Goal: Task Accomplishment & Management: Complete application form

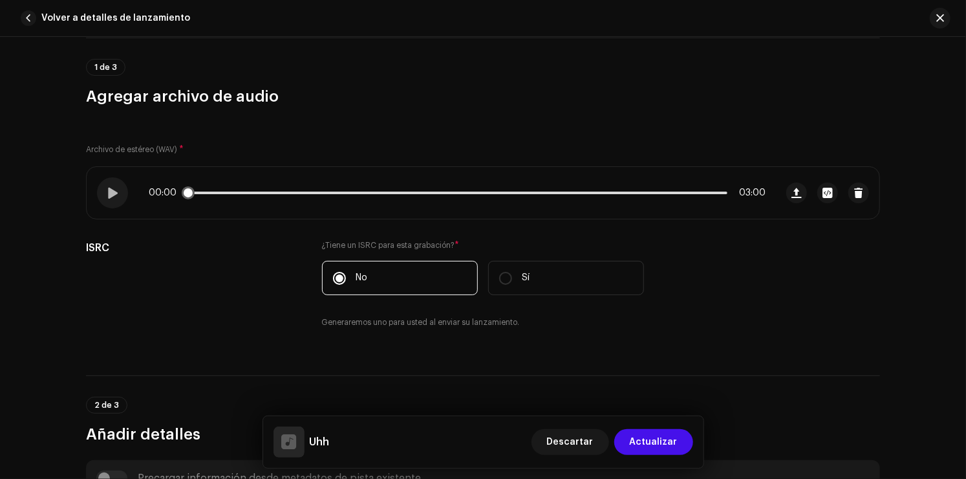
scroll to position [129, 0]
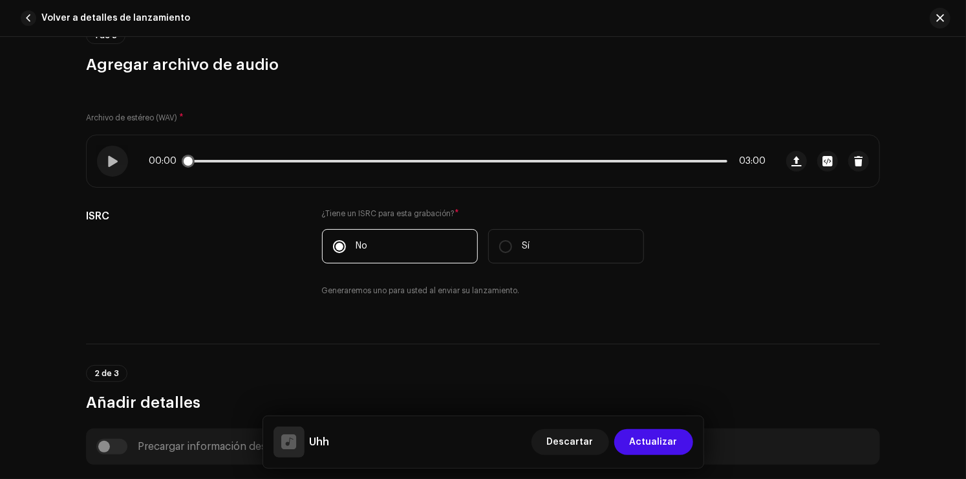
drag, startPoint x: 603, startPoint y: 164, endPoint x: 654, endPoint y: 160, distance: 50.5
click at [654, 160] on div "00:00 03:00" at bounding box center [457, 161] width 617 height 10
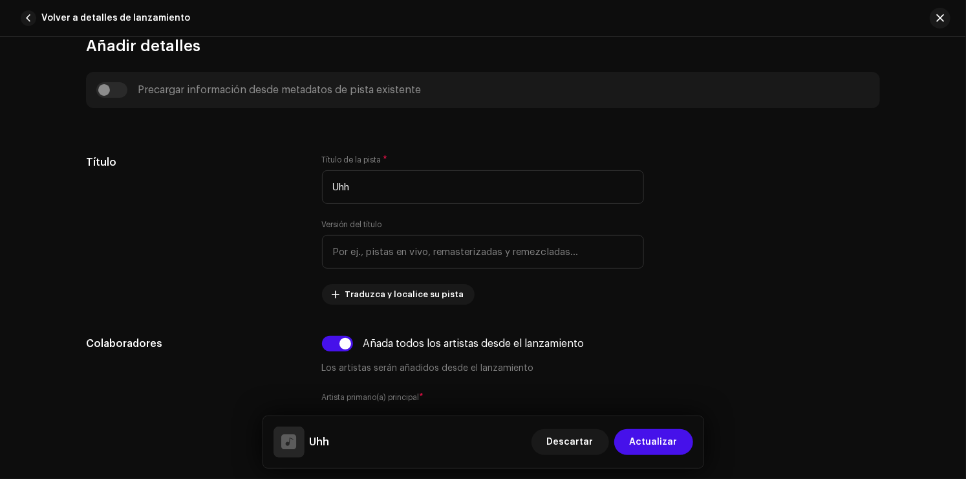
scroll to position [517, 0]
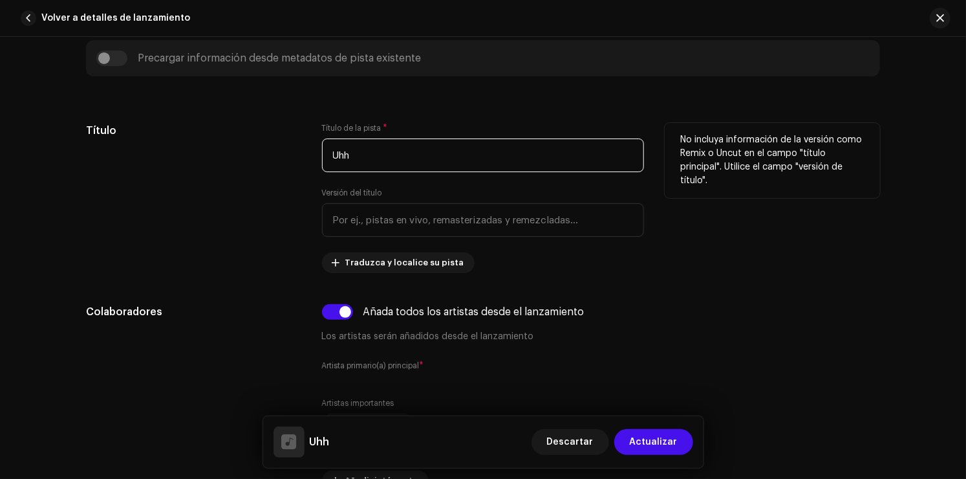
click at [397, 151] on input "Uhh" at bounding box center [483, 155] width 322 height 34
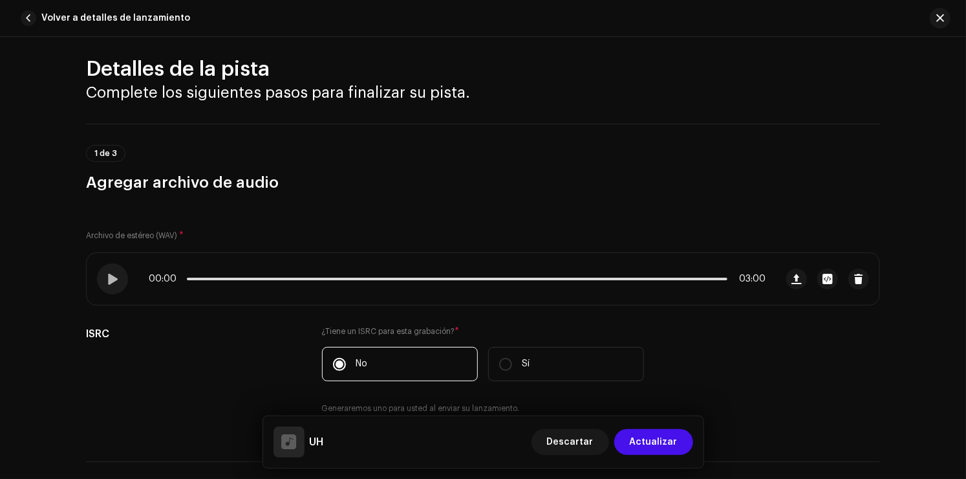
scroll to position [0, 0]
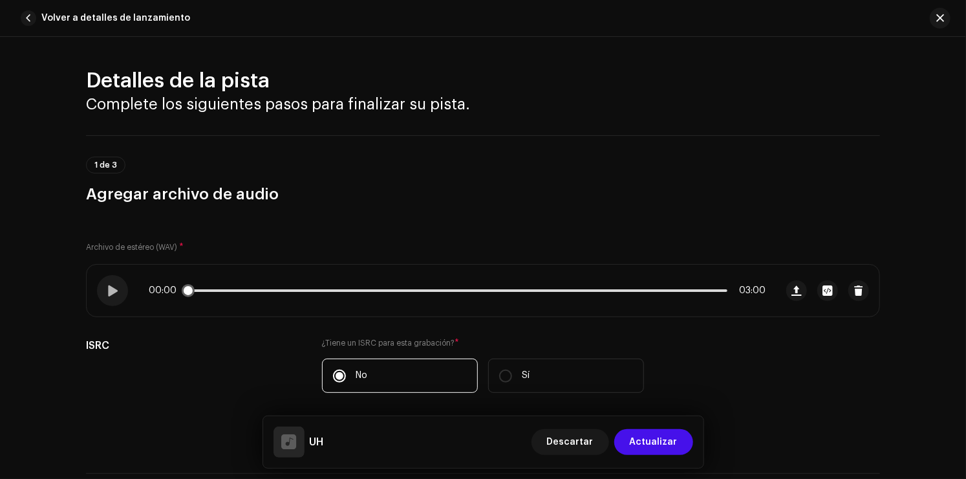
type input "UH"
click at [192, 287] on div "00:00 03:00" at bounding box center [457, 290] width 617 height 10
click at [195, 290] on p-slider at bounding box center [457, 290] width 541 height 3
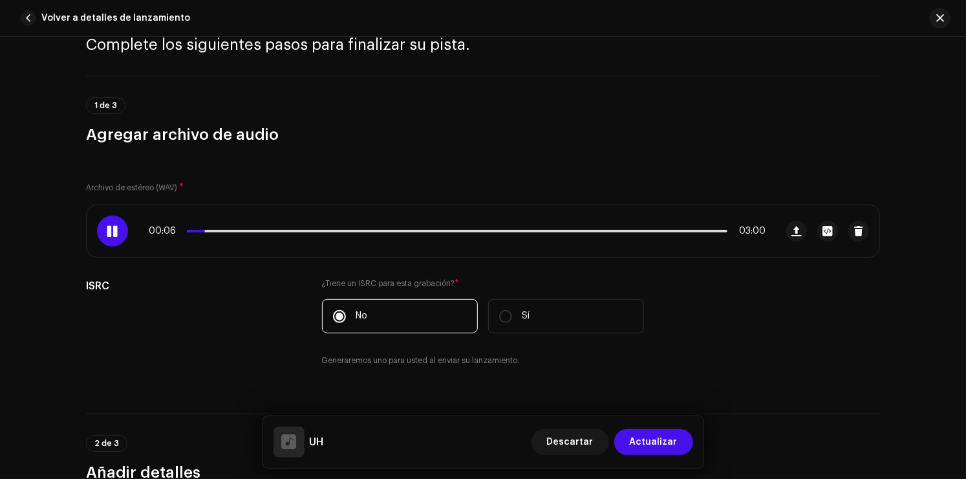
scroll to position [65, 0]
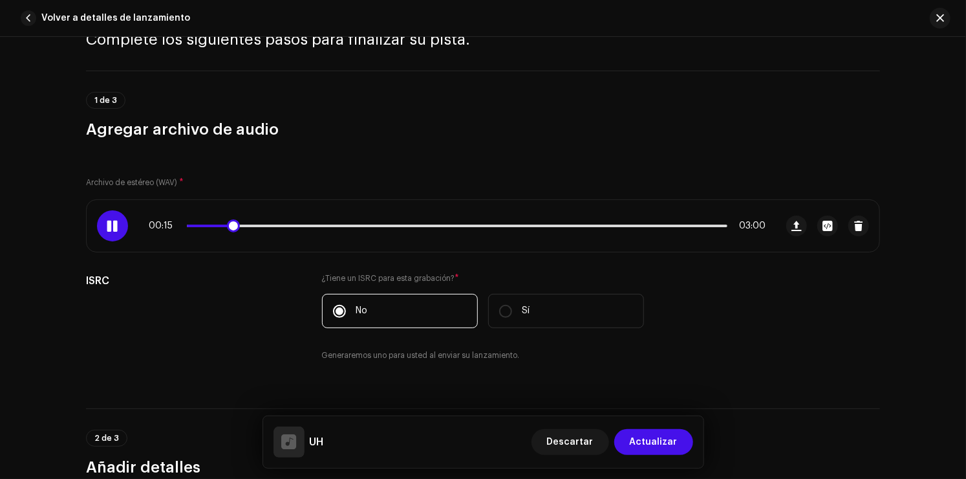
click at [109, 230] on span at bounding box center [112, 226] width 11 height 10
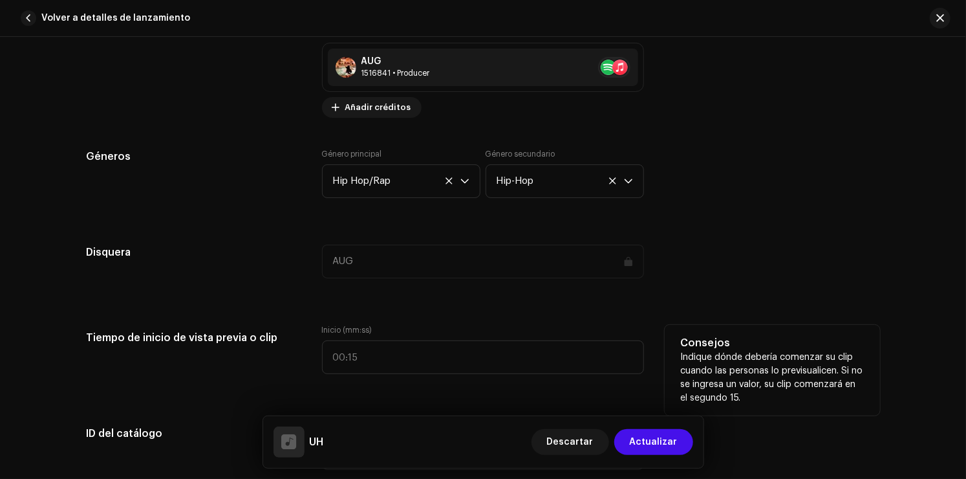
scroll to position [1099, 0]
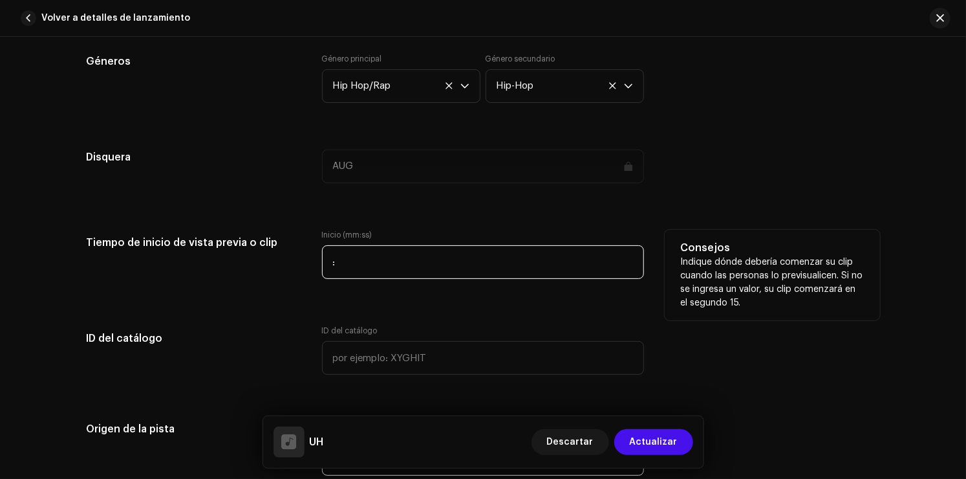
click at [387, 264] on input ":" at bounding box center [483, 262] width 322 height 34
type input "00:13"
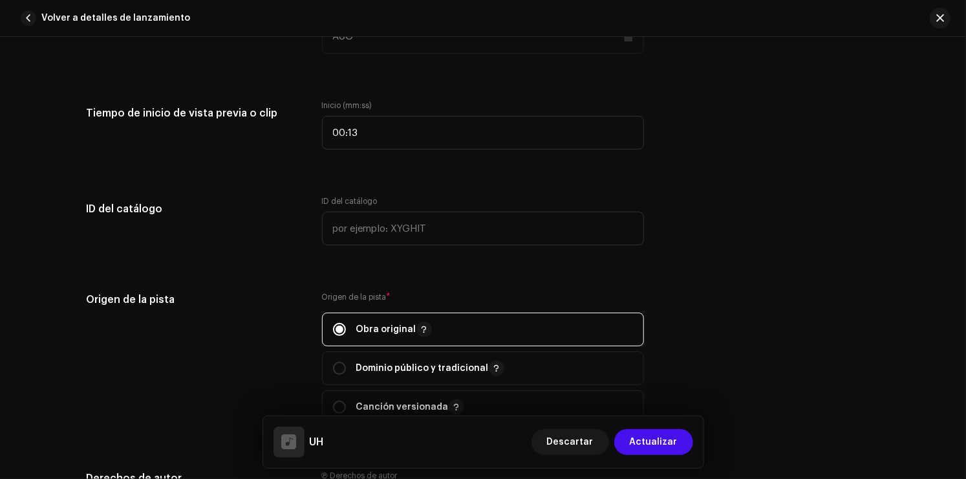
click at [425, 279] on div "Detalles de la pista Complete los siguientes pasos para finalizar su pista. 1 d…" at bounding box center [482, 225] width 835 height 2772
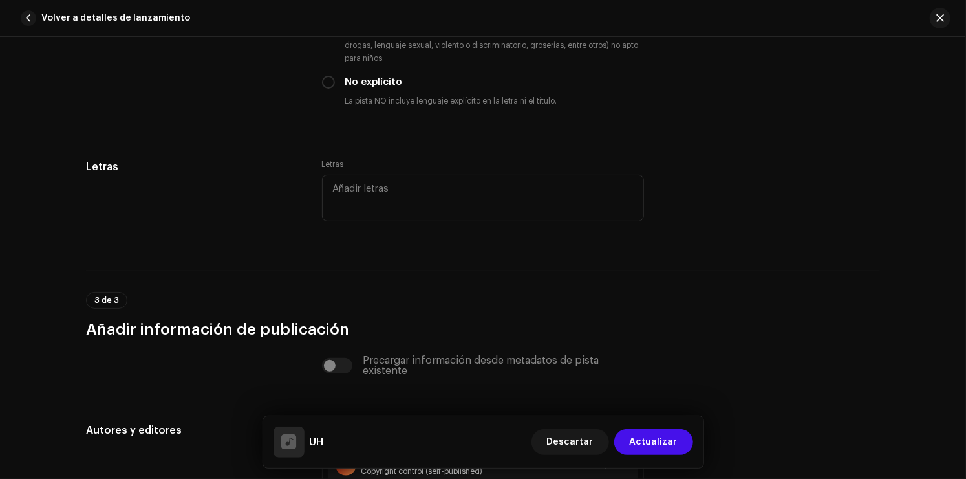
scroll to position [2230, 0]
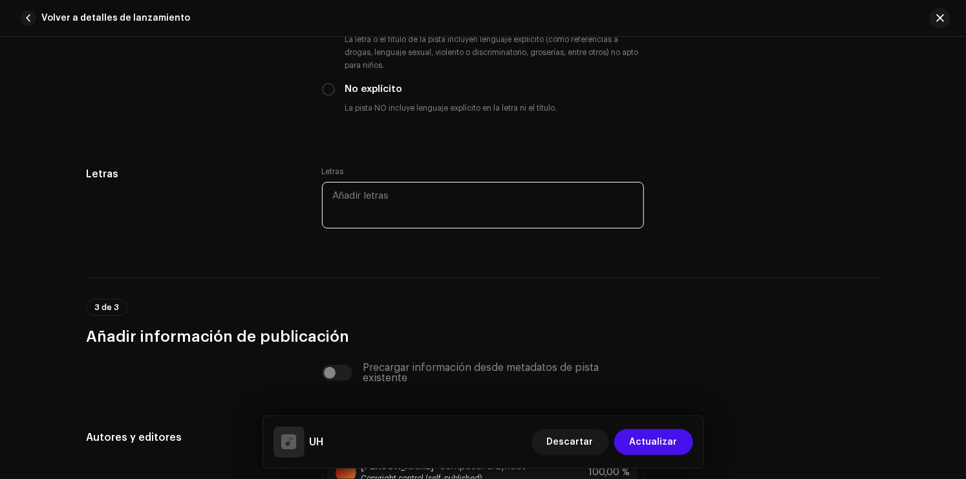
click at [404, 203] on textarea at bounding box center [483, 205] width 322 height 47
paste textarea "A mí no me hablen de filo si mis barras me respaldan Tengo está cadena que golp…"
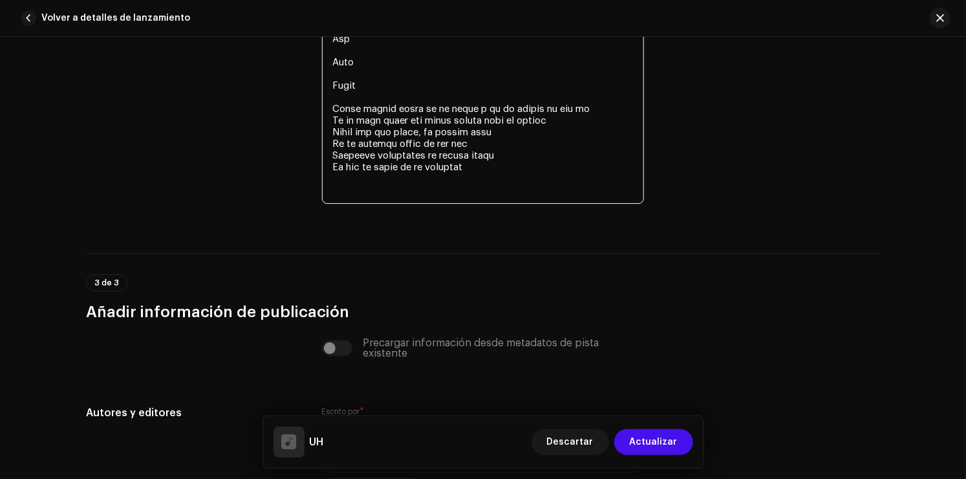
scroll to position [2795, 0]
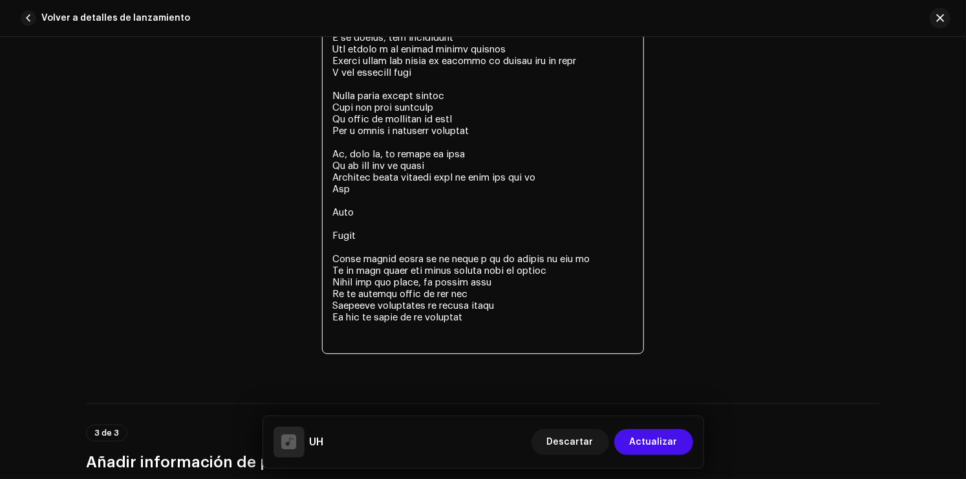
drag, startPoint x: 371, startPoint y: 250, endPoint x: 324, endPoint y: 246, distance: 47.3
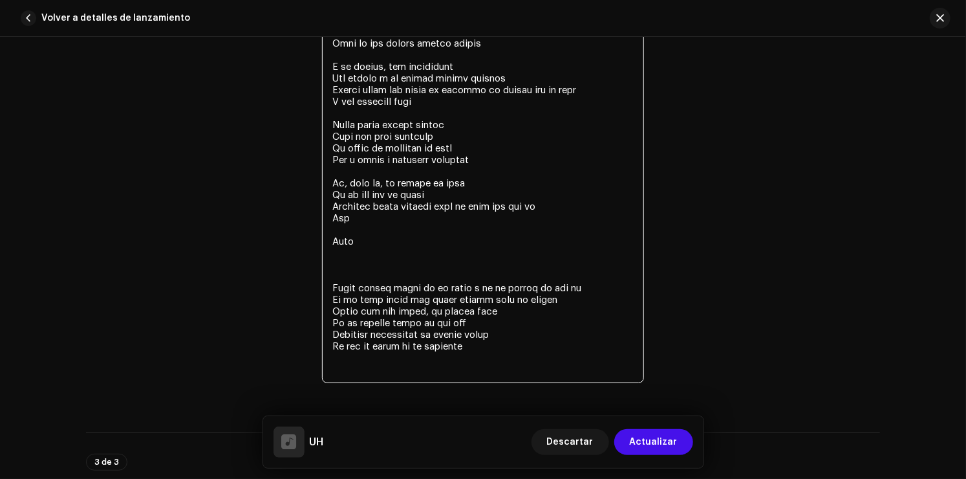
scroll to position [2730, 0]
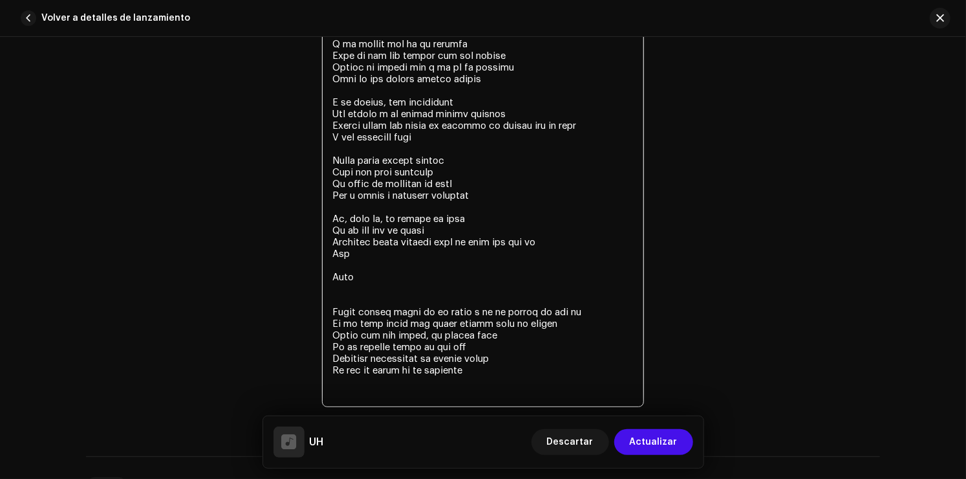
drag, startPoint x: 364, startPoint y: 292, endPoint x: 303, endPoint y: 297, distance: 61.0
click at [303, 297] on div "Letras Letras" at bounding box center [483, 45] width 794 height 759
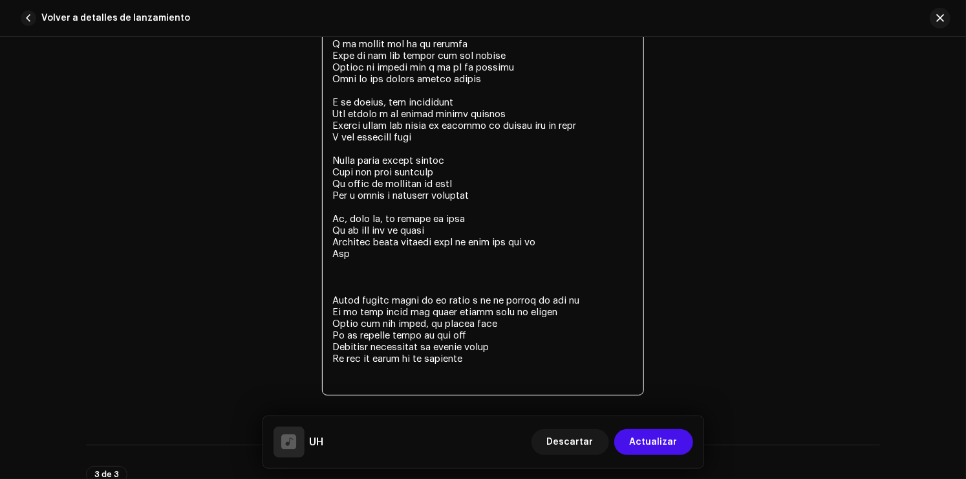
click at [349, 292] on textarea at bounding box center [483, 38] width 322 height 714
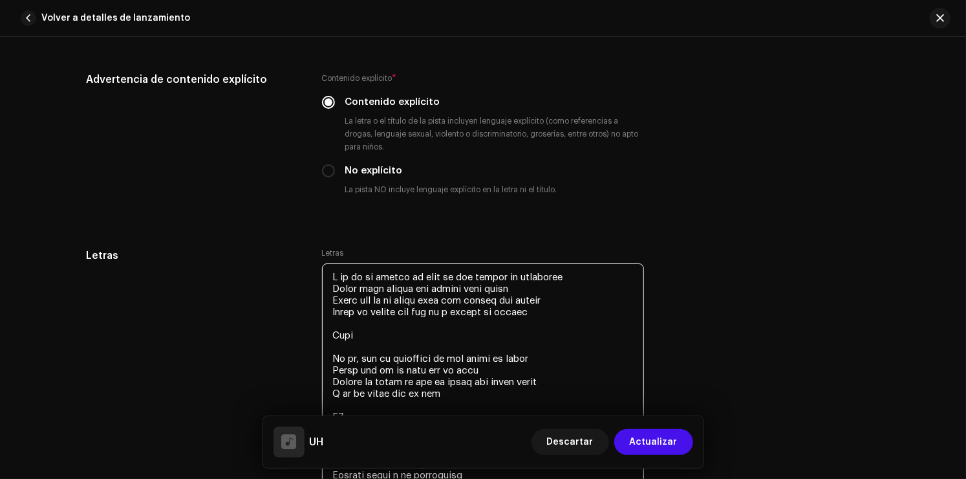
scroll to position [2407, 0]
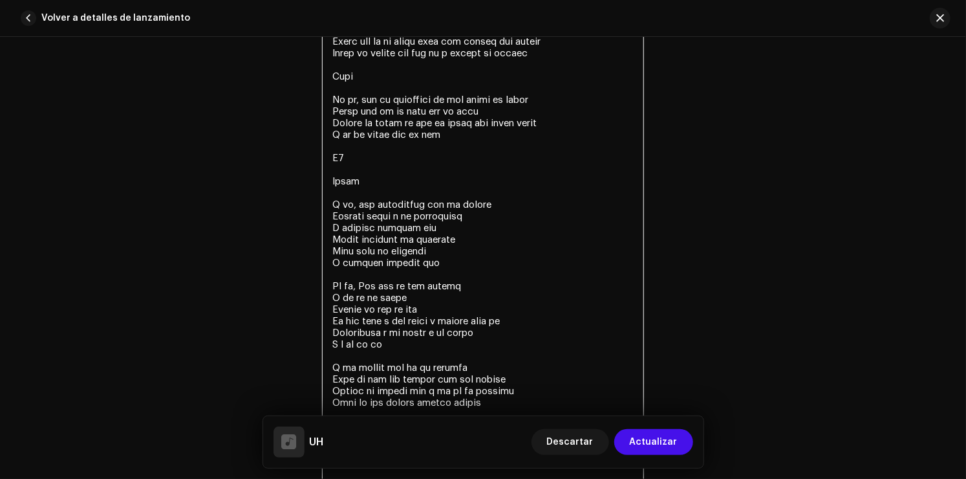
drag, startPoint x: 330, startPoint y: 114, endPoint x: 457, endPoint y: 153, distance: 132.5
click at [457, 153] on textarea at bounding box center [483, 362] width 322 height 714
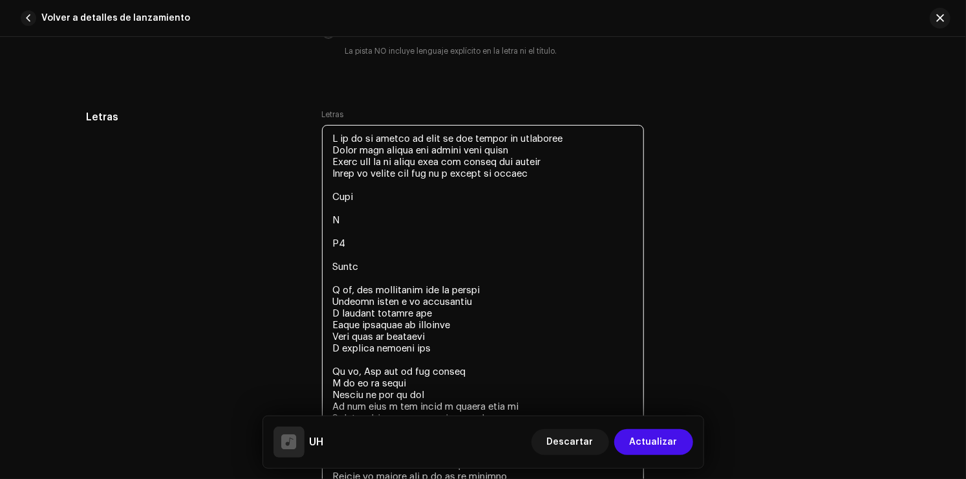
scroll to position [2278, 0]
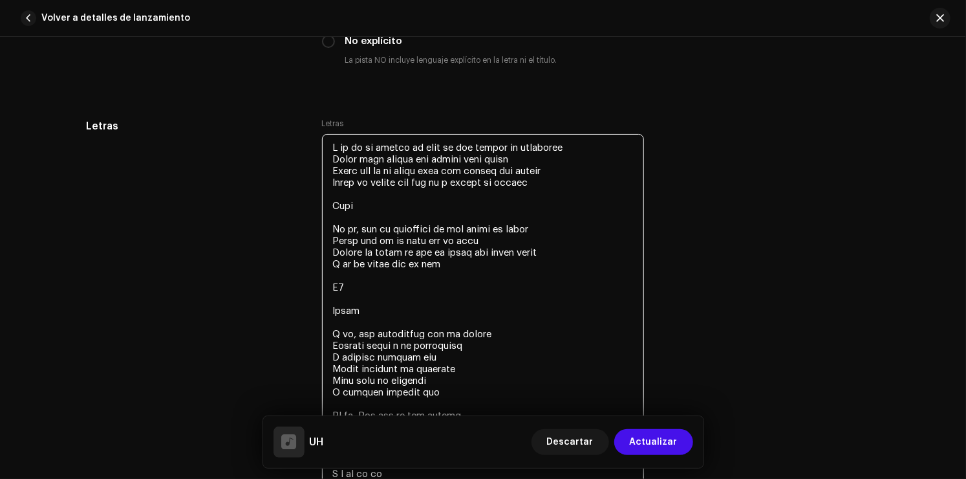
drag, startPoint x: 341, startPoint y: 304, endPoint x: 314, endPoint y: 304, distance: 26.5
paste textarea "Ey uh, con un freestyle yo los mando al ataúd Saben que yo no ando con mi crew …"
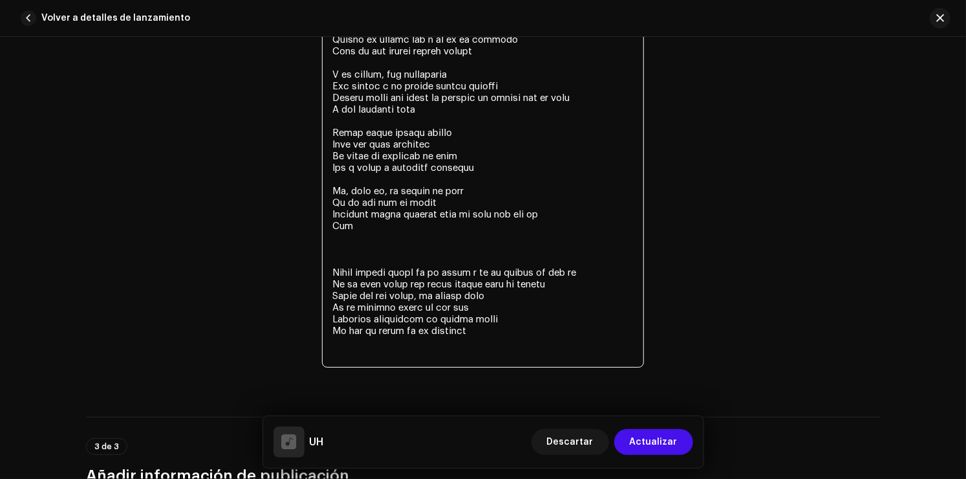
scroll to position [2795, 0]
paste textarea "Ey uh, con un freestyle yo los mando al ataúd Saben que yo no ando con mi crew …"
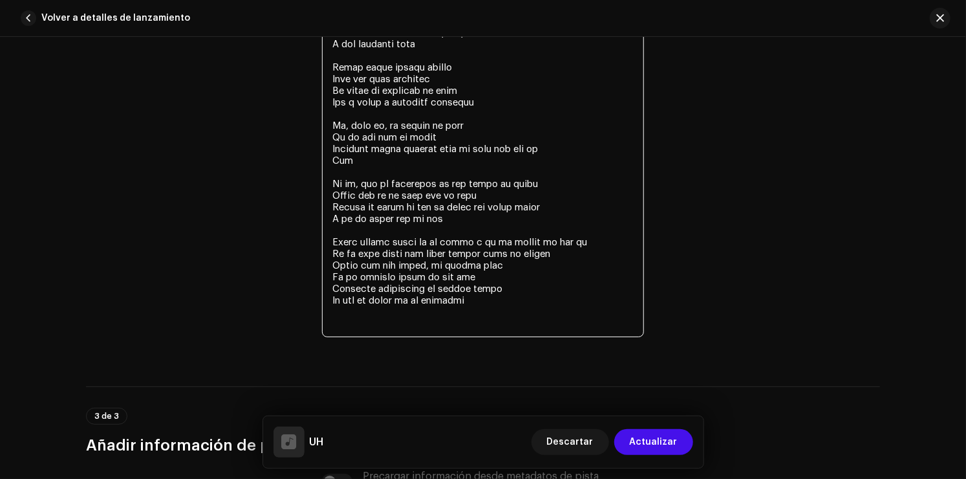
scroll to position [2859, 0]
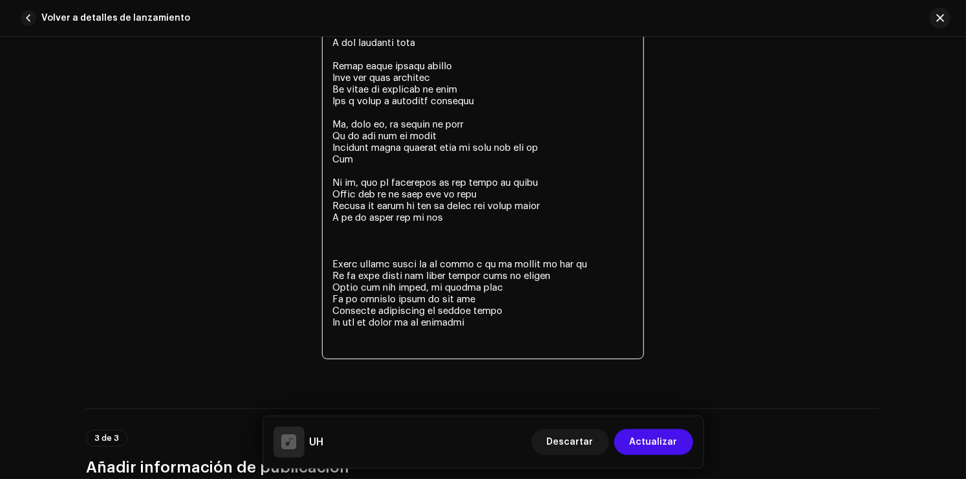
paste textarea "Ey uh, con un freestyle yo los mando al ataúd Saben que yo no ando con mi crew …"
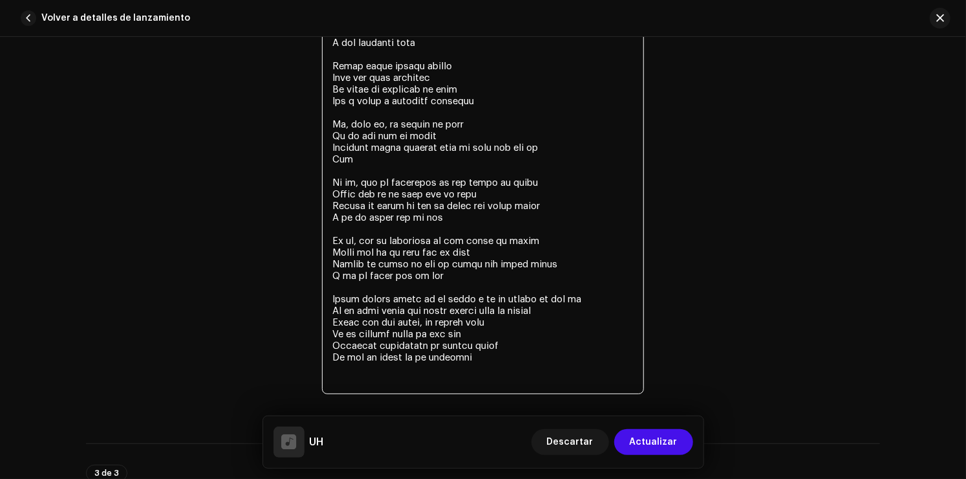
paste textarea "Ey uh, con un freestyle yo los mando al ataúd Saben que yo no ando con mi crew …"
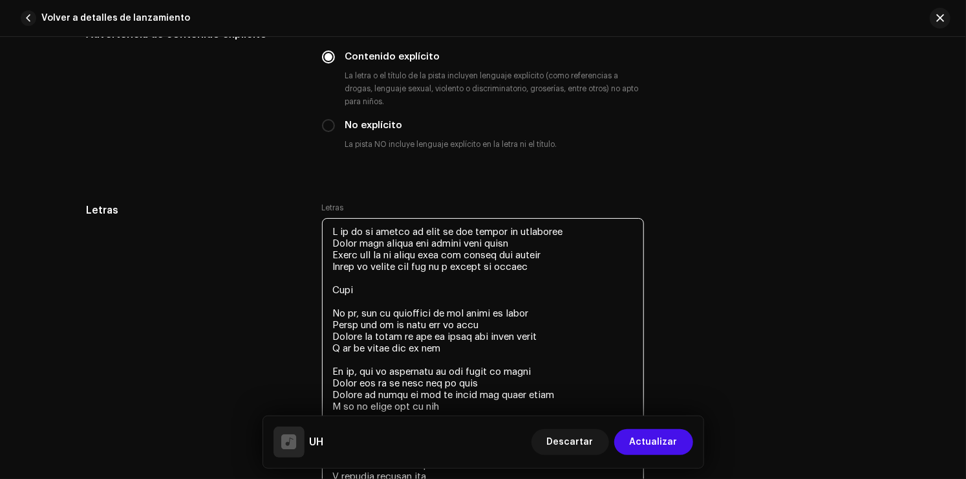
scroll to position [2342, 0]
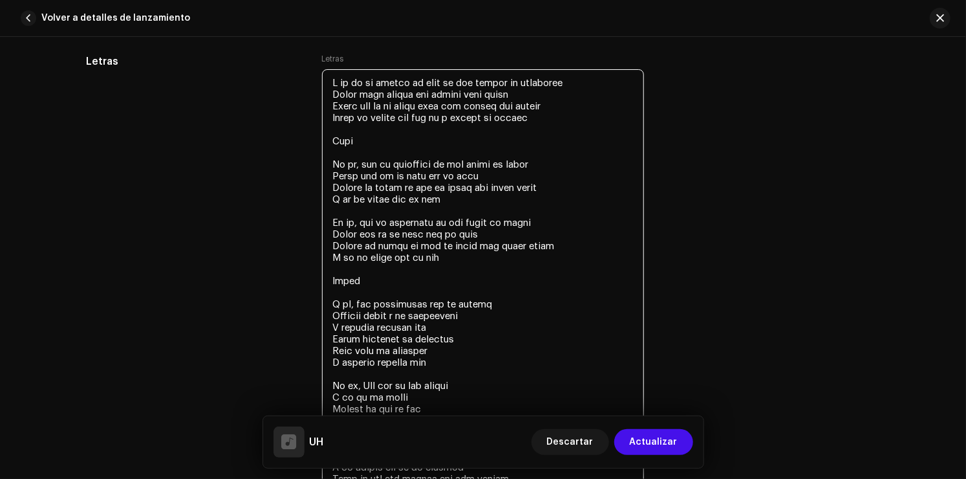
drag, startPoint x: 367, startPoint y: 300, endPoint x: 314, endPoint y: 297, distance: 53.1
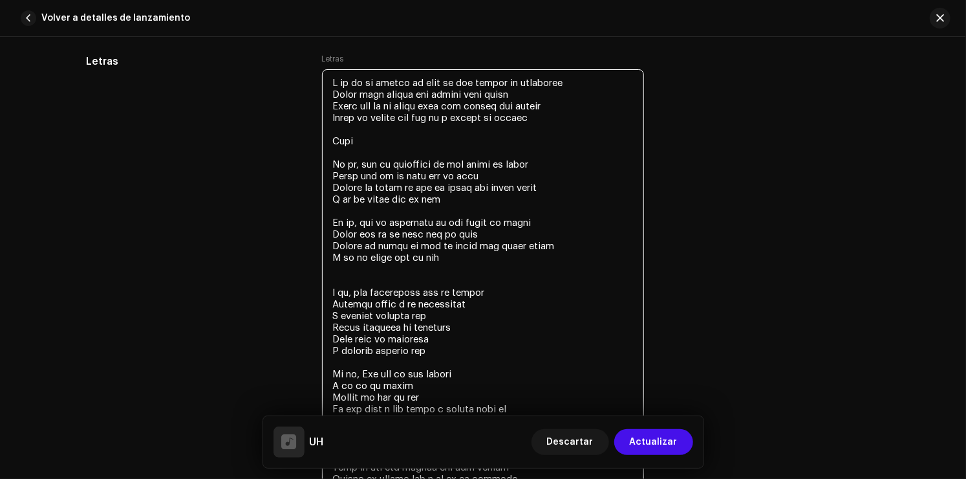
drag, startPoint x: 358, startPoint y: 158, endPoint x: 303, endPoint y: 160, distance: 55.0
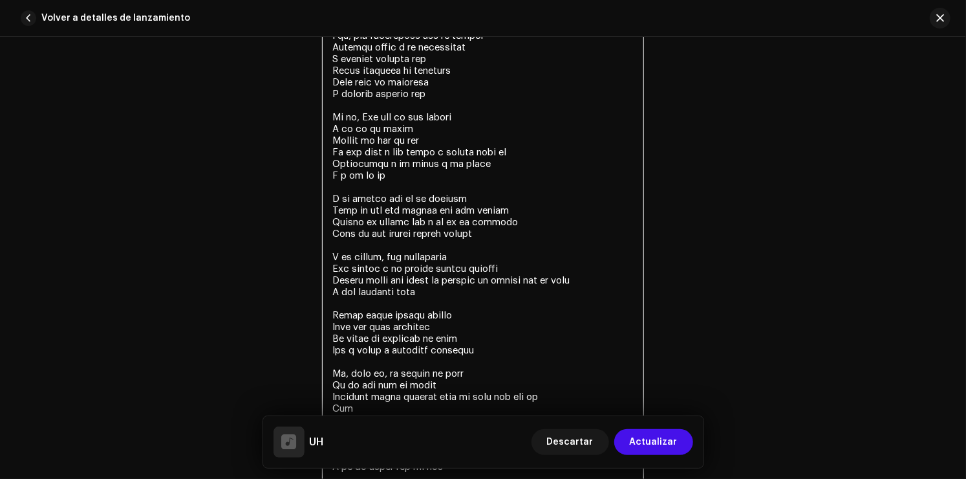
scroll to position [2601, 0]
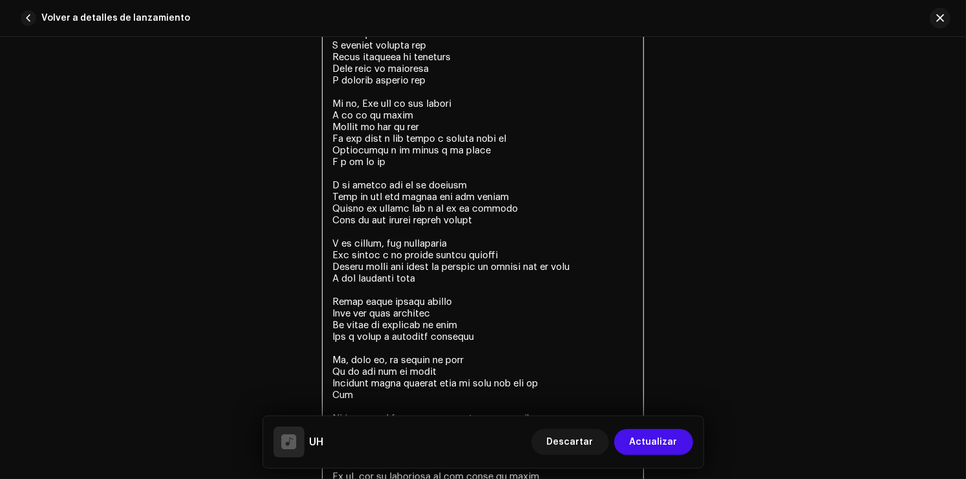
click at [431, 122] on textarea at bounding box center [483, 249] width 322 height 877
click at [398, 129] on textarea at bounding box center [483, 249] width 322 height 877
click at [397, 129] on textarea at bounding box center [483, 249] width 322 height 877
drag, startPoint x: 475, startPoint y: 166, endPoint x: 451, endPoint y: 163, distance: 24.1
click at [451, 163] on textarea at bounding box center [483, 249] width 322 height 877
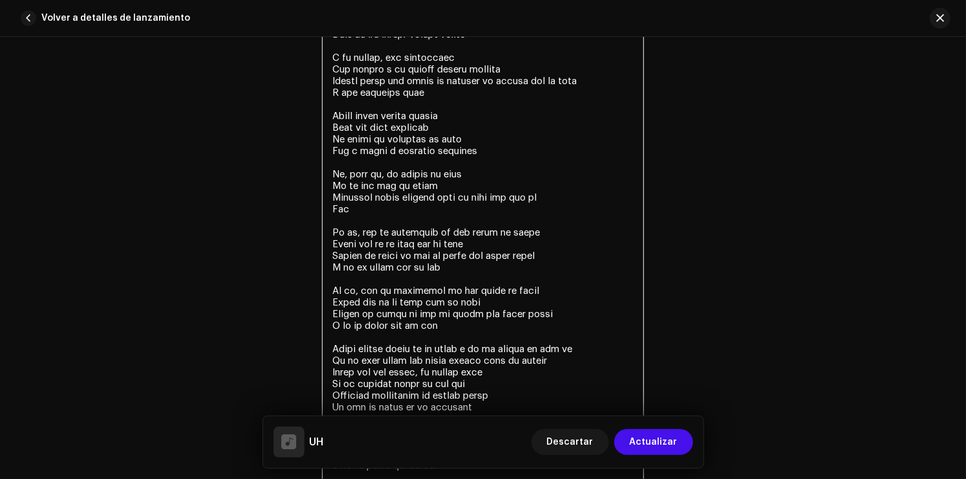
scroll to position [2795, 0]
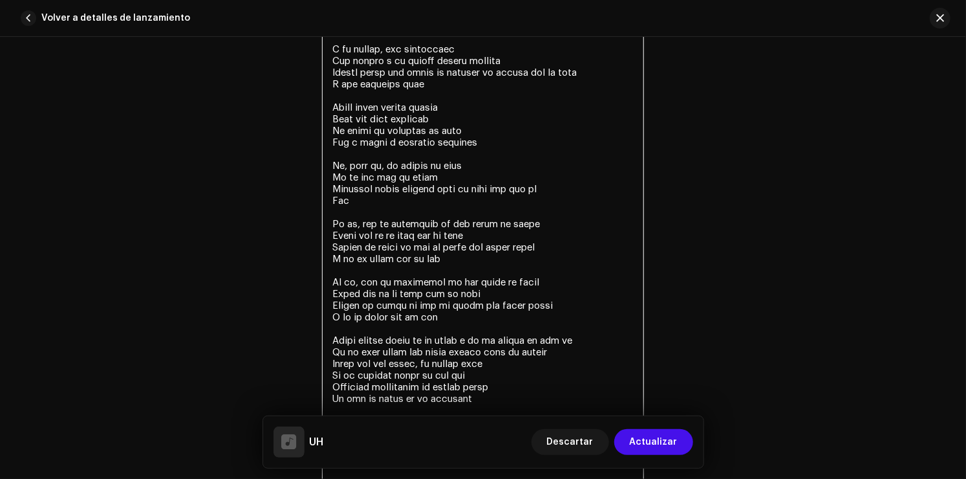
drag, startPoint x: 382, startPoint y: 215, endPoint x: 330, endPoint y: 213, distance: 51.8
click at [330, 213] on textarea at bounding box center [483, 55] width 322 height 877
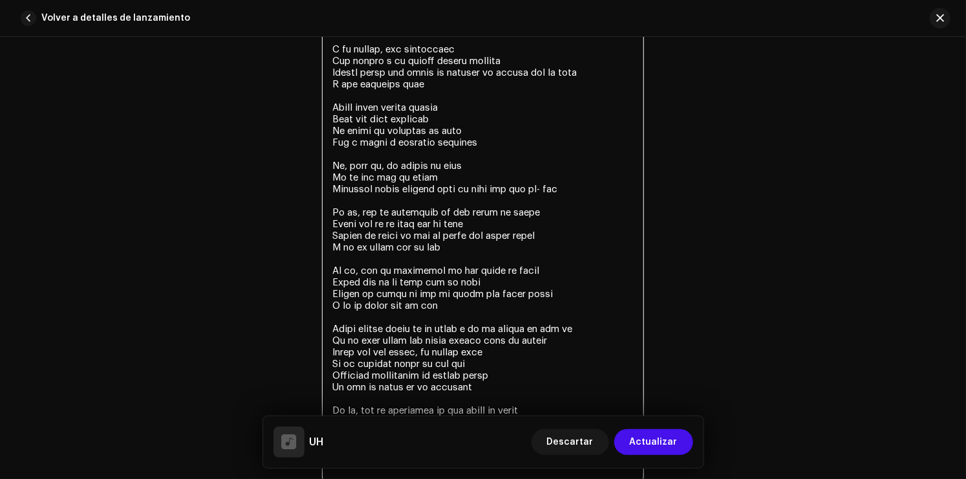
click at [485, 202] on textarea at bounding box center [483, 49] width 322 height 865
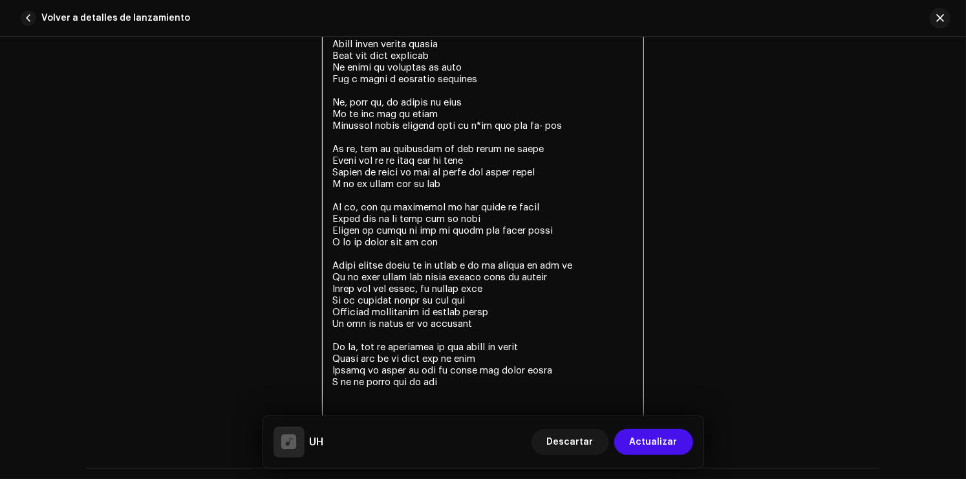
scroll to position [2859, 0]
type textarea "A mí no me hablen de filo si mis barras me respaldan Tengo está cadena que golp…"
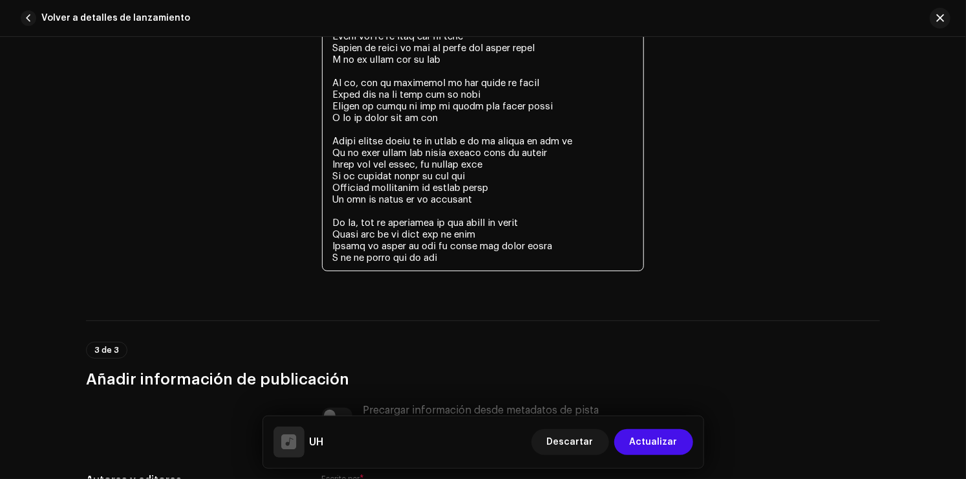
scroll to position [3247, 0]
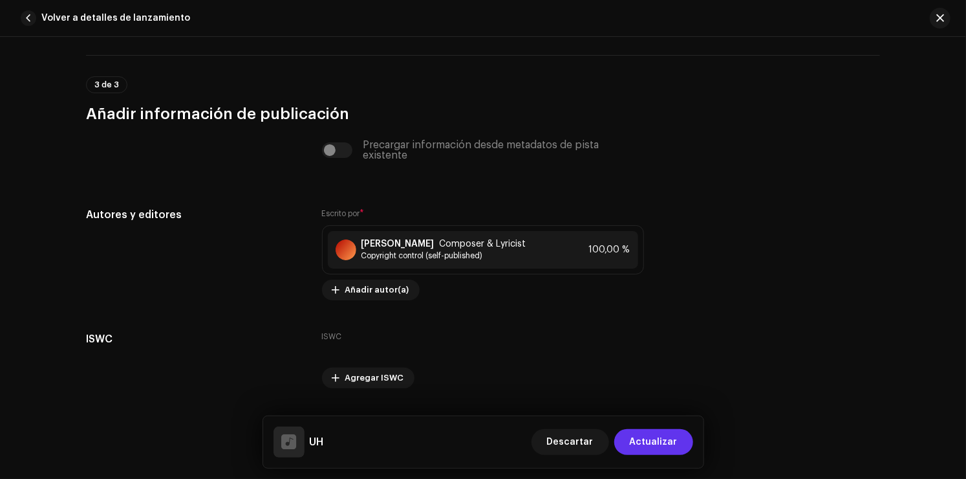
click at [653, 438] on span "Actualizar" at bounding box center [654, 442] width 48 height 26
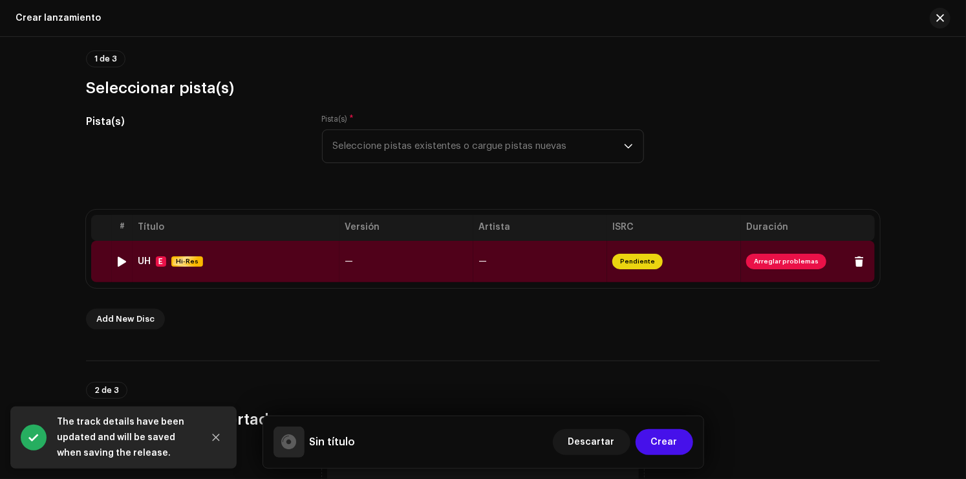
click at [773, 259] on span "Arreglar problemas" at bounding box center [786, 261] width 80 height 16
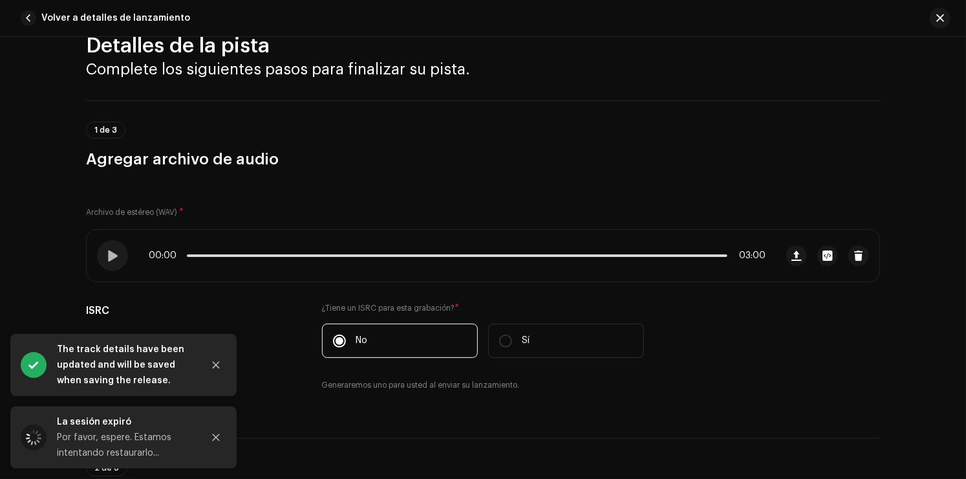
scroll to position [129, 0]
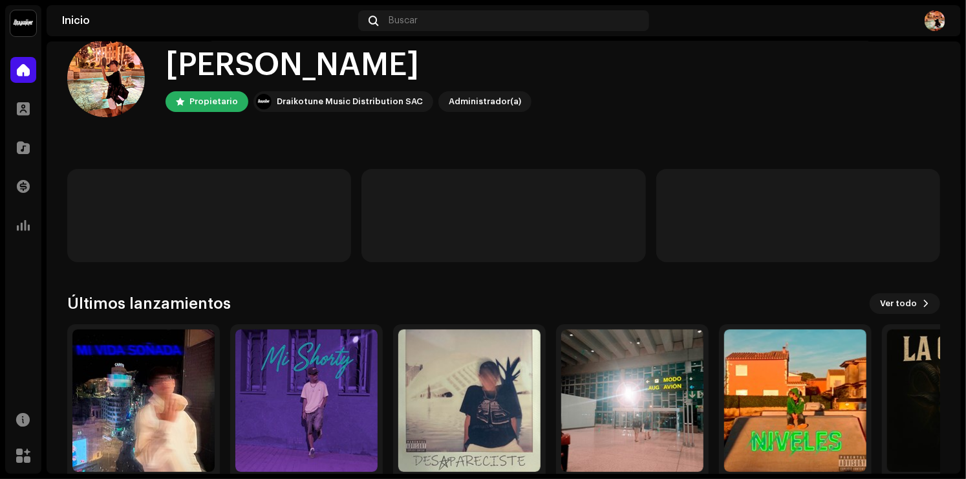
scroll to position [80, 0]
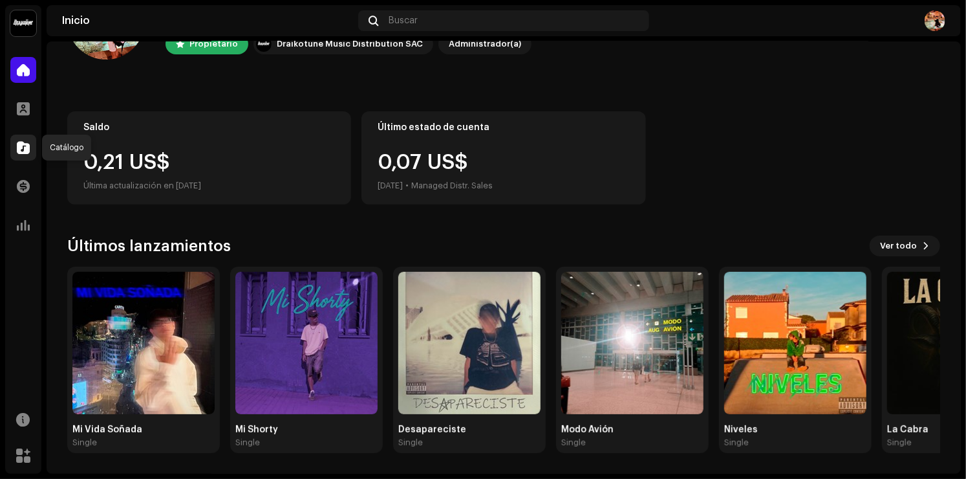
click at [16, 155] on div at bounding box center [23, 148] width 26 height 26
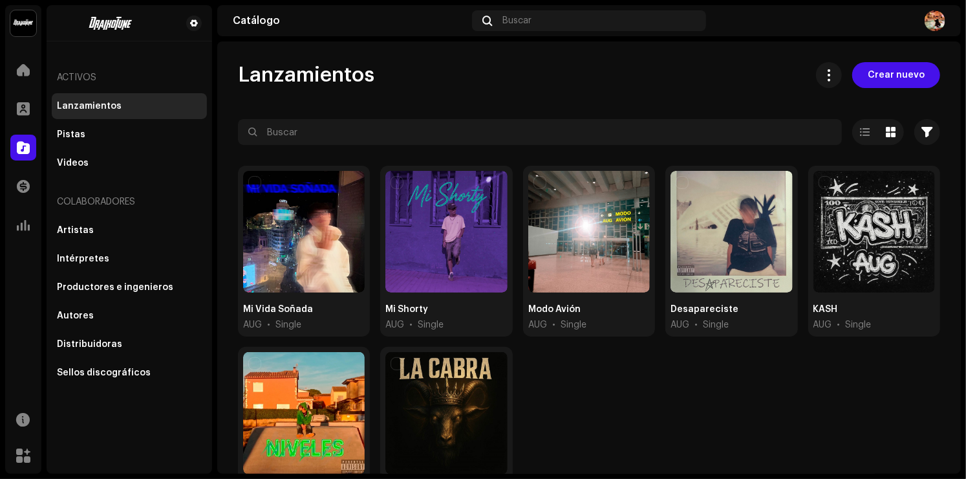
click at [29, 56] on div "Inicio" at bounding box center [23, 70] width 36 height 36
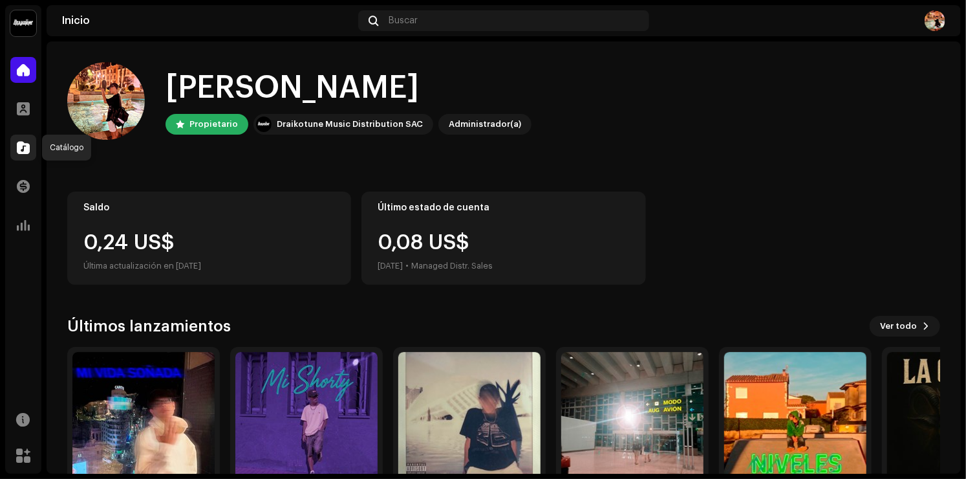
click at [25, 150] on span at bounding box center [23, 147] width 13 height 10
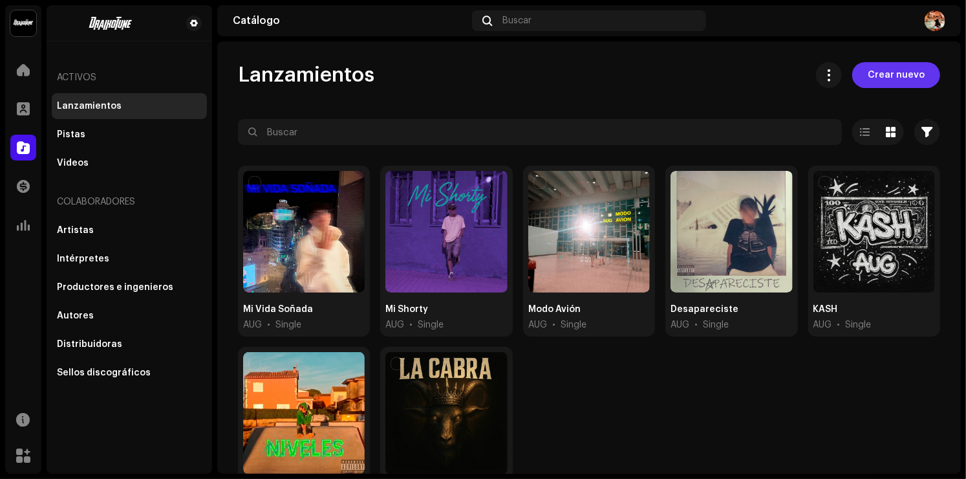
click at [894, 68] on span "Crear nuevo" at bounding box center [896, 75] width 57 height 26
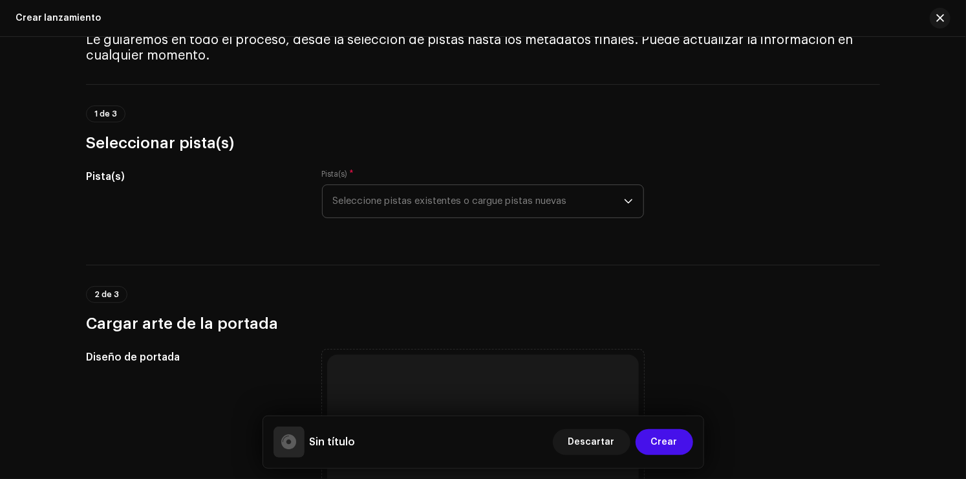
scroll to position [65, 0]
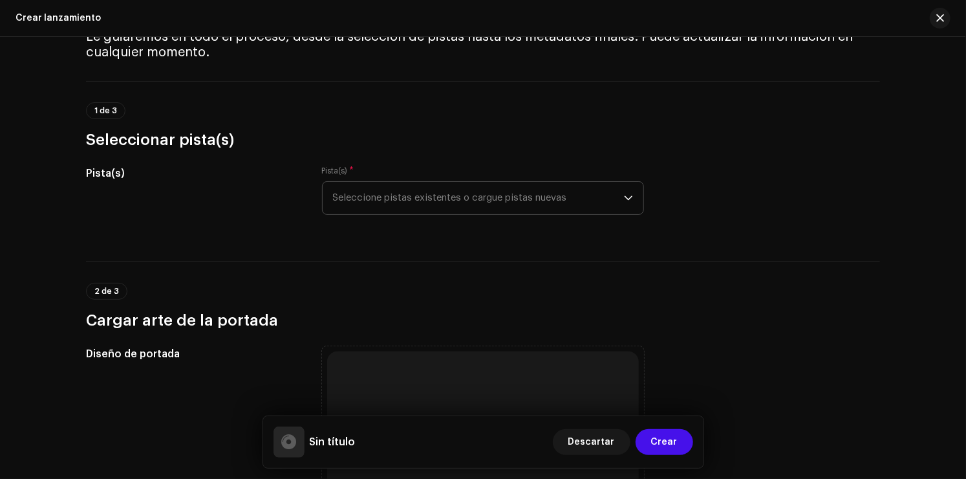
click at [391, 209] on span "Seleccione pistas existentes o cargue pistas nuevas" at bounding box center [478, 198] width 291 height 32
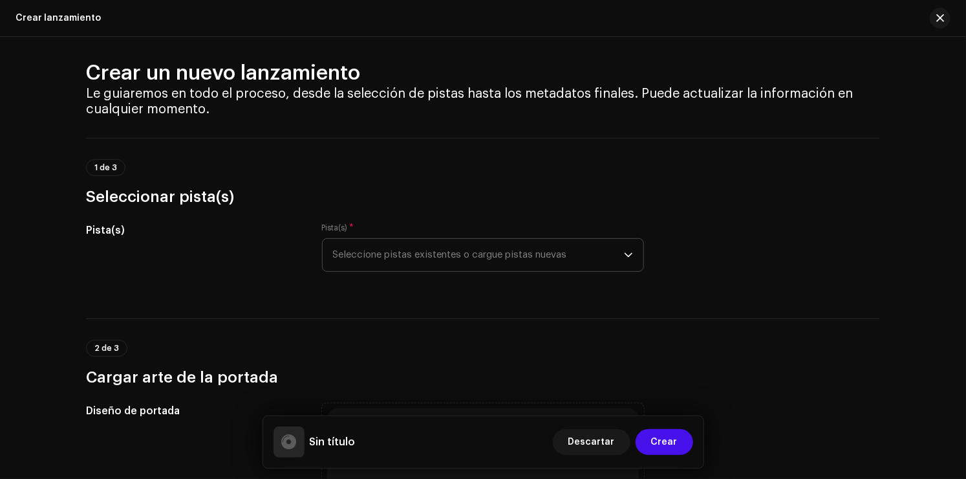
scroll to position [0, 0]
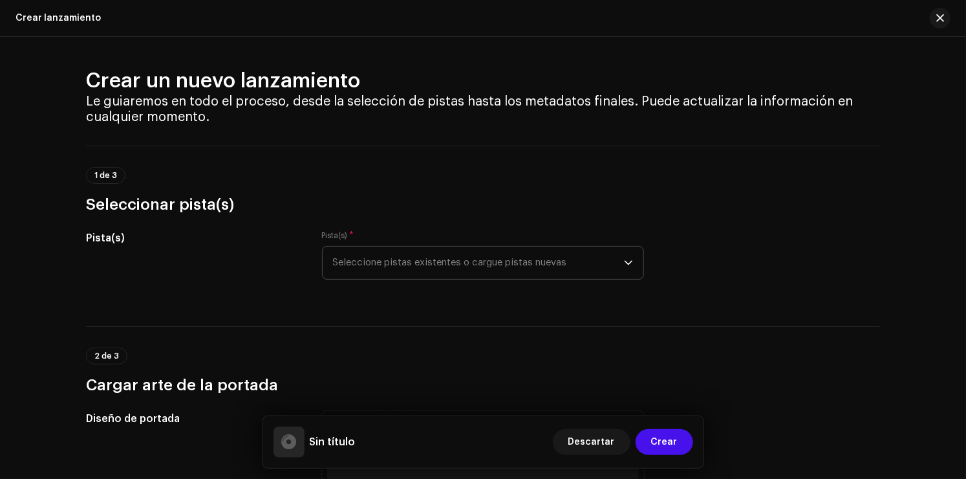
drag, startPoint x: 396, startPoint y: 263, endPoint x: 391, endPoint y: 277, distance: 14.5
click at [396, 263] on span "Seleccione pistas existentes o cargue pistas nuevas" at bounding box center [478, 262] width 291 height 32
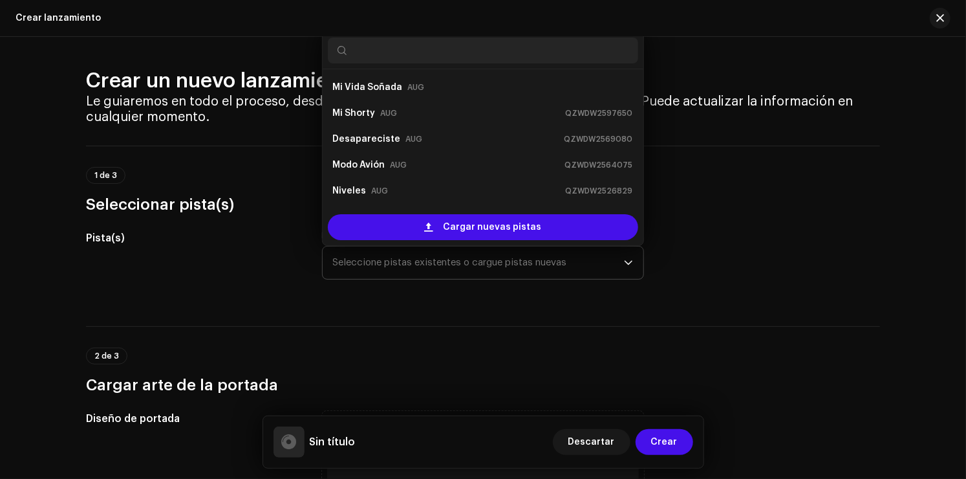
scroll to position [21, 0]
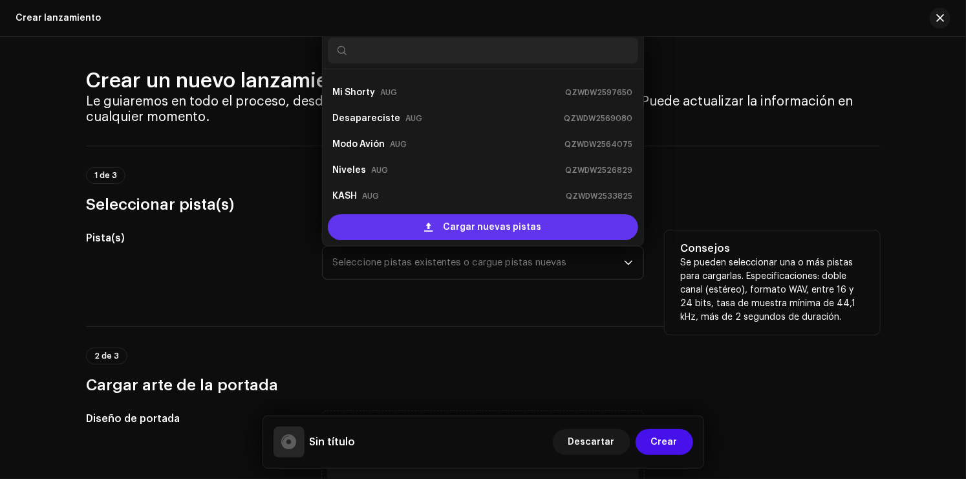
click at [441, 230] on div "Cargar nuevas pistas" at bounding box center [483, 227] width 310 height 26
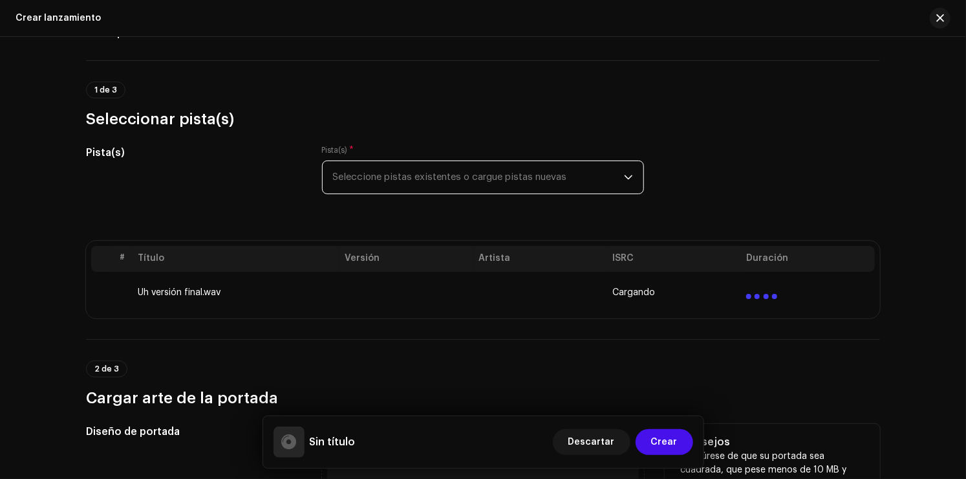
scroll to position [65, 0]
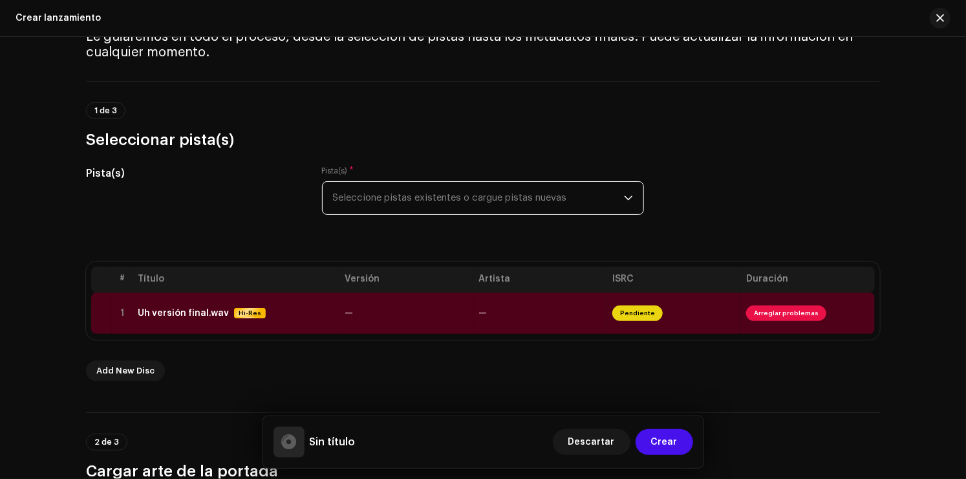
click at [511, 199] on span "Seleccione pistas existentes o cargue pistas nuevas" at bounding box center [478, 198] width 291 height 32
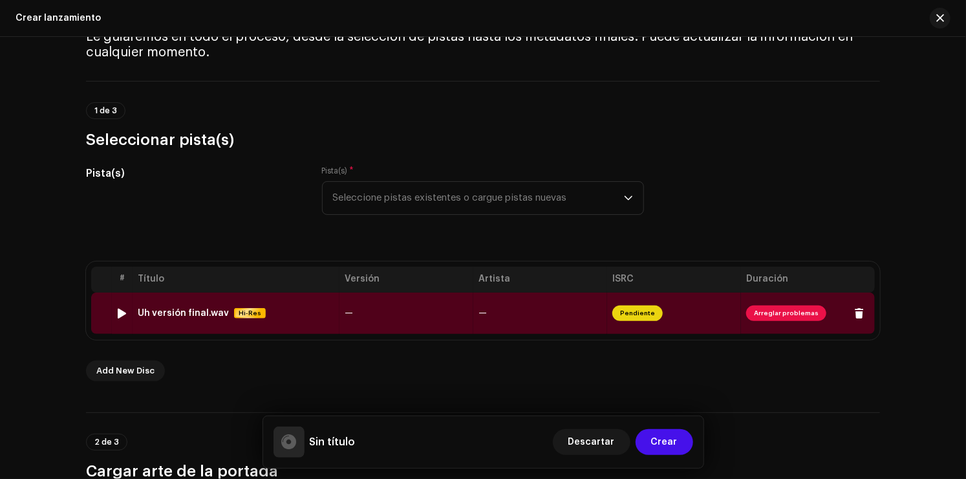
click at [774, 311] on span "Arreglar problemas" at bounding box center [786, 313] width 80 height 16
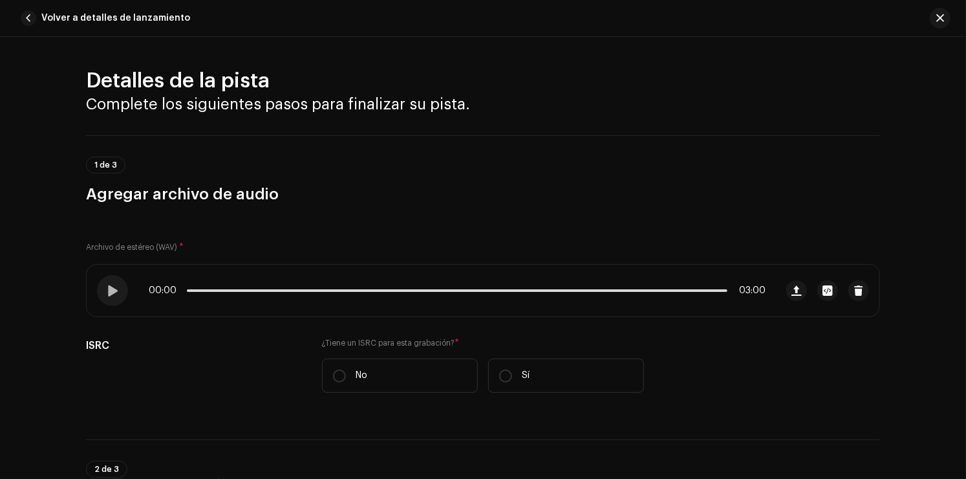
scroll to position [538, 0]
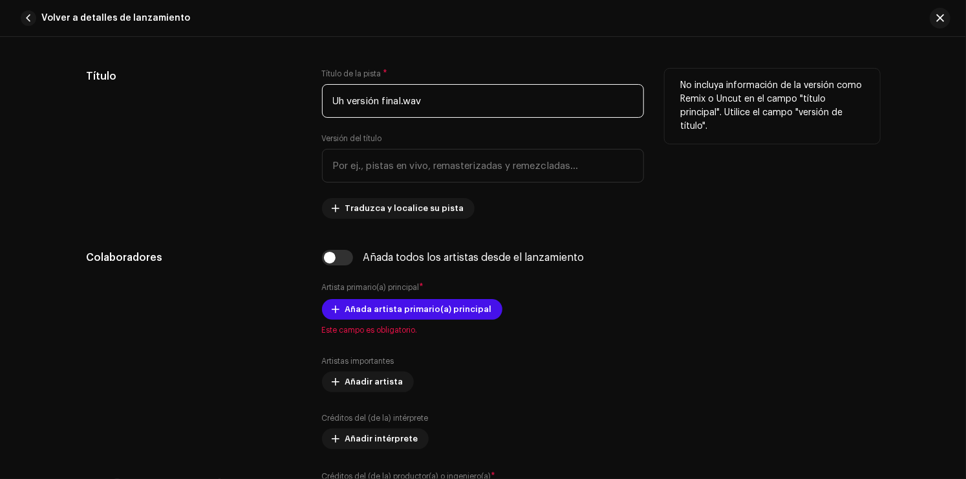
drag, startPoint x: 455, startPoint y: 100, endPoint x: 317, endPoint y: 109, distance: 138.1
click at [317, 109] on div "Título Título de la pista * Uh versión final.wav Versión del título Traduzca y …" at bounding box center [483, 144] width 794 height 150
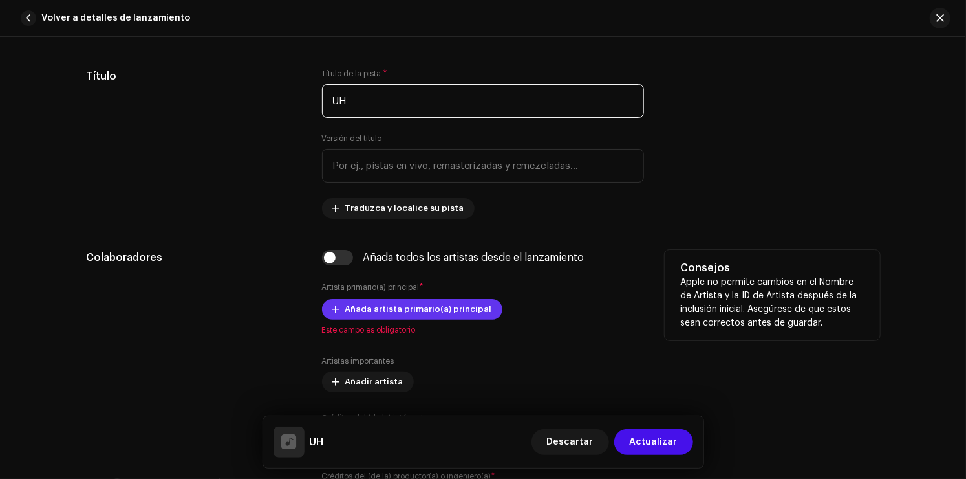
type input "UH"
click at [345, 310] on span "Añada artista primario(a) principal" at bounding box center [418, 309] width 147 height 26
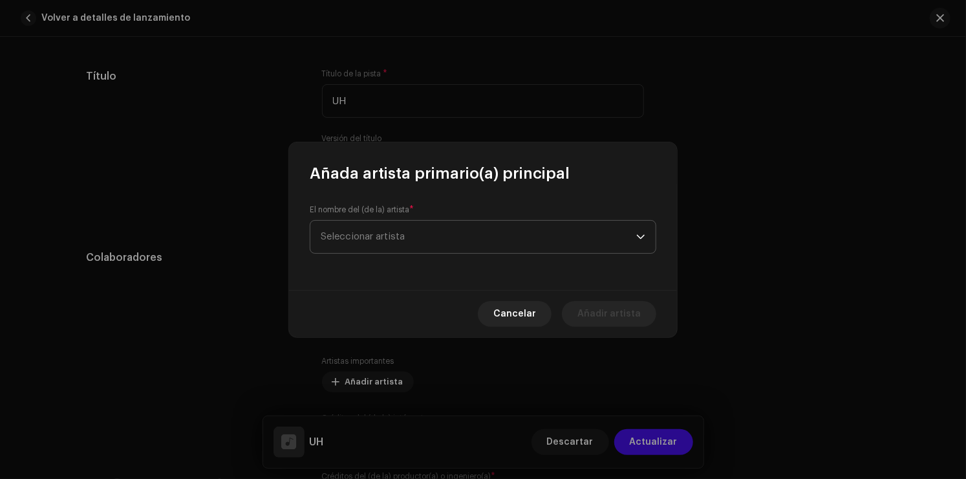
click at [420, 225] on span "Seleccionar artista" at bounding box center [479, 237] width 316 height 32
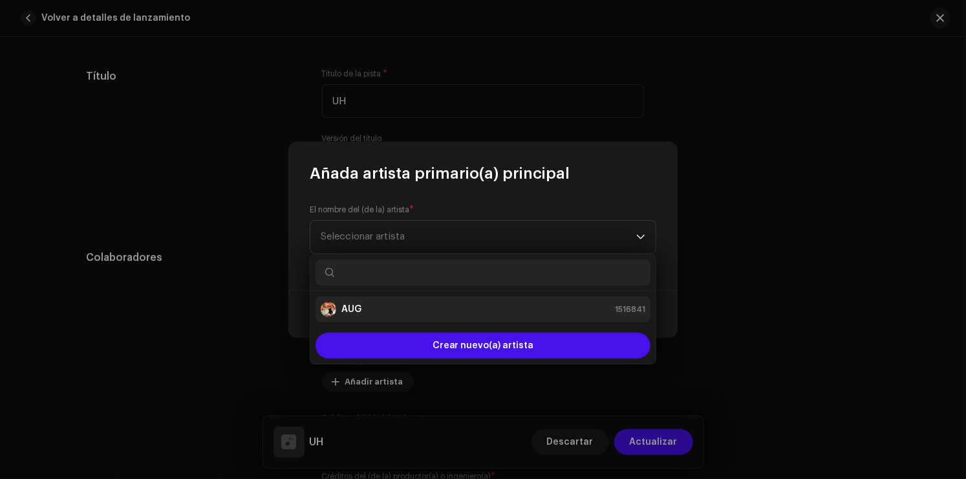
click at [387, 305] on div "AUG 1516841" at bounding box center [483, 309] width 325 height 16
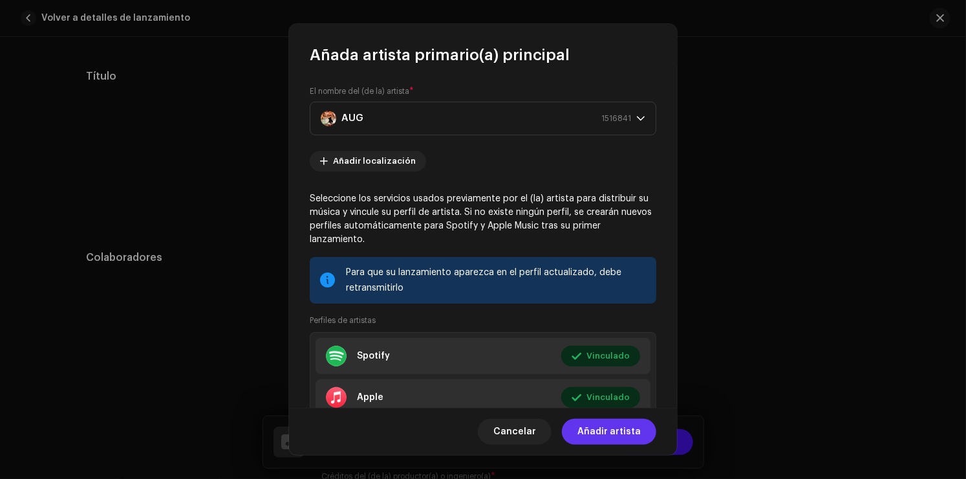
click at [598, 436] on span "Añadir artista" at bounding box center [608, 431] width 63 height 26
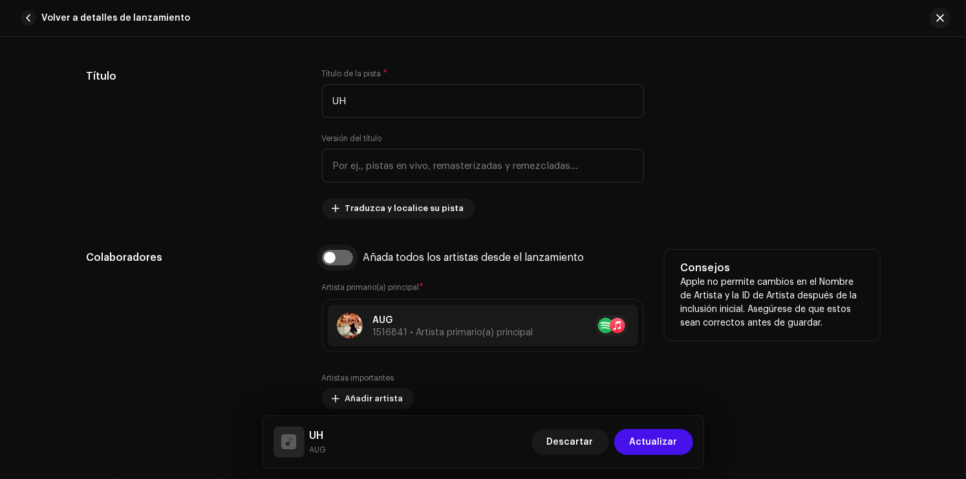
click at [327, 256] on input "checkbox" at bounding box center [337, 258] width 31 height 16
checkbox input "true"
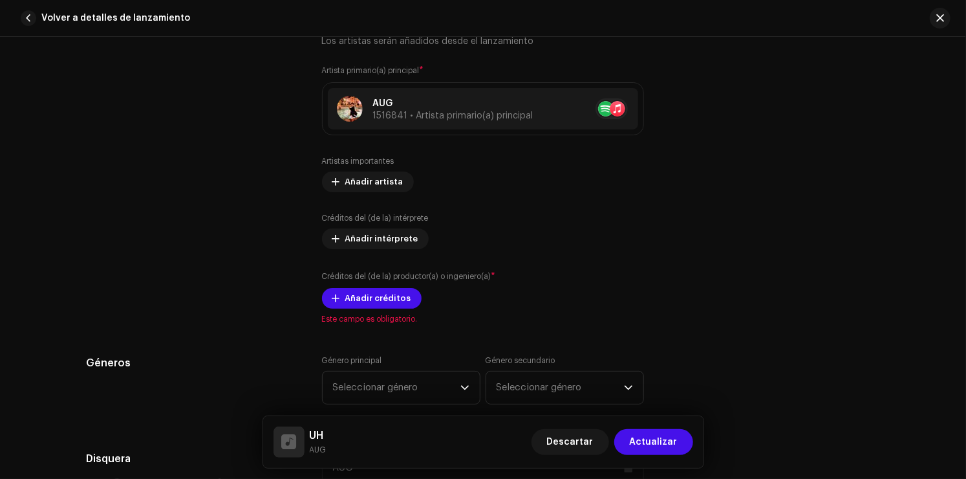
scroll to position [797, 0]
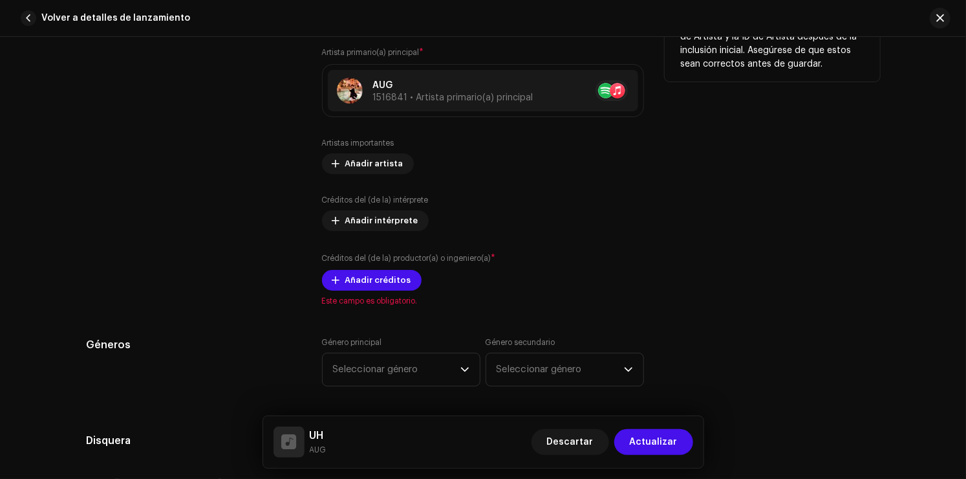
click at [369, 152] on div "Artistas importantes Añadir artista" at bounding box center [483, 156] width 322 height 36
click at [359, 166] on span "Añadir artista" at bounding box center [374, 164] width 58 height 26
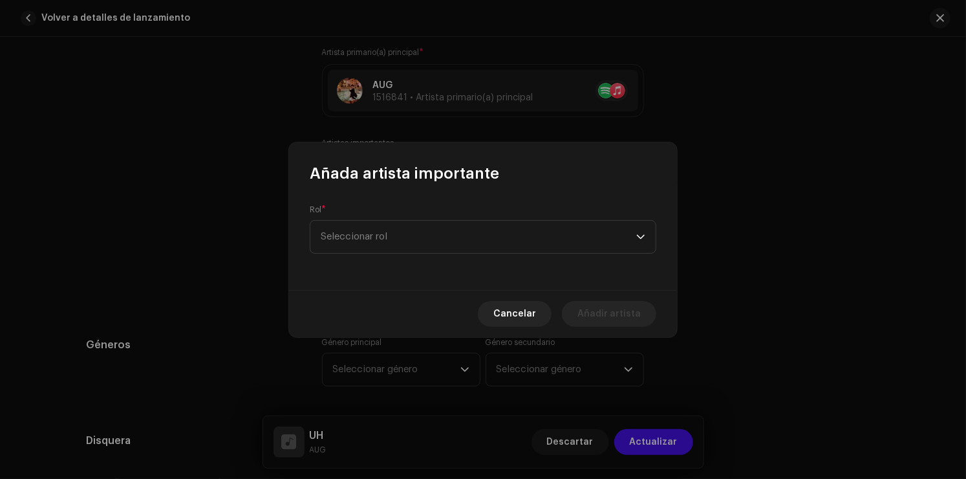
click at [675, 153] on div "Añada artista importante" at bounding box center [483, 162] width 388 height 41
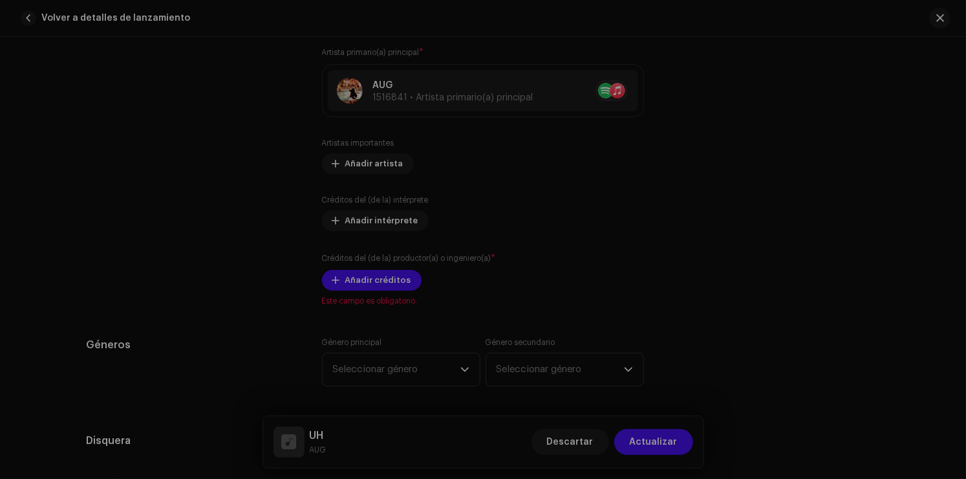
click at [762, 117] on div "Añada artista importante Rol * Seleccionar rol Este campo es obligatorio. Cance…" at bounding box center [483, 239] width 966 height 479
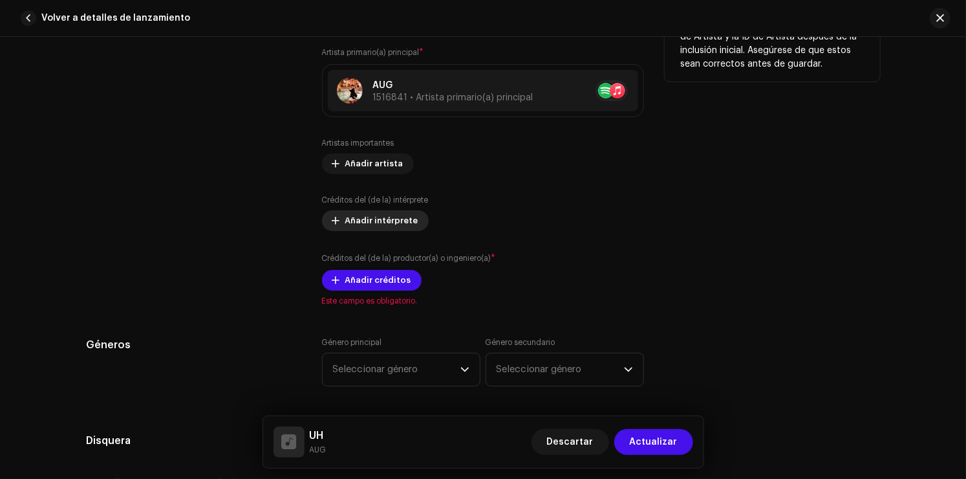
click at [379, 215] on span "Añadir intérprete" at bounding box center [381, 221] width 73 height 26
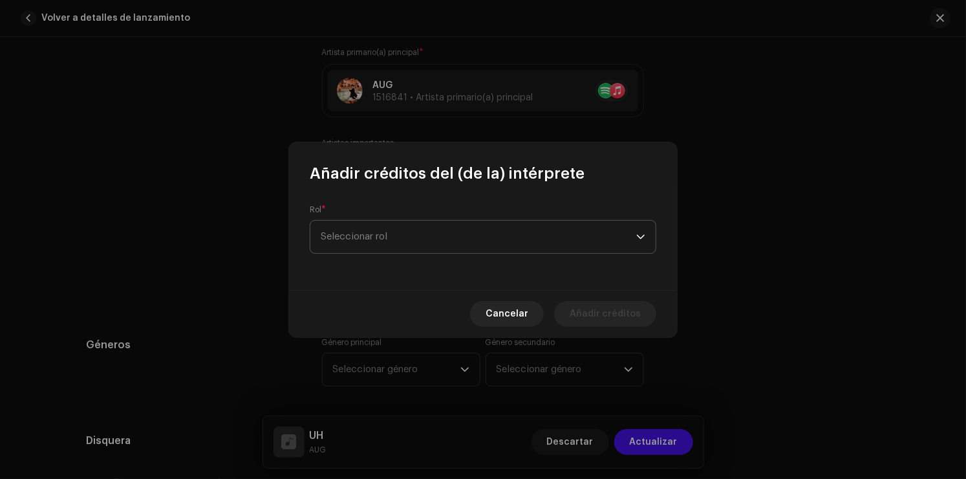
click at [408, 235] on span "Seleccionar rol" at bounding box center [479, 237] width 316 height 32
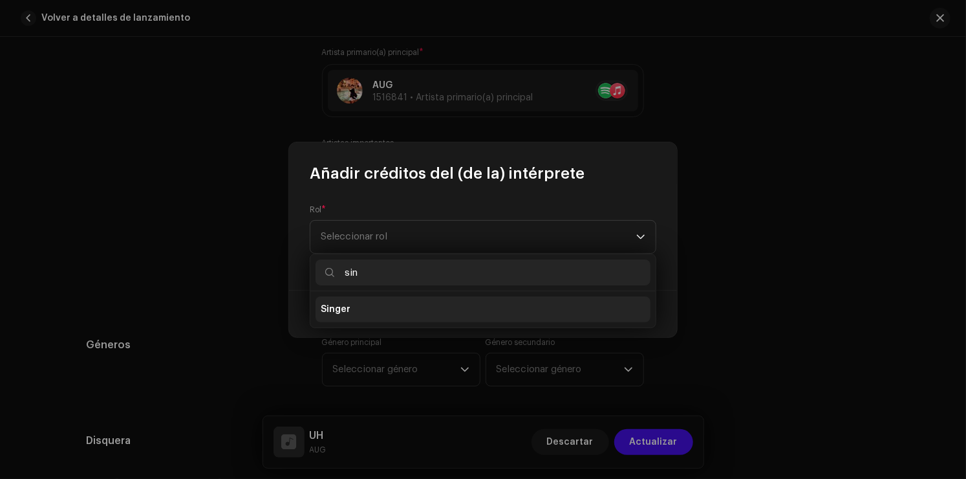
type input "sin"
click at [461, 313] on li "Singer" at bounding box center [483, 309] width 335 height 26
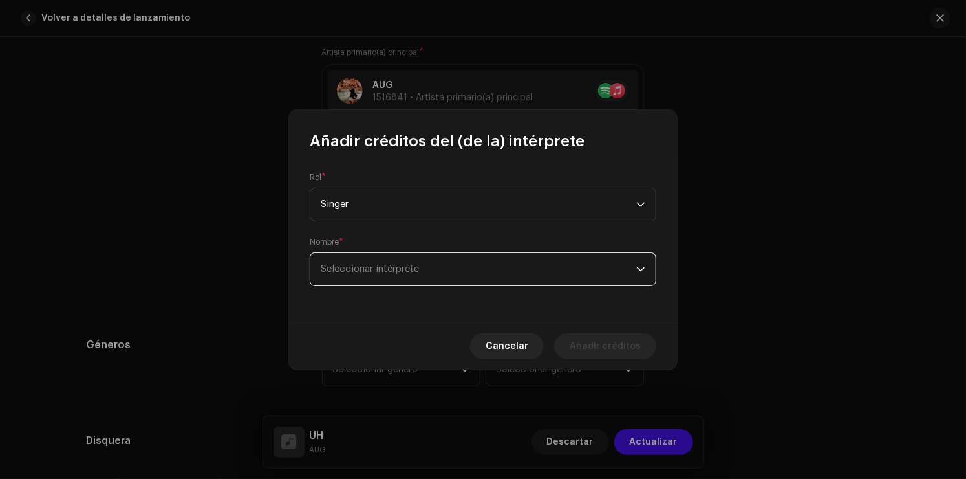
click at [447, 274] on span "Seleccionar intérprete" at bounding box center [479, 269] width 316 height 32
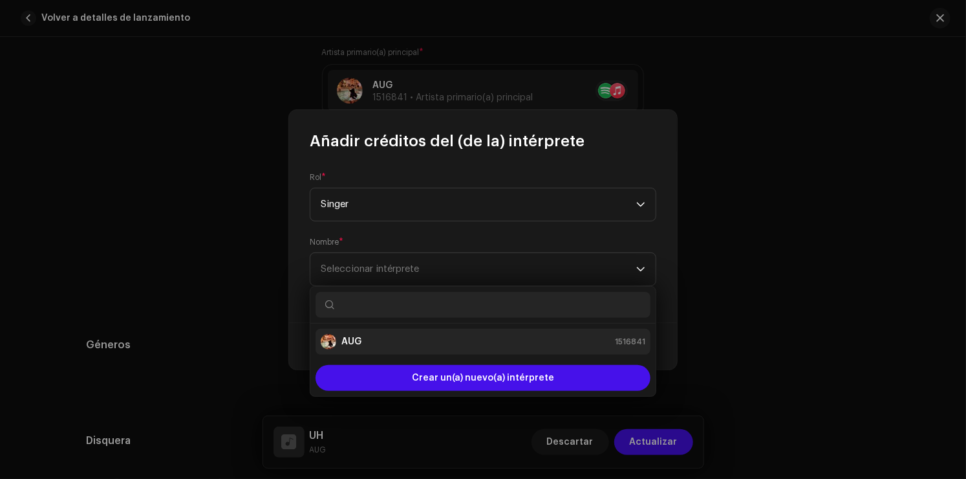
click at [405, 335] on div "AUG 1516841" at bounding box center [483, 342] width 325 height 16
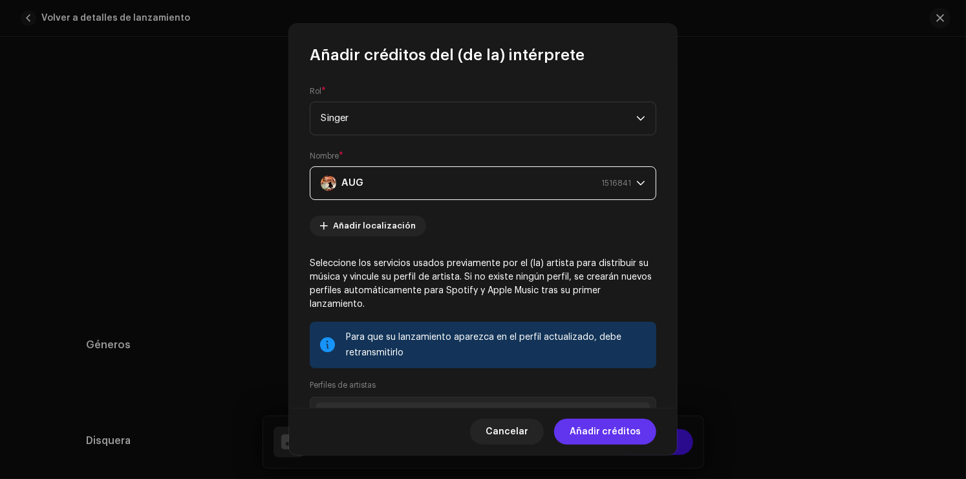
click at [614, 427] on span "Añadir créditos" at bounding box center [605, 431] width 71 height 26
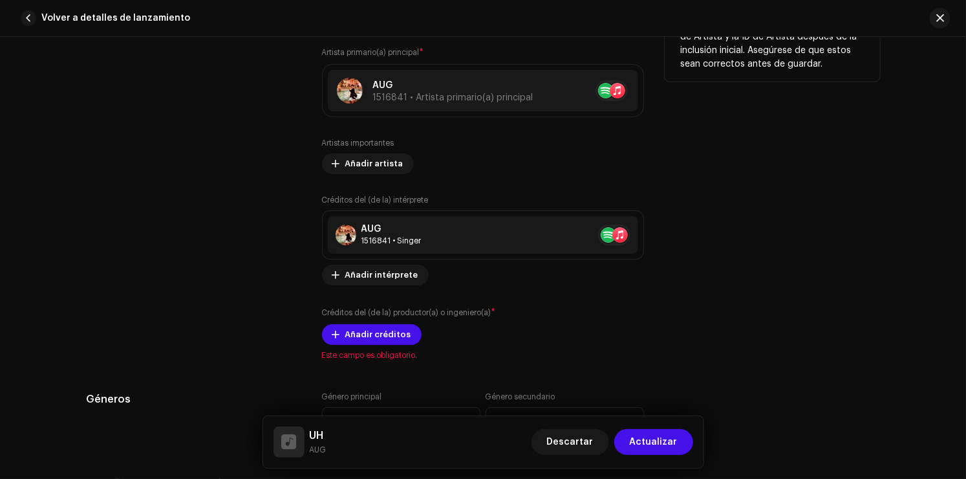
click at [382, 299] on div "Artistas importantes Añadir artista Créditos del (de la) intérprete AUG 1516841…" at bounding box center [483, 241] width 322 height 207
click at [356, 330] on span "Añadir créditos" at bounding box center [378, 334] width 66 height 26
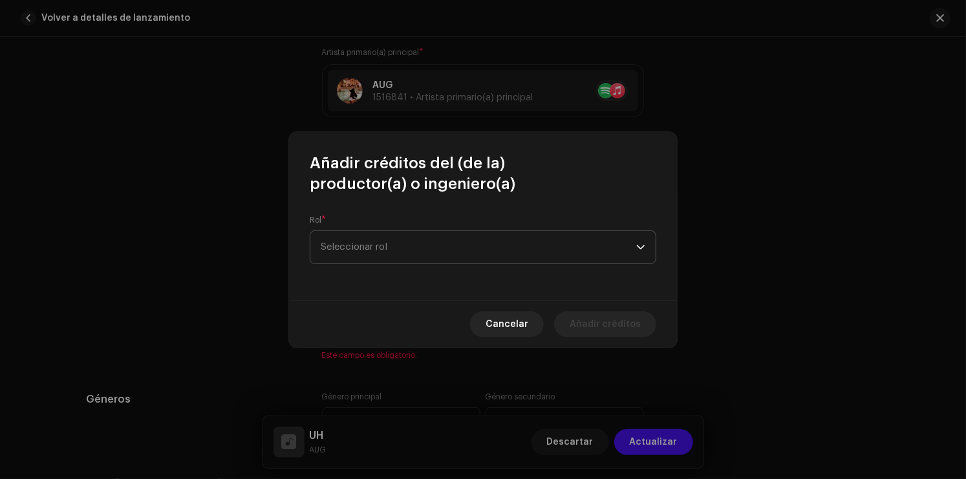
click at [475, 253] on span "Seleccionar rol" at bounding box center [479, 247] width 316 height 32
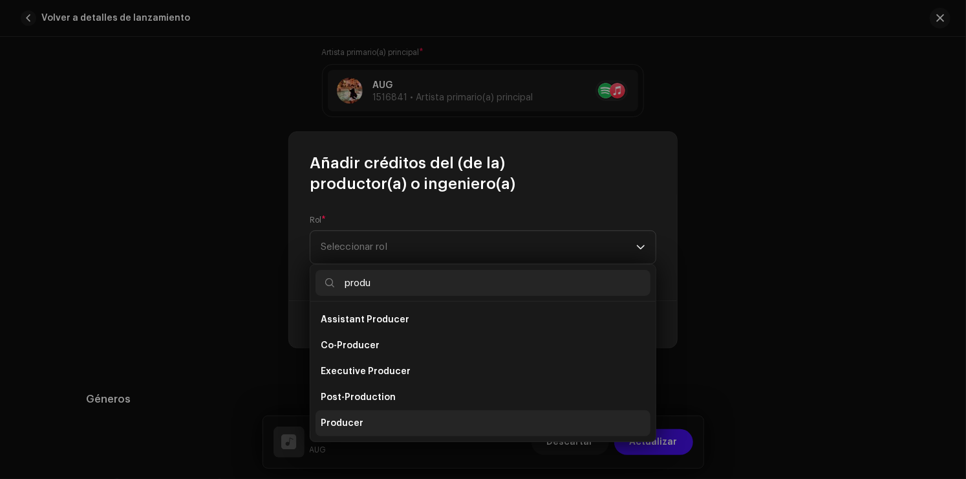
type input "produ"
click at [364, 423] on li "Producer" at bounding box center [483, 423] width 335 height 26
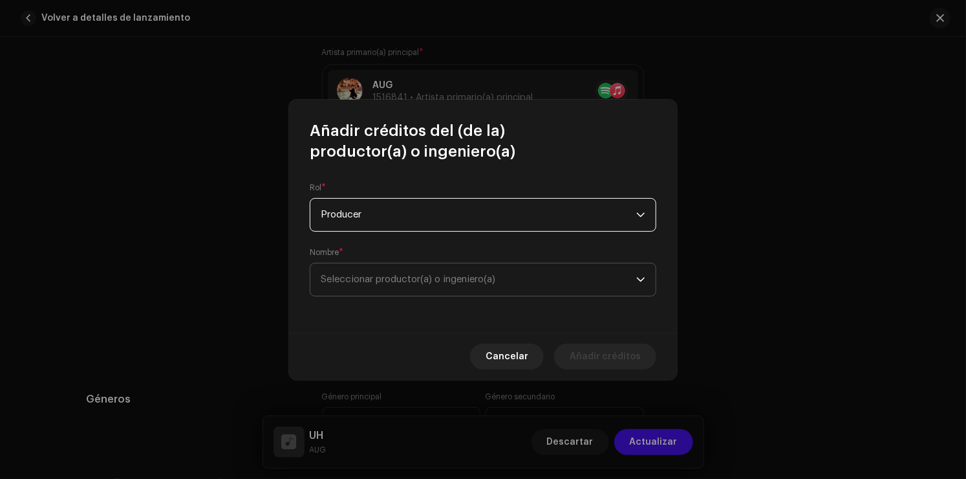
click at [407, 270] on span "Seleccionar productor(a) o ingeniero(a)" at bounding box center [479, 279] width 316 height 32
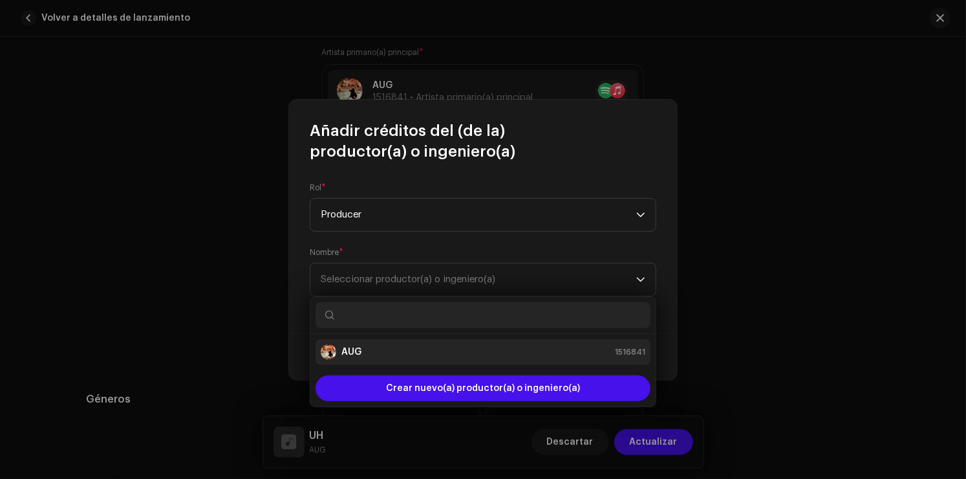
click at [389, 350] on div "AUG 1516841" at bounding box center [483, 352] width 325 height 16
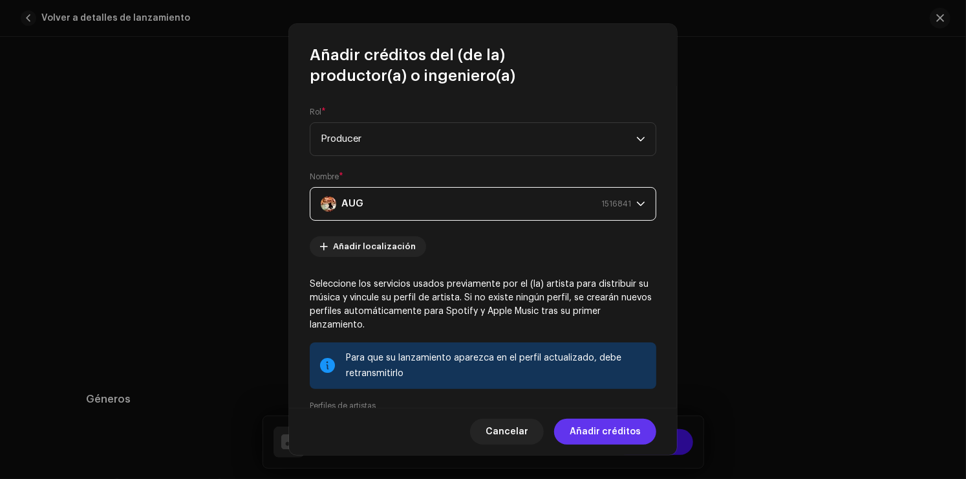
click at [610, 435] on span "Añadir créditos" at bounding box center [605, 431] width 71 height 26
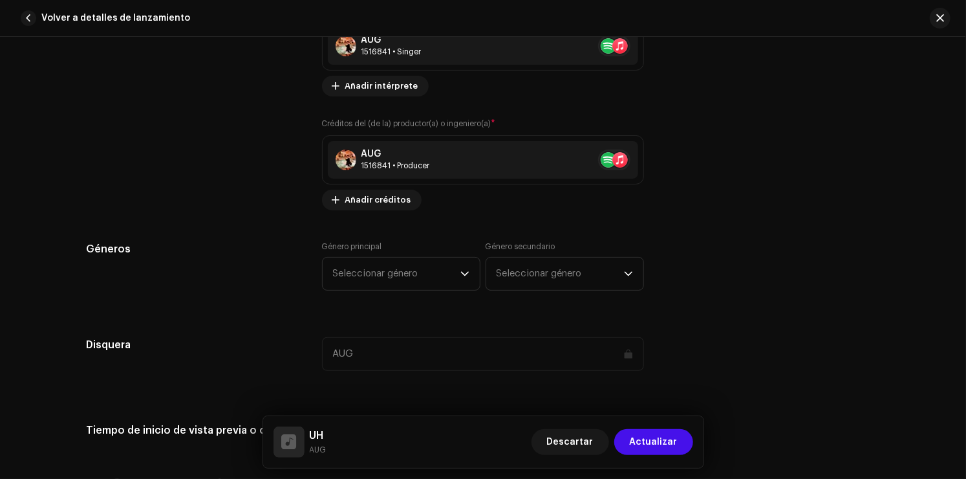
scroll to position [991, 0]
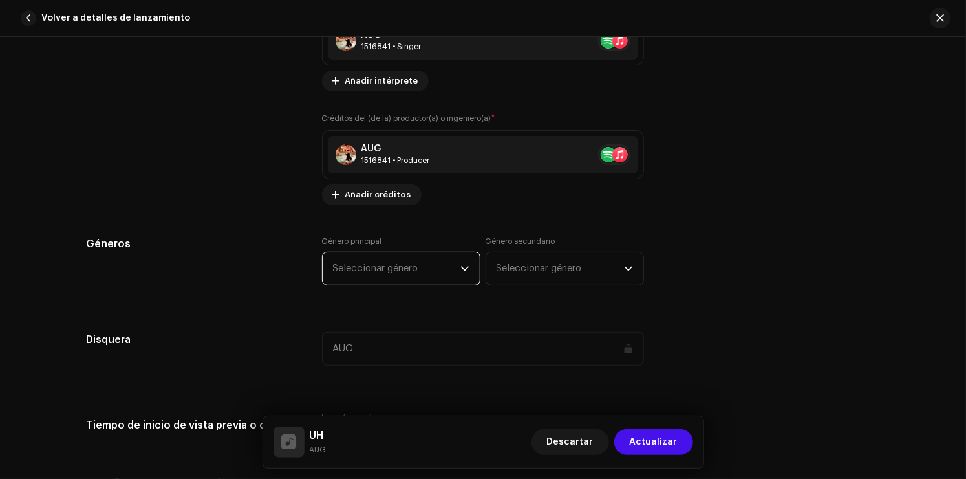
click at [391, 265] on span "Seleccionar género" at bounding box center [396, 268] width 127 height 32
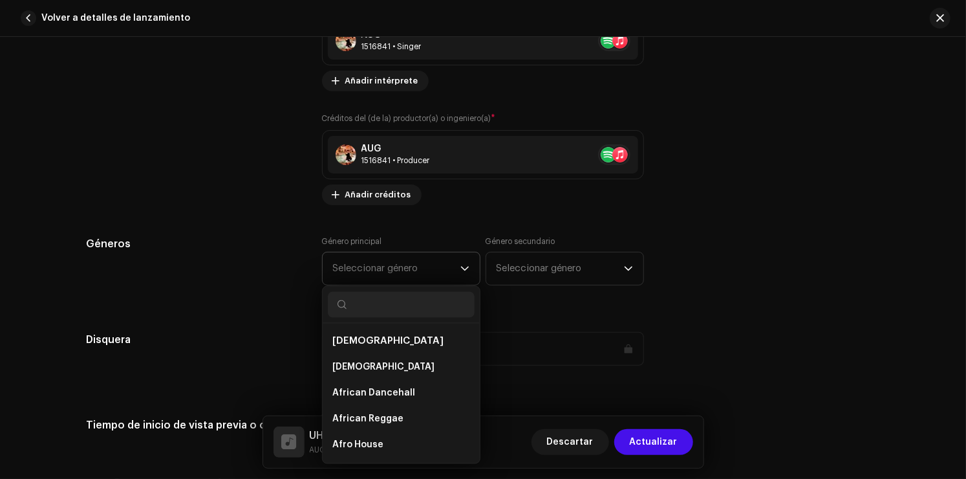
click at [383, 303] on input "text" at bounding box center [401, 305] width 147 height 26
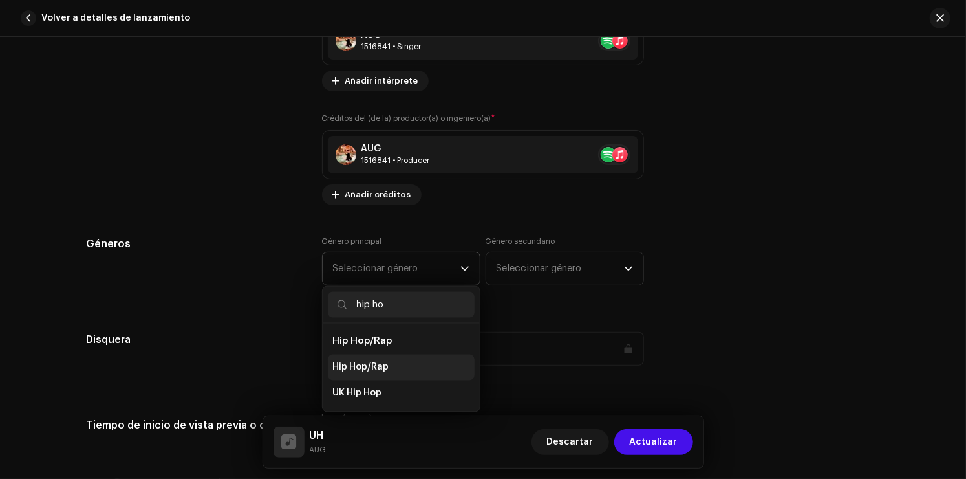
type input "hip ho"
click at [347, 375] on li "Hip Hop/Rap" at bounding box center [401, 367] width 147 height 26
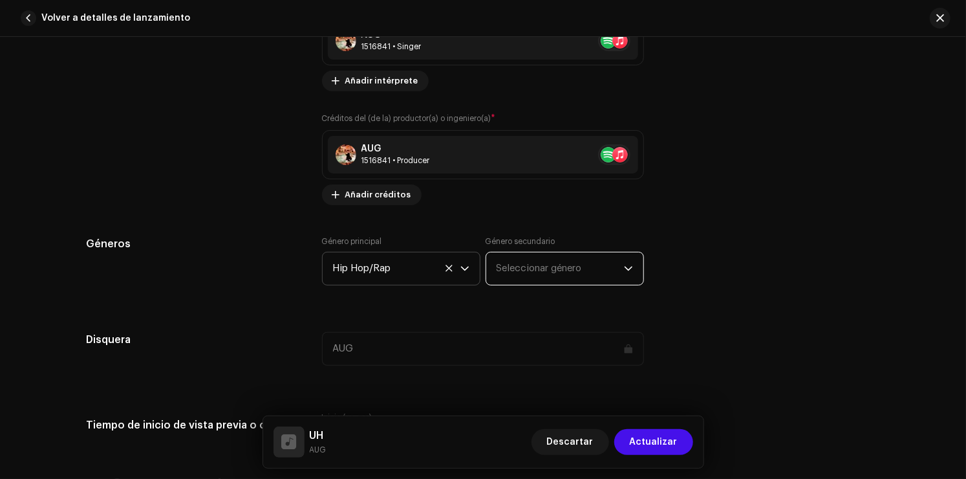
click at [537, 264] on span "Seleccionar género" at bounding box center [560, 268] width 127 height 32
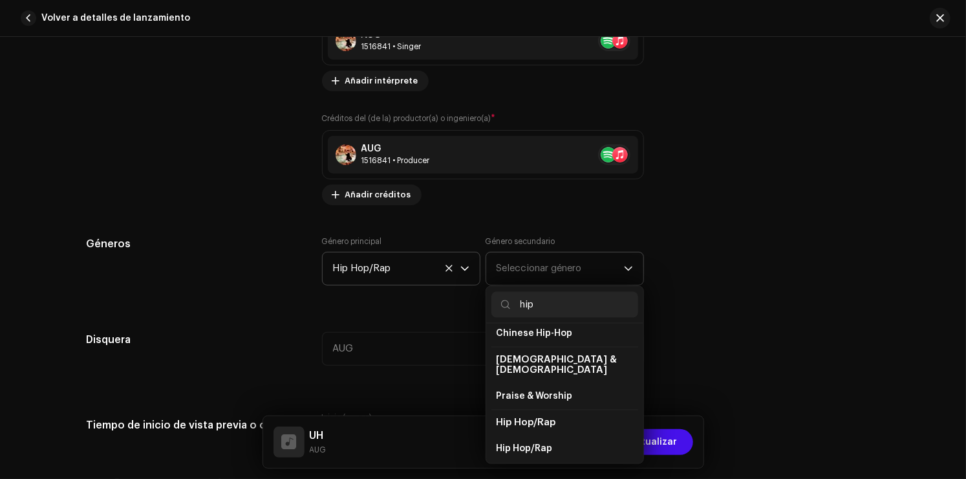
scroll to position [158, 0]
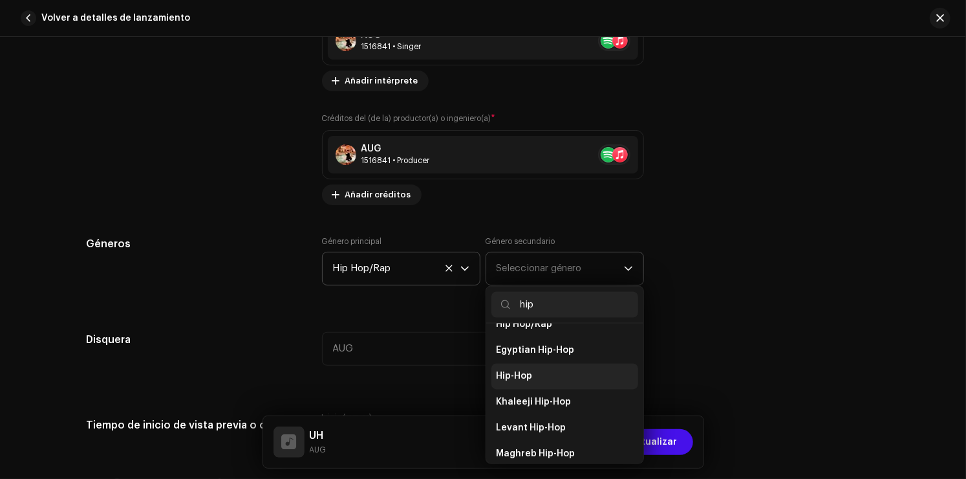
type input "hip"
click at [522, 370] on span "Hip-Hop" at bounding box center [515, 376] width 36 height 13
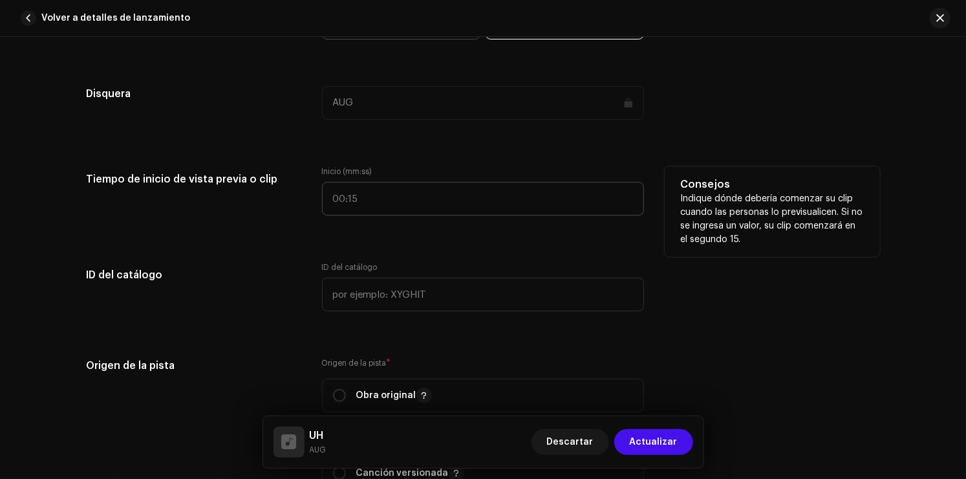
scroll to position [1249, 0]
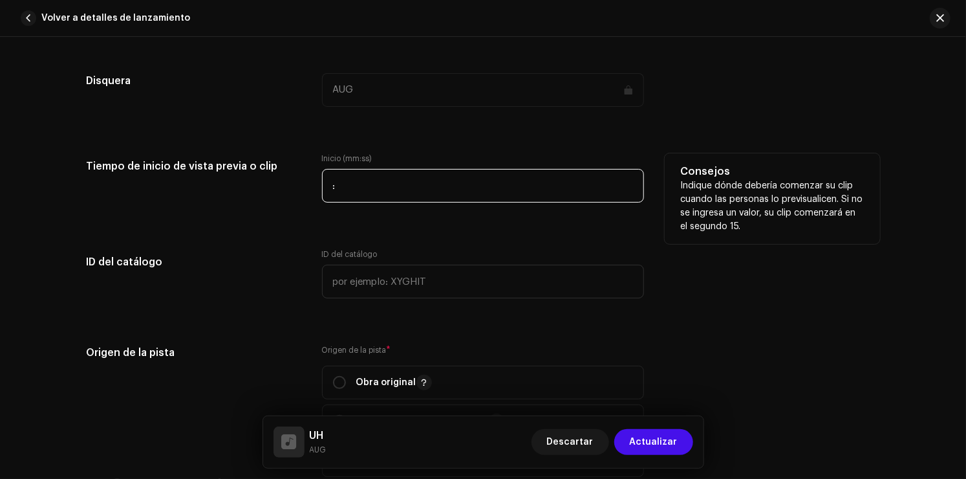
click at [387, 171] on input ":" at bounding box center [483, 186] width 322 height 34
type input "00:13"
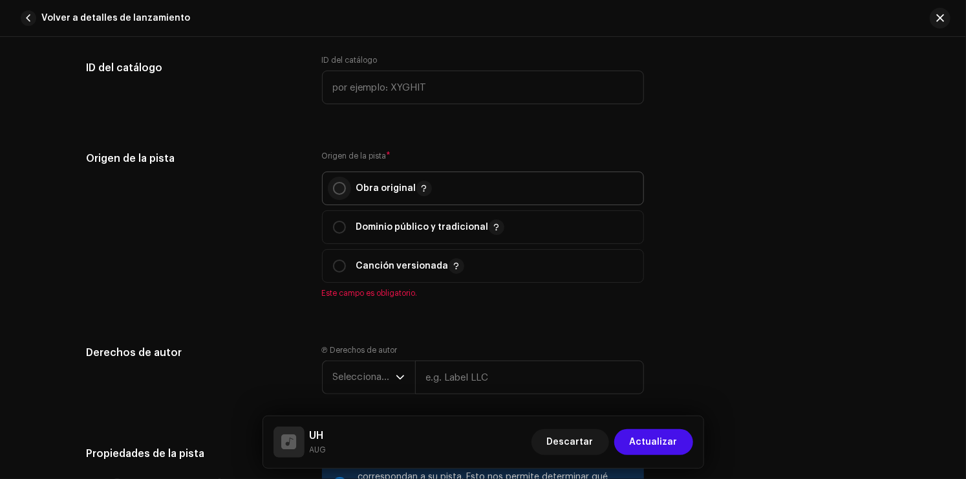
click at [333, 189] on input "radio" at bounding box center [339, 188] width 13 height 13
radio input "true"
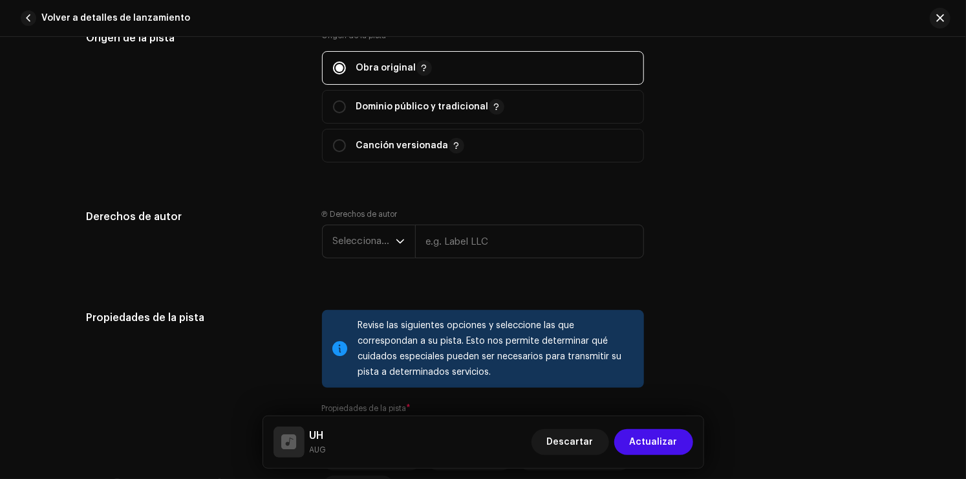
scroll to position [1573, 0]
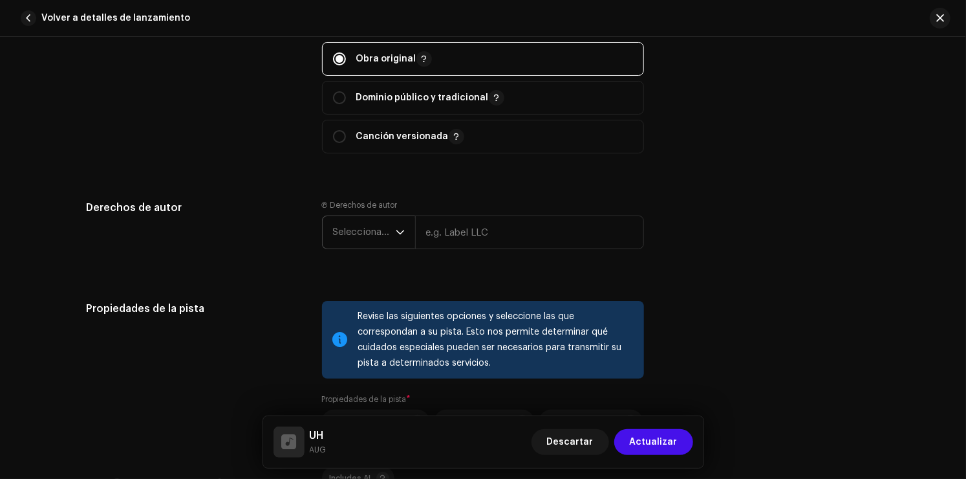
click at [346, 230] on span "Seleccionar año" at bounding box center [364, 232] width 63 height 32
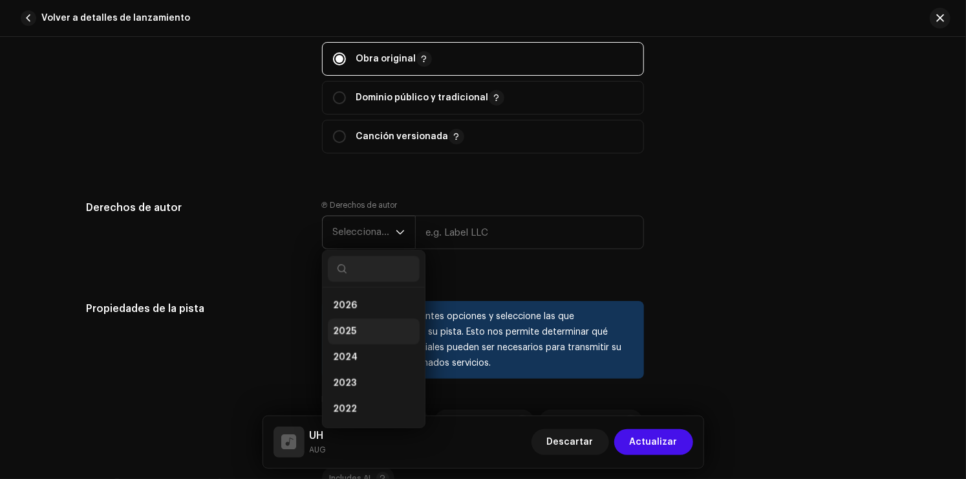
click at [355, 328] on li "2025" at bounding box center [374, 331] width 92 height 26
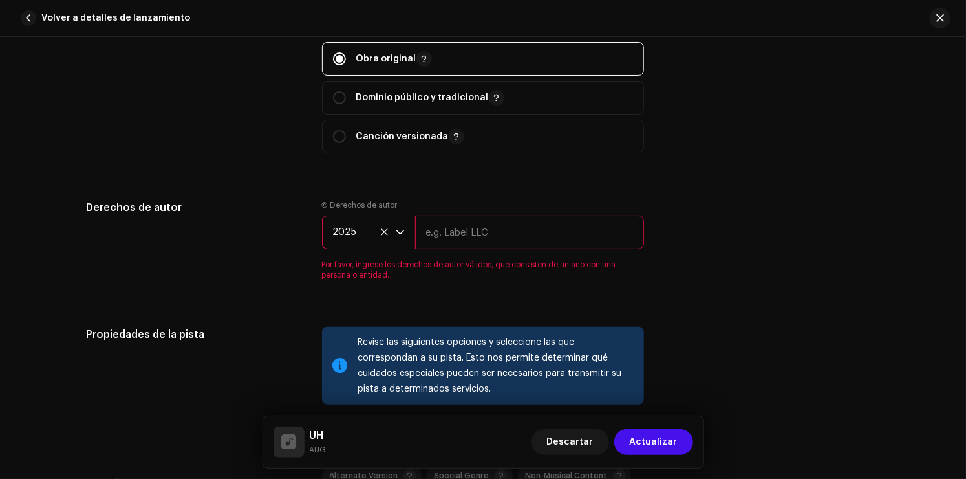
click at [491, 241] on input "text" at bounding box center [529, 232] width 229 height 34
type input "Super Young Star"
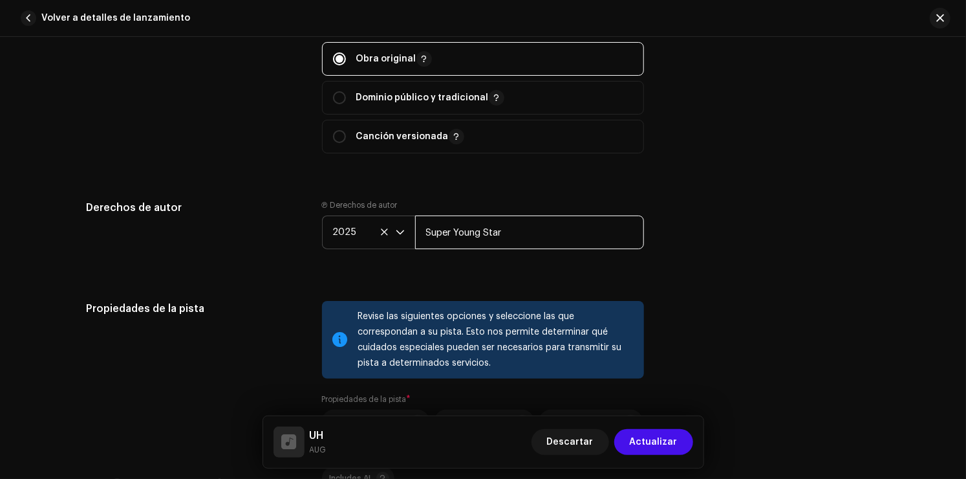
click at [524, 232] on input "Super Young Star" at bounding box center [529, 232] width 229 height 34
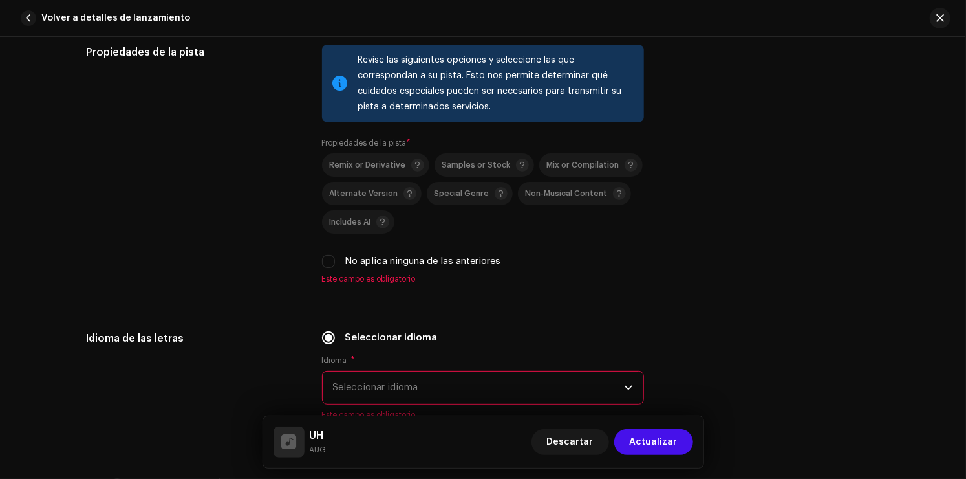
scroll to position [1831, 0]
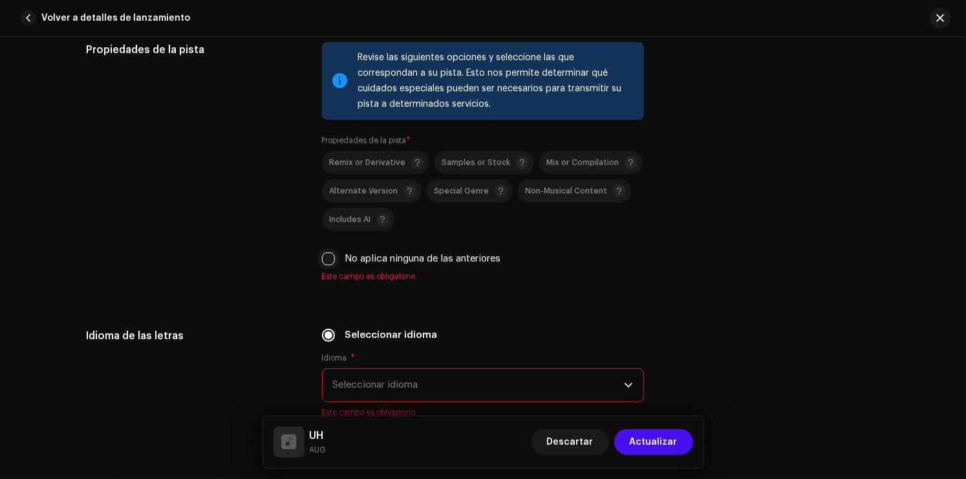
click at [325, 256] on input "No aplica ninguna de las anteriores" at bounding box center [328, 258] width 13 height 13
checkbox input "true"
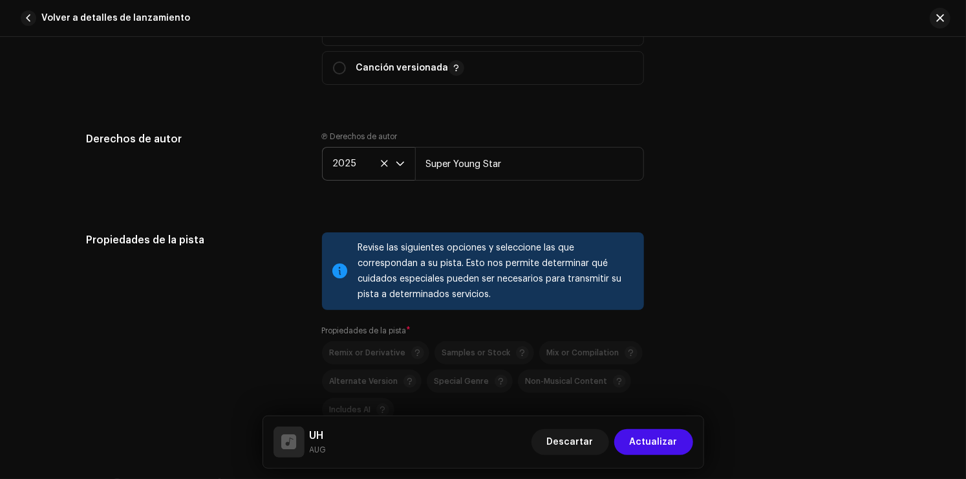
scroll to position [1637, 0]
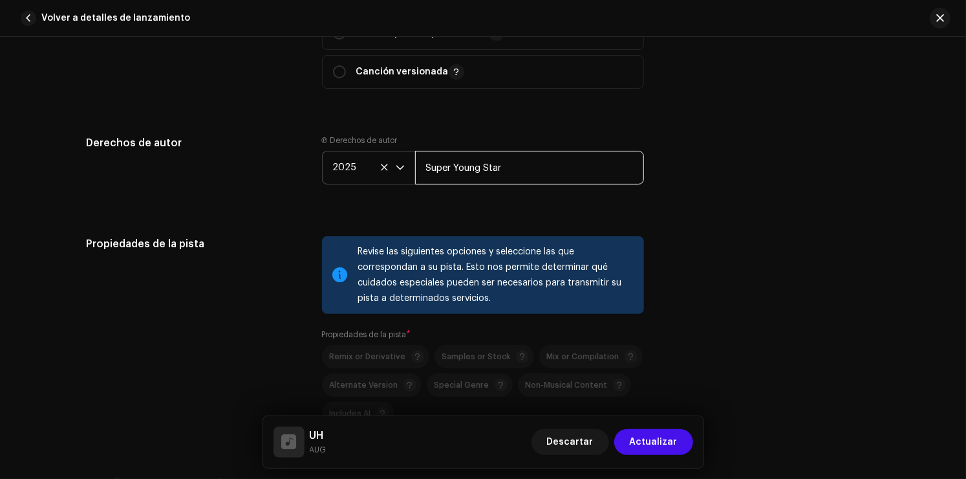
click at [526, 164] on input "Super Young Star" at bounding box center [529, 168] width 229 height 34
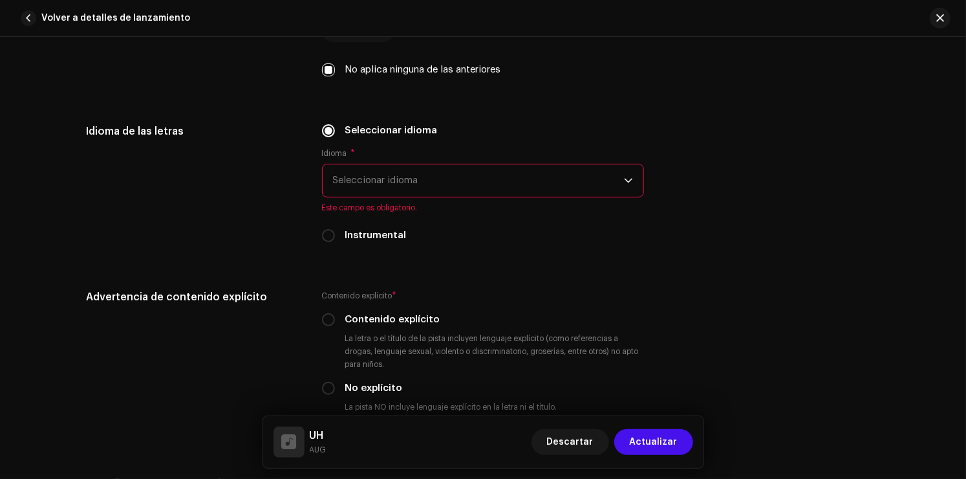
scroll to position [2025, 0]
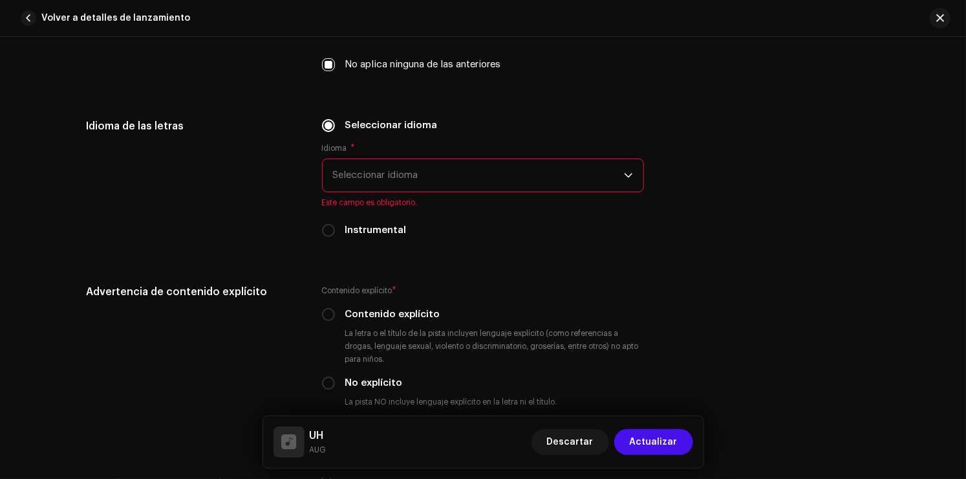
type input "AUG"
click at [482, 178] on span "Seleccionar idioma" at bounding box center [478, 175] width 291 height 32
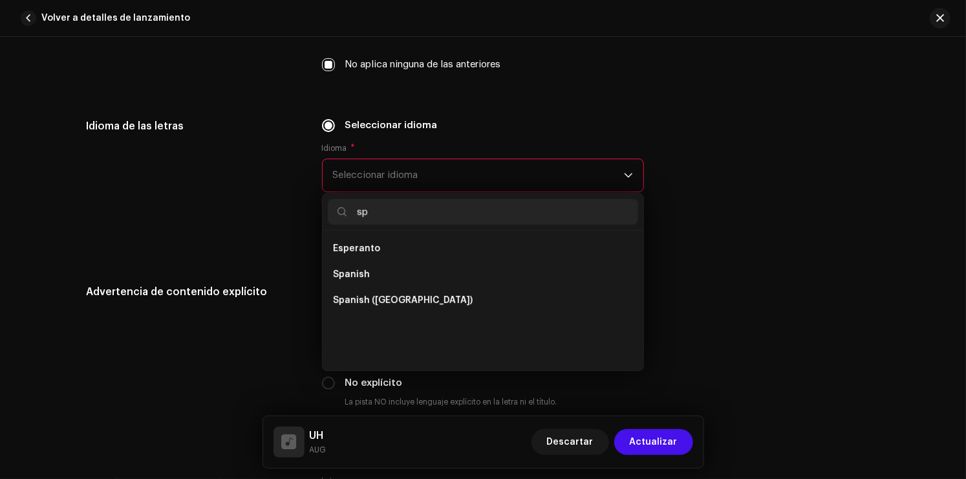
scroll to position [0, 0]
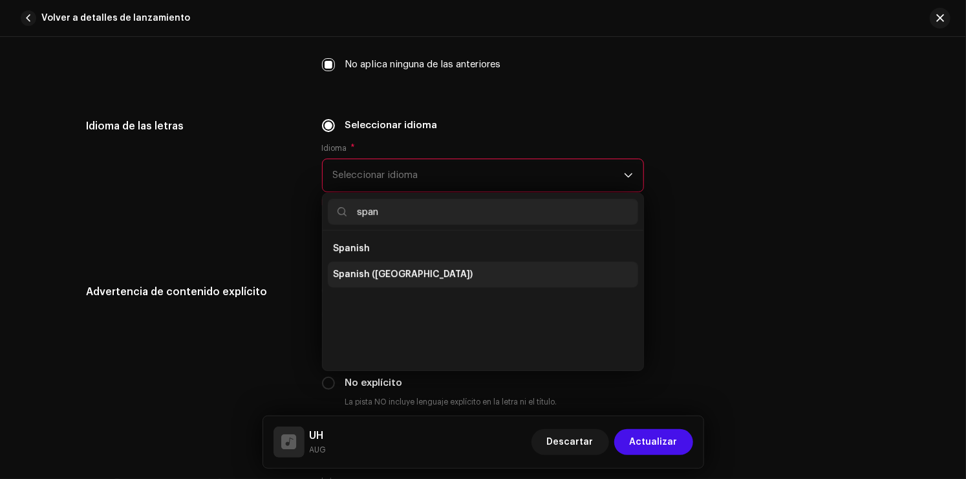
type input "span"
click at [407, 283] on li "Spanish (Latin America)" at bounding box center [483, 274] width 310 height 26
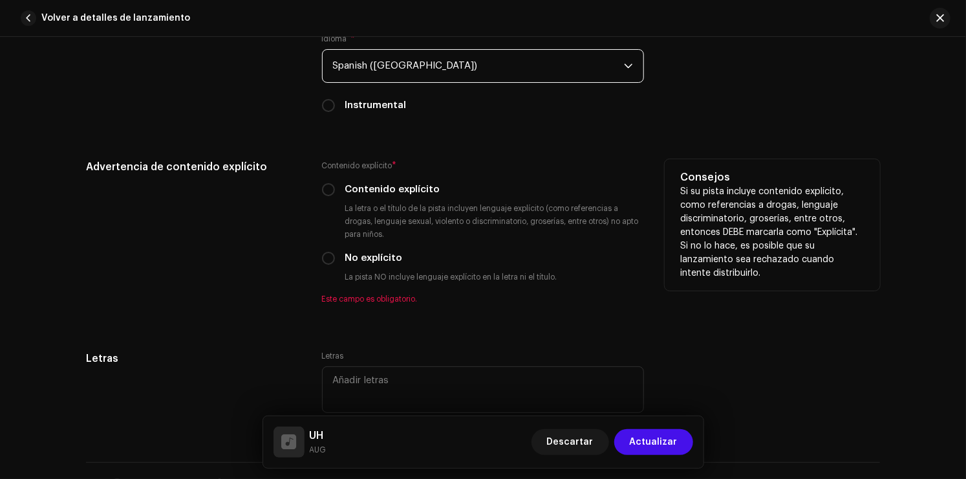
scroll to position [2155, 0]
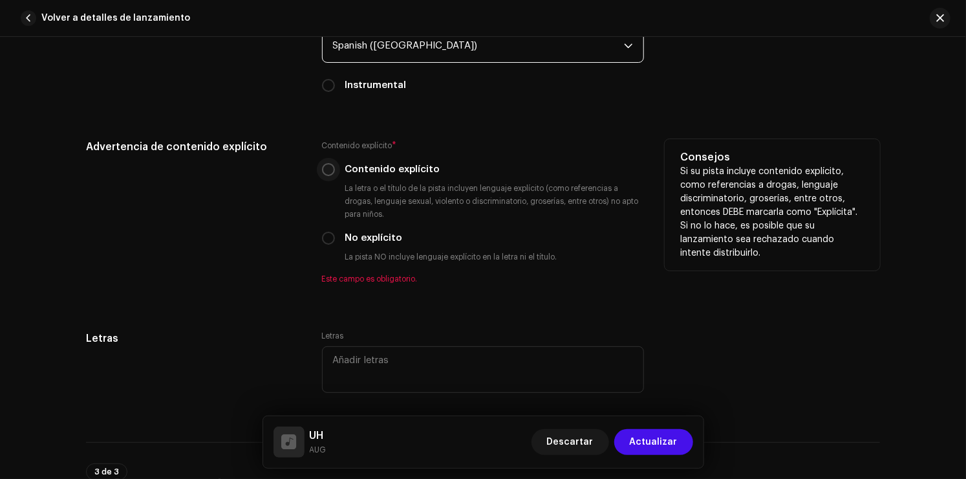
click at [330, 171] on input "Contenido explícito" at bounding box center [328, 169] width 13 height 13
radio input "true"
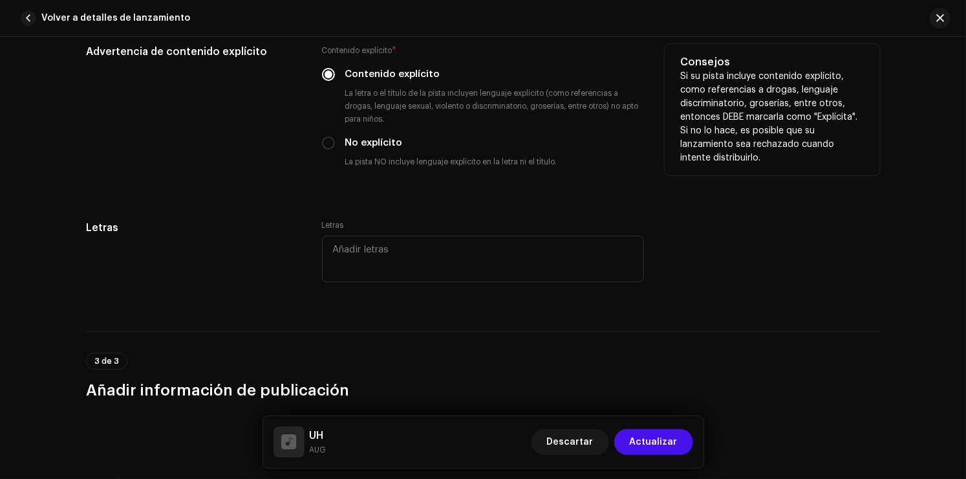
scroll to position [2284, 0]
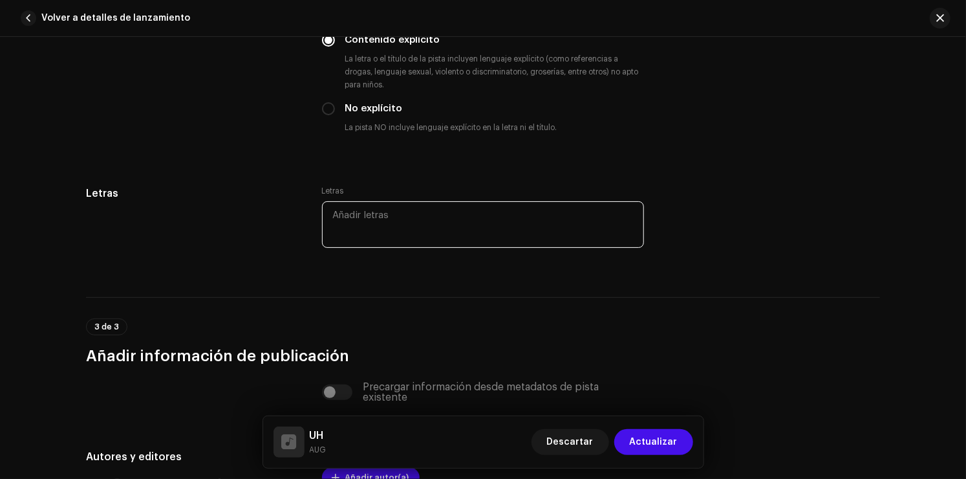
click at [350, 220] on textarea at bounding box center [483, 224] width 322 height 47
paste textarea "Precoro A mí no me hablen de filo si mis barras me respaldan Tengo está cadena …"
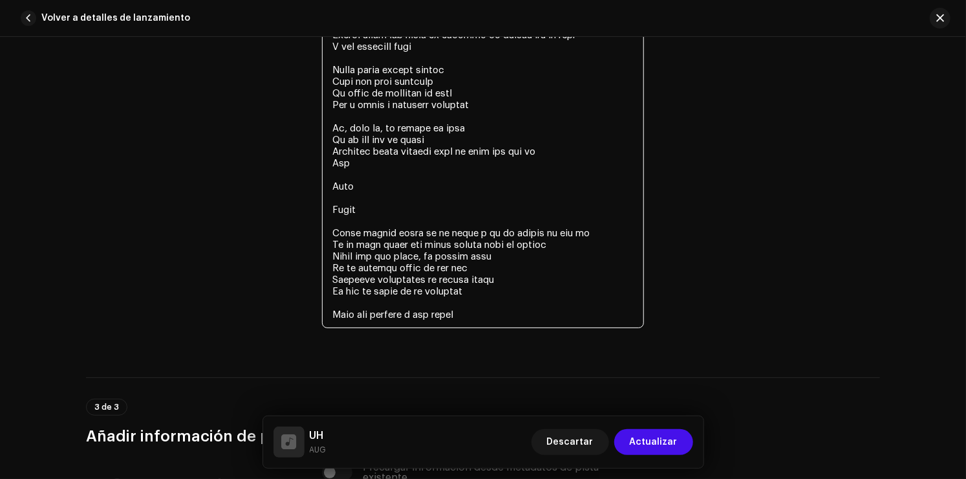
scroll to position [2891, 0]
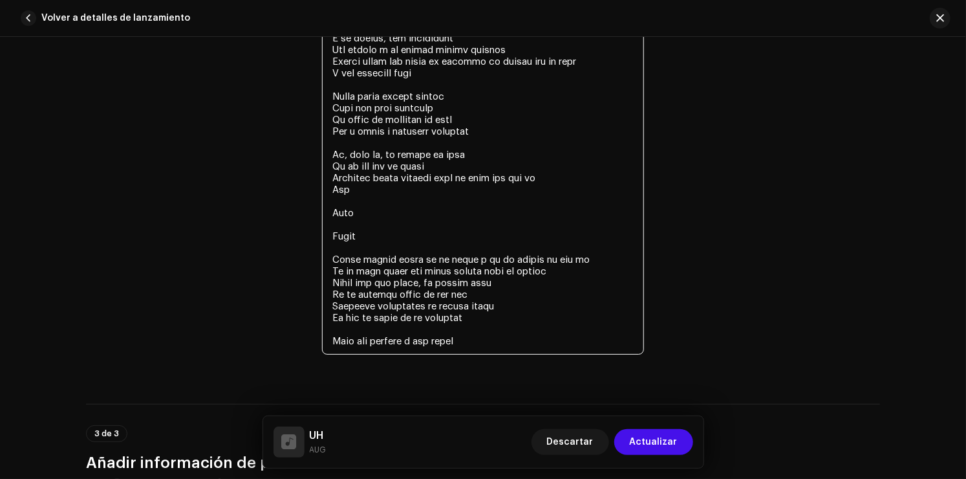
drag, startPoint x: 459, startPoint y: 332, endPoint x: 428, endPoint y: 337, distance: 31.4
drag, startPoint x: 469, startPoint y: 341, endPoint x: 290, endPoint y: 340, distance: 179.8
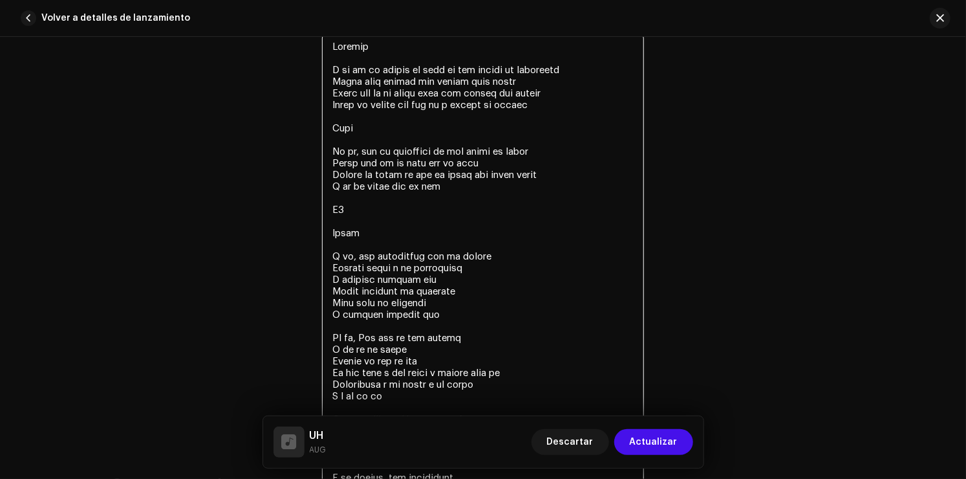
scroll to position [2439, 0]
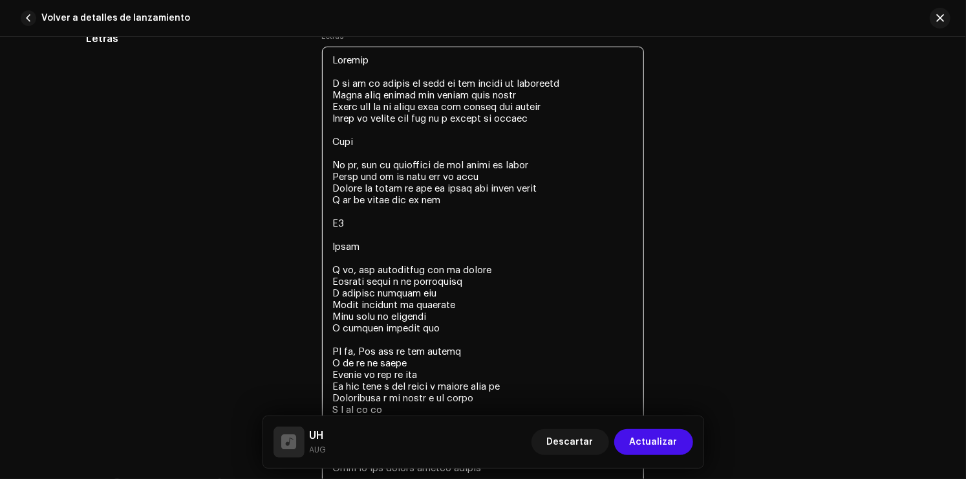
drag, startPoint x: 447, startPoint y: 203, endPoint x: 307, endPoint y: 168, distance: 145.2
click at [307, 168] on div "Letras Letras" at bounding box center [483, 428] width 794 height 794
drag, startPoint x: 339, startPoint y: 226, endPoint x: 324, endPoint y: 225, distance: 14.9
click at [324, 225] on textarea at bounding box center [483, 427] width 322 height 760
paste textarea "Ey uh, con un freestyle yo los mando al ataúd Saben que yo no ando con mi crew …"
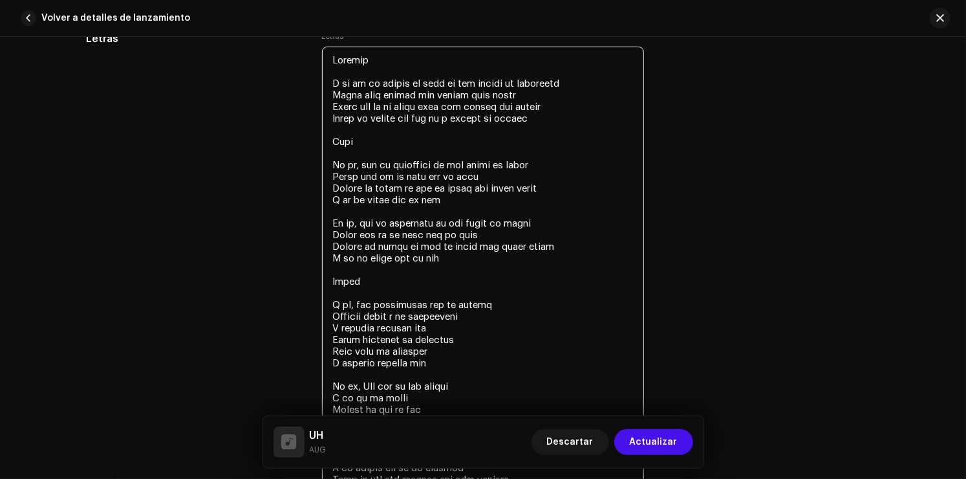
drag, startPoint x: 361, startPoint y: 142, endPoint x: 261, endPoint y: 146, distance: 100.3
click at [261, 146] on div "Letras Letras" at bounding box center [483, 445] width 794 height 829
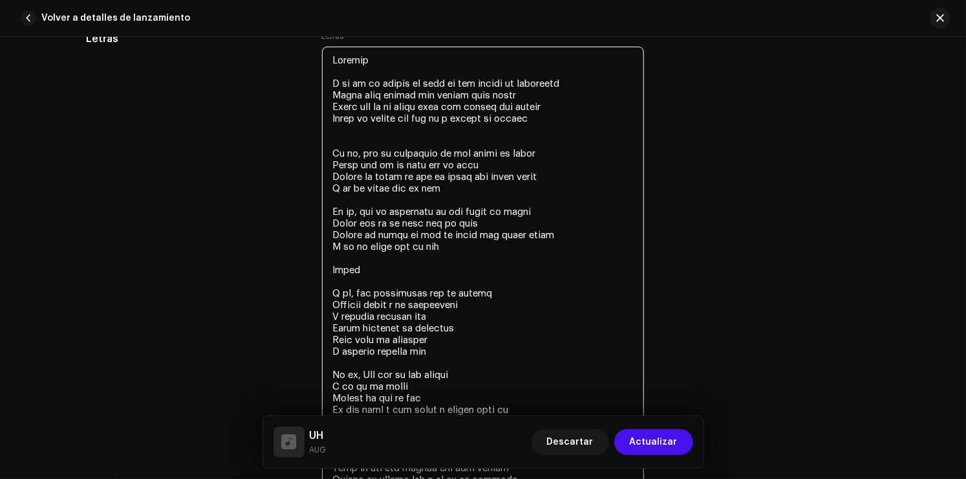
drag, startPoint x: 361, startPoint y: 61, endPoint x: 246, endPoint y: 74, distance: 116.5
click at [247, 74] on div "Letras Letras" at bounding box center [483, 439] width 794 height 817
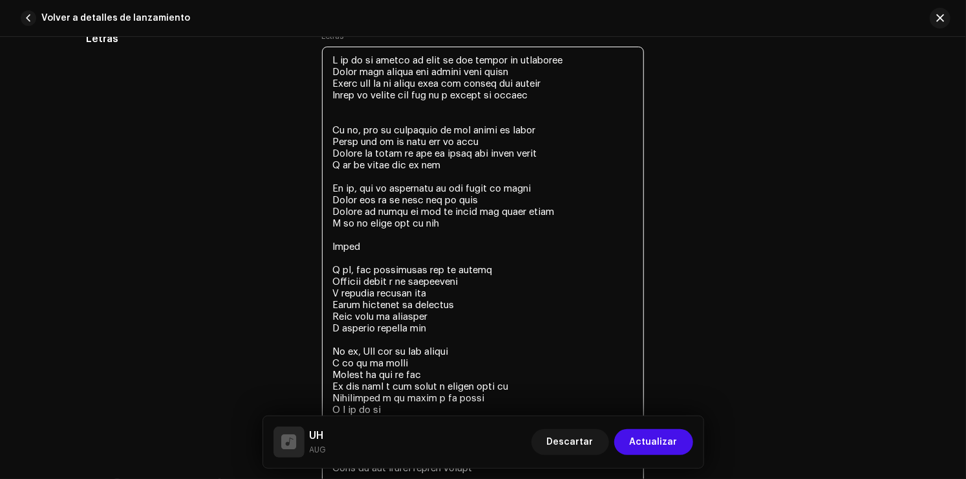
click at [330, 74] on textarea at bounding box center [483, 433] width 322 height 772
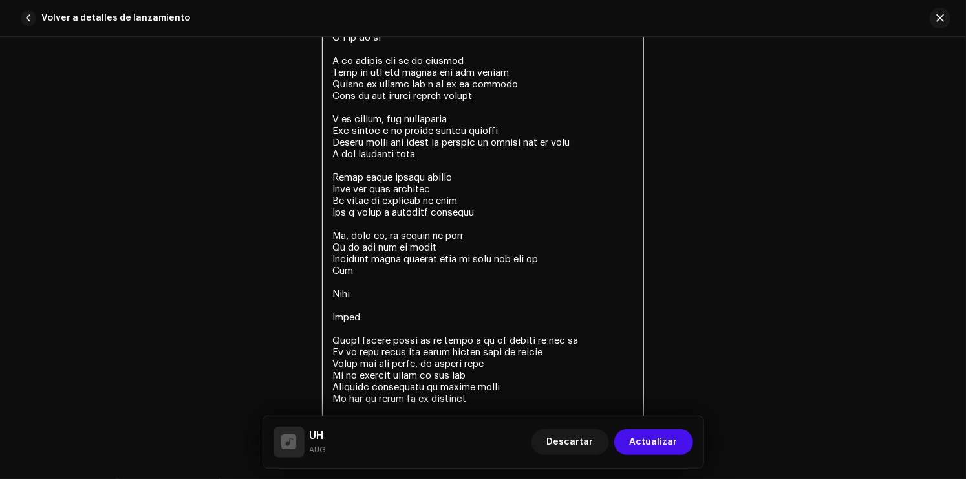
scroll to position [2827, 0]
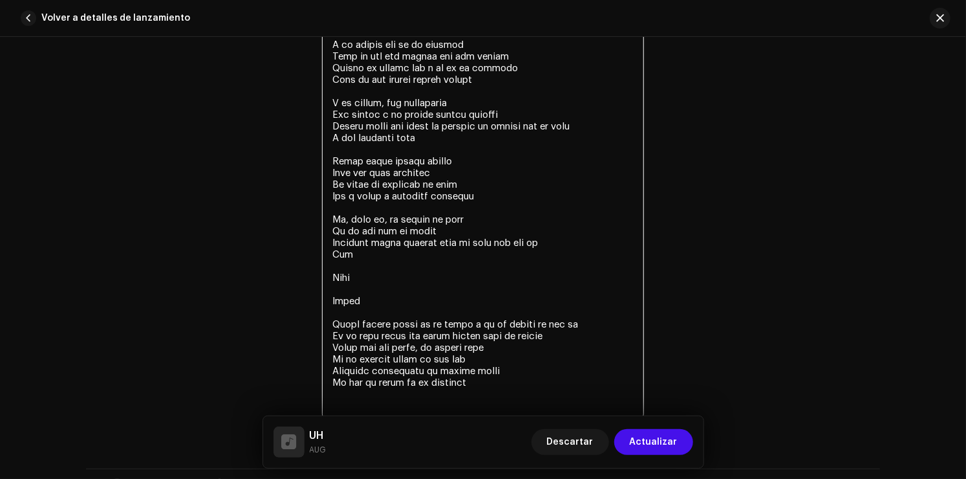
drag, startPoint x: 357, startPoint y: 286, endPoint x: 307, endPoint y: 283, distance: 49.9
click at [307, 283] on div "Letras Letras" at bounding box center [483, 40] width 794 height 794
paste textarea "Ey uh, con un freestyle yo los mando al ataúd Saben que yo no ando con mi crew …"
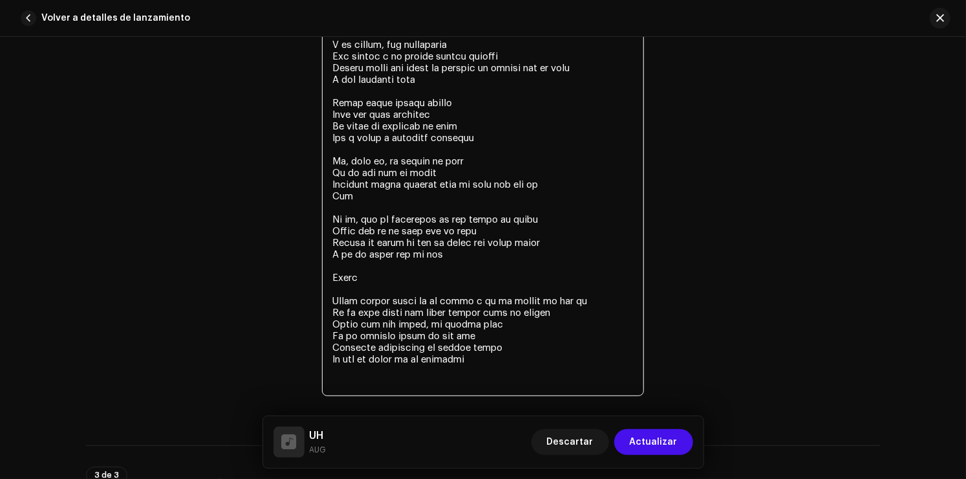
scroll to position [2891, 0]
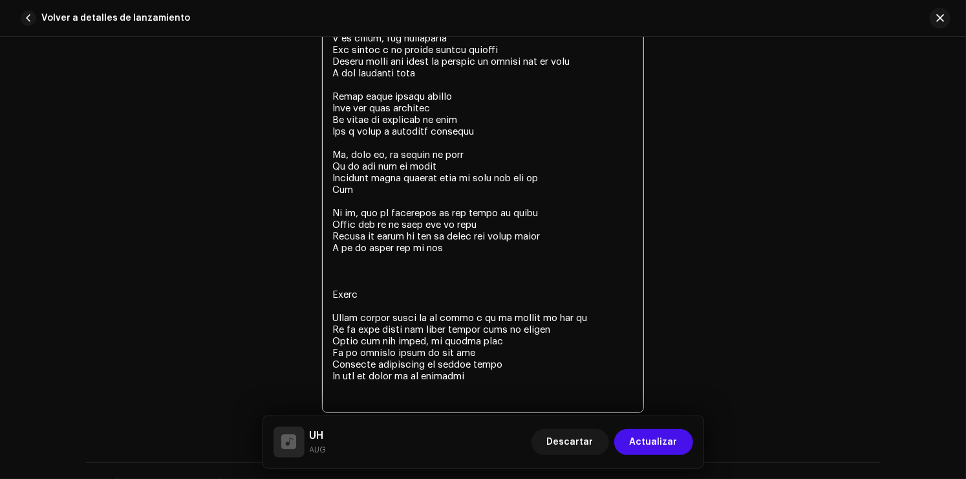
paste textarea "Ey uh, con un freestyle yo los mando al ataúd Saben que yo no ando con mi crew …"
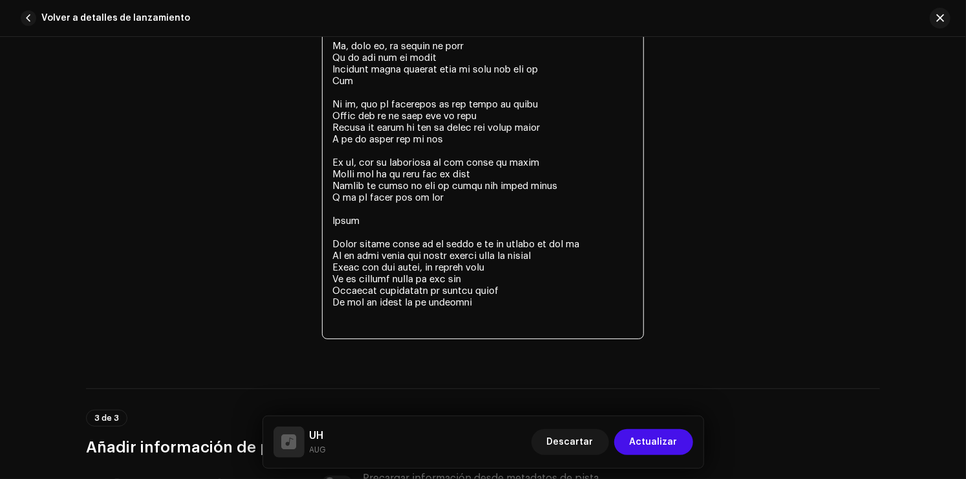
scroll to position [3021, 0]
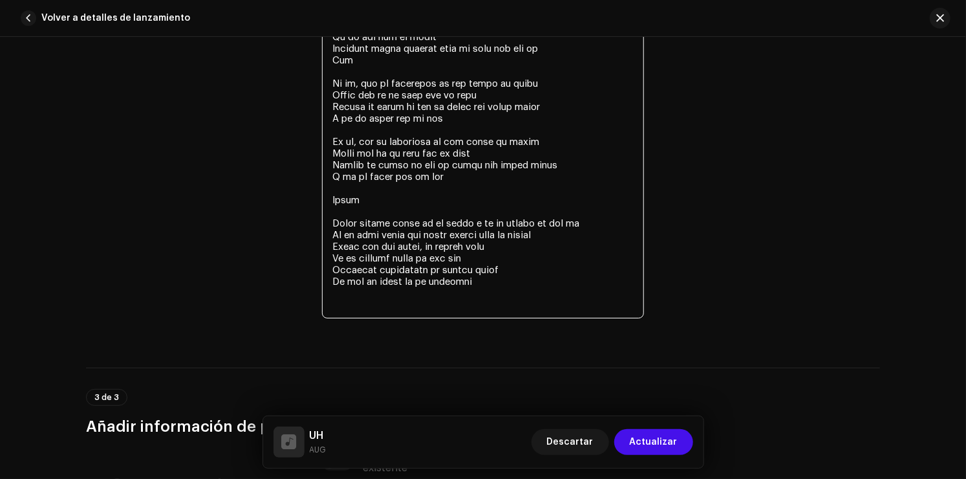
paste textarea "Ey uh, con un freestyle yo los mando al ataúd Saben que yo no ando con mi crew …"
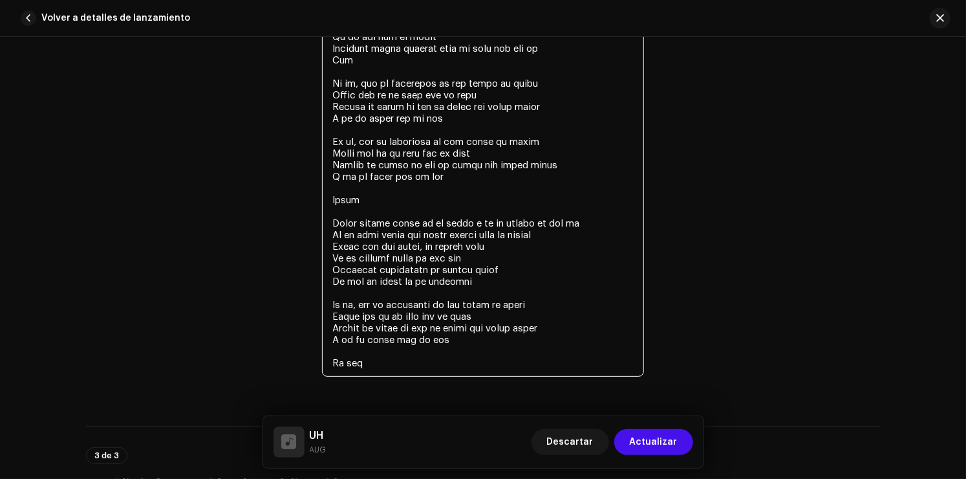
drag, startPoint x: 387, startPoint y: 205, endPoint x: 271, endPoint y: 213, distance: 116.1
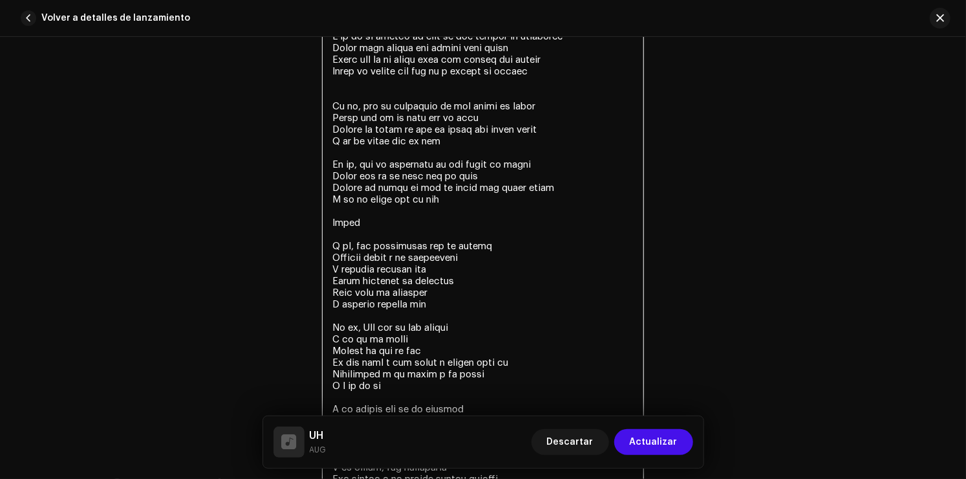
scroll to position [2439, 0]
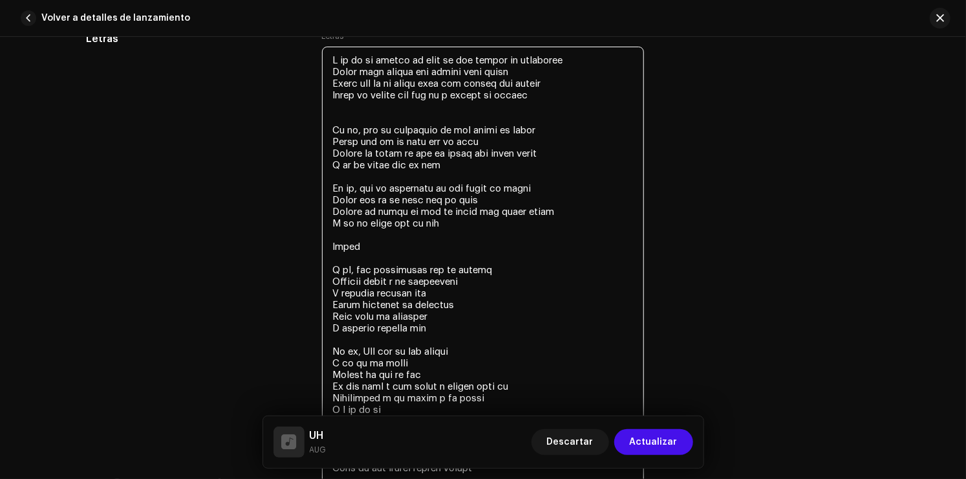
drag, startPoint x: 353, startPoint y: 248, endPoint x: 317, endPoint y: 248, distance: 36.2
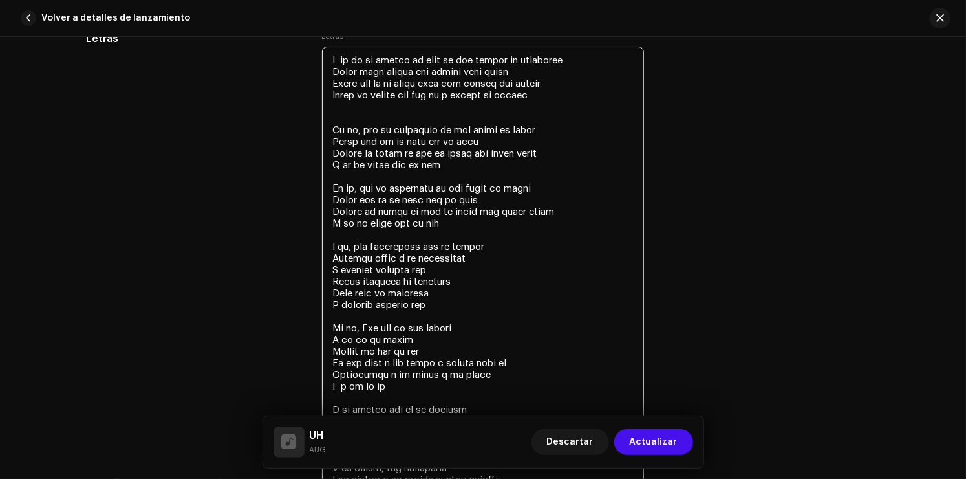
click at [374, 120] on textarea at bounding box center [483, 479] width 322 height 865
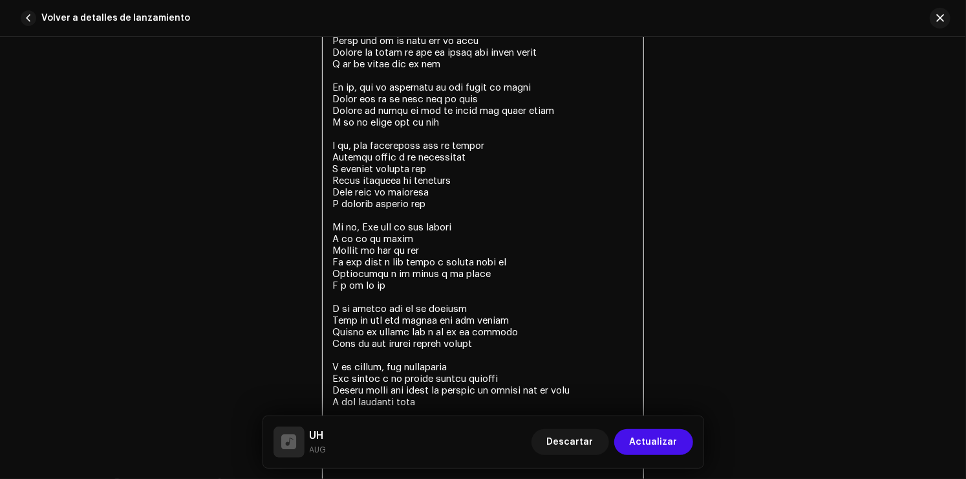
scroll to position [2568, 0]
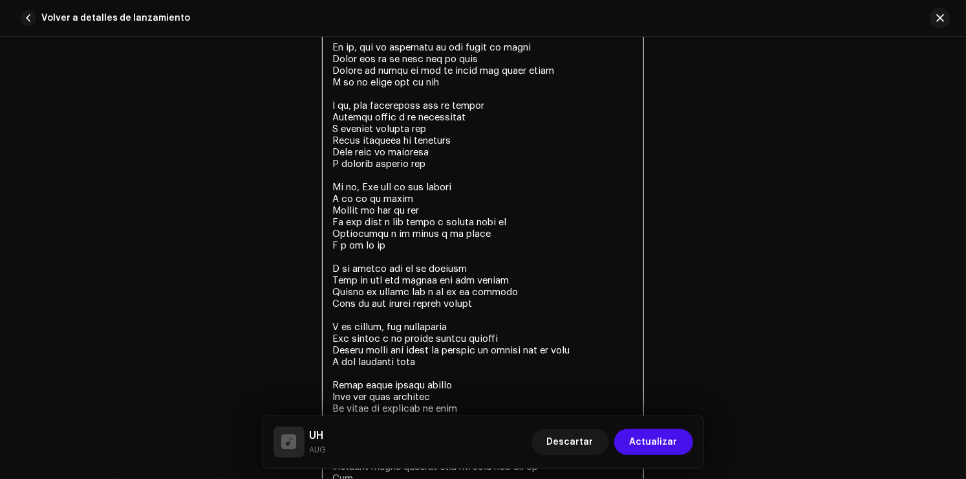
drag, startPoint x: 480, startPoint y: 232, endPoint x: 450, endPoint y: 239, distance: 30.4
click at [450, 239] on textarea at bounding box center [483, 344] width 322 height 854
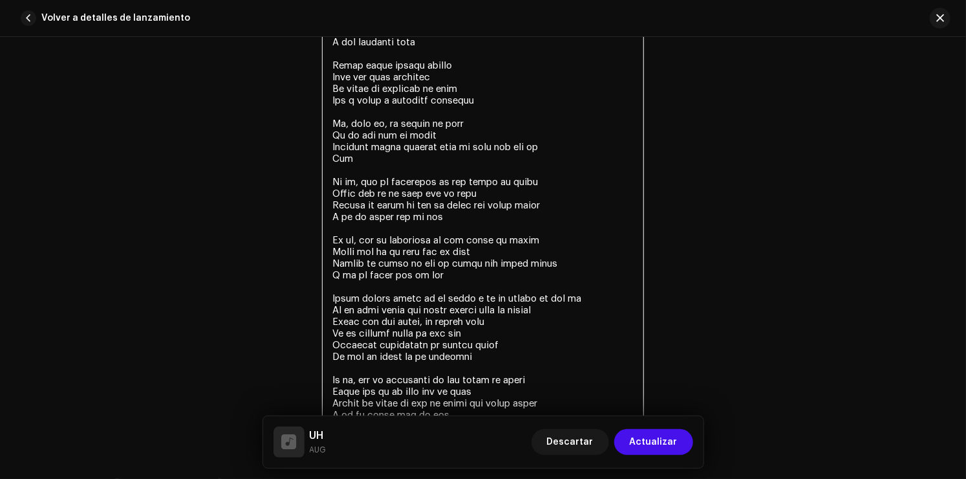
scroll to position [2891, 0]
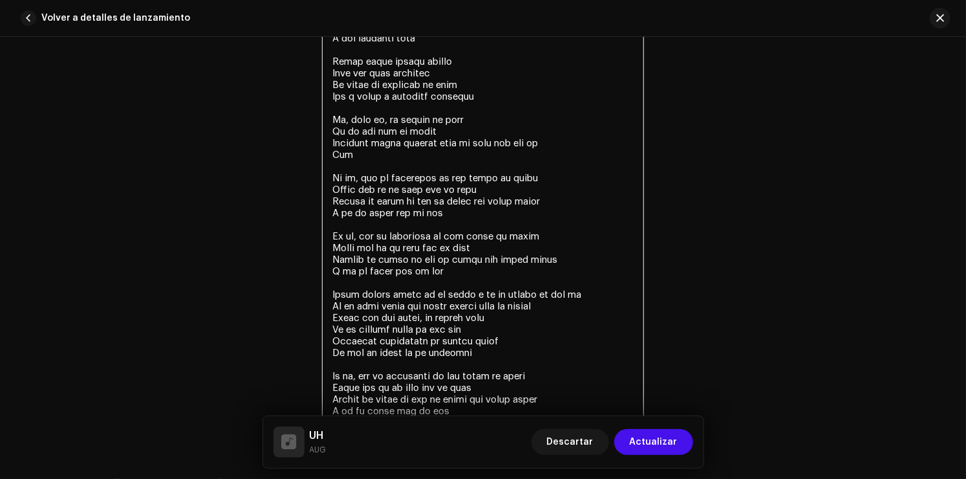
drag, startPoint x: 389, startPoint y: 163, endPoint x: 308, endPoint y: 163, distance: 80.8
click at [307, 163] on div "Letras Letras" at bounding box center [483, 21] width 794 height 887
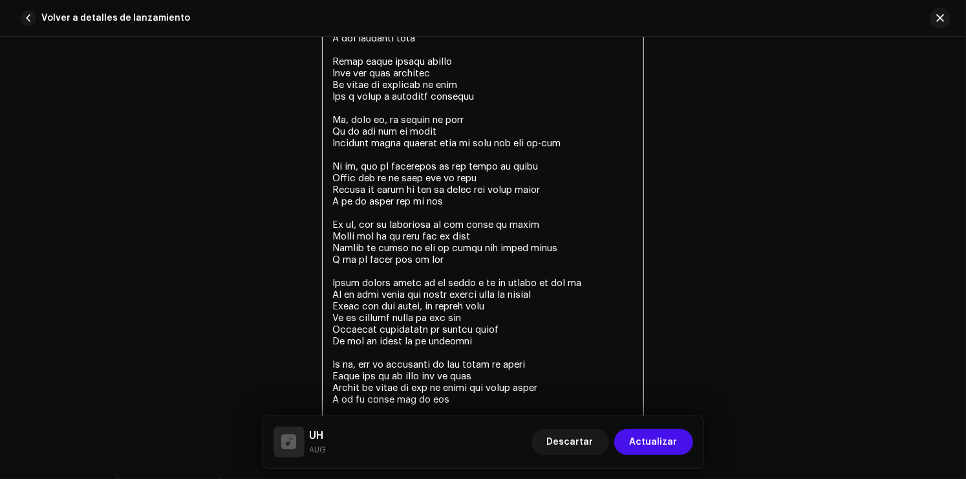
click at [490, 147] on textarea at bounding box center [483, 15] width 322 height 842
type textarea "A mí no me hablen de filo si mis barras me respaldan Tengo está cadena que golp…"
click at [643, 445] on span "Actualizar" at bounding box center [654, 442] width 48 height 26
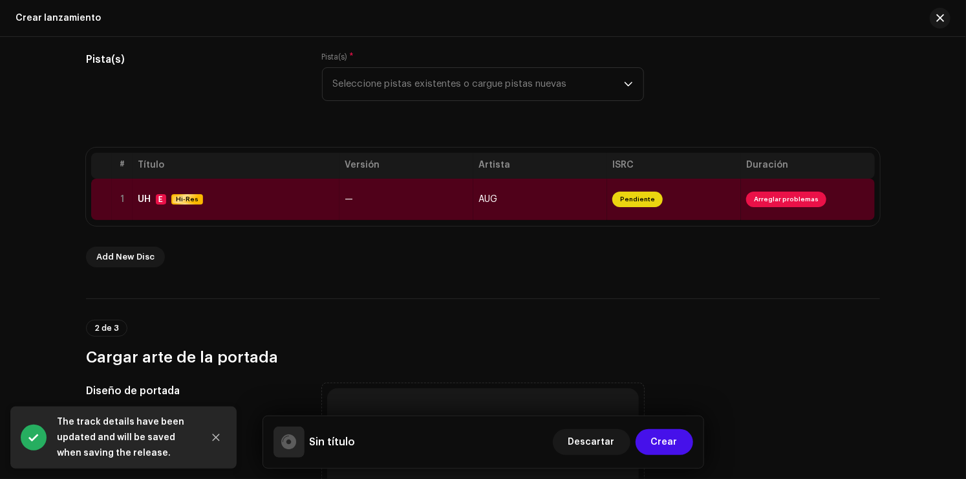
scroll to position [194, 0]
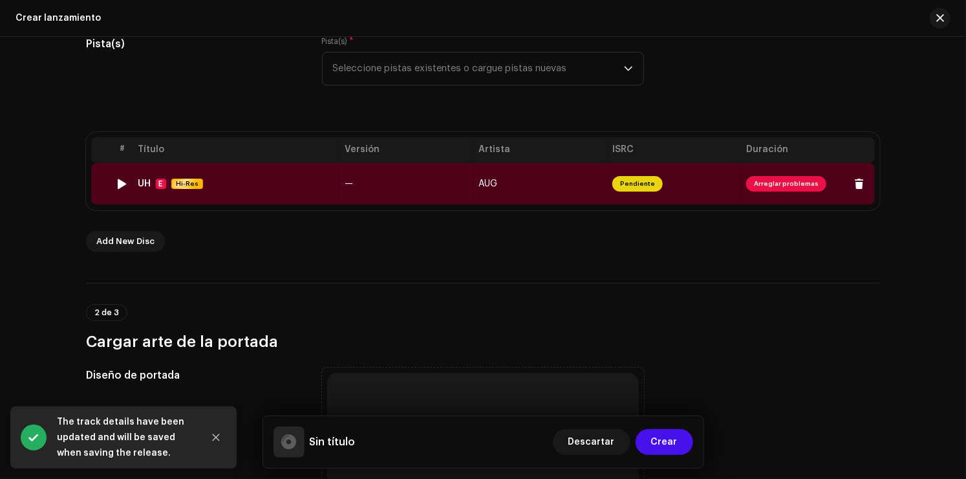
click at [779, 179] on span "Arreglar problemas" at bounding box center [786, 184] width 80 height 16
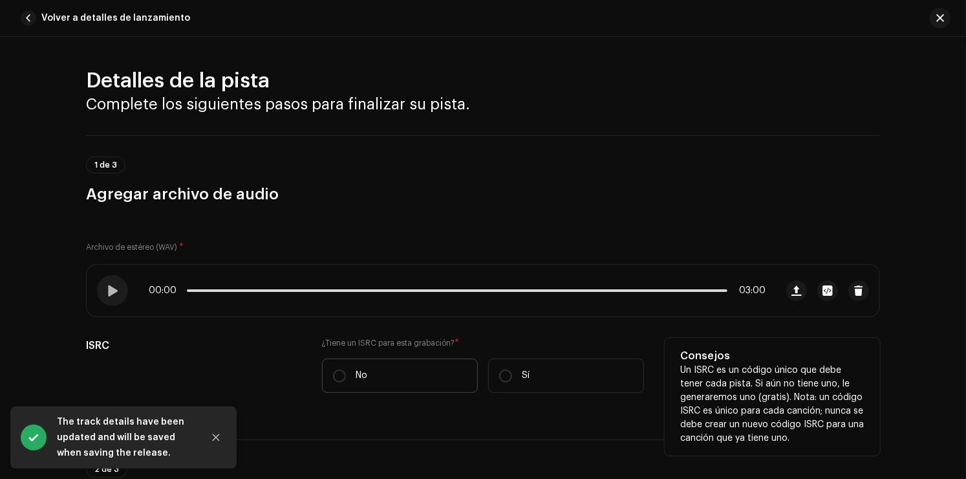
click at [414, 367] on label "No" at bounding box center [400, 375] width 156 height 34
click at [346, 369] on input "No" at bounding box center [339, 375] width 13 height 13
radio input "true"
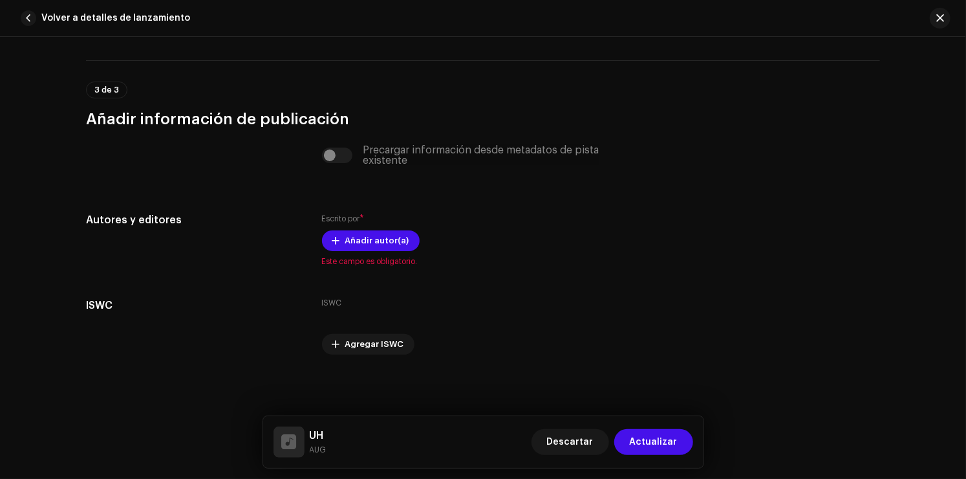
scroll to position [3352, 0]
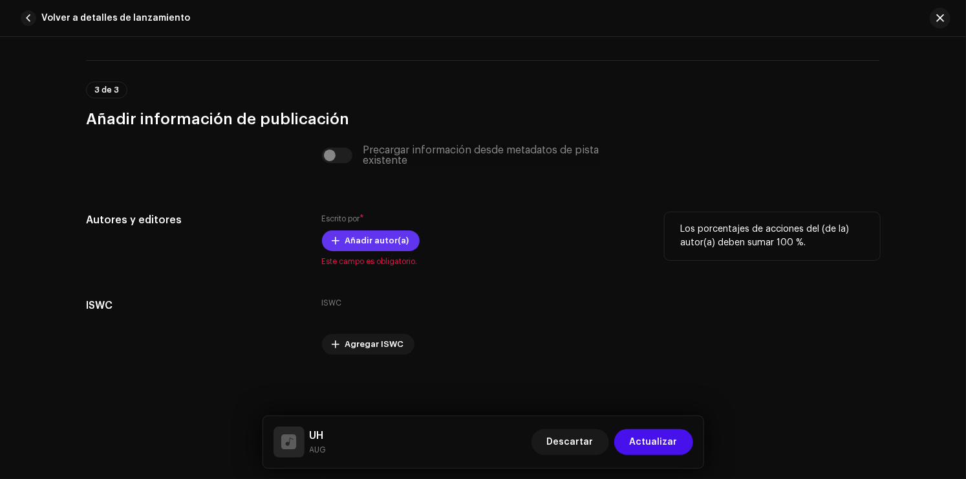
click at [393, 248] on span "Añadir autor(a)" at bounding box center [377, 241] width 64 height 26
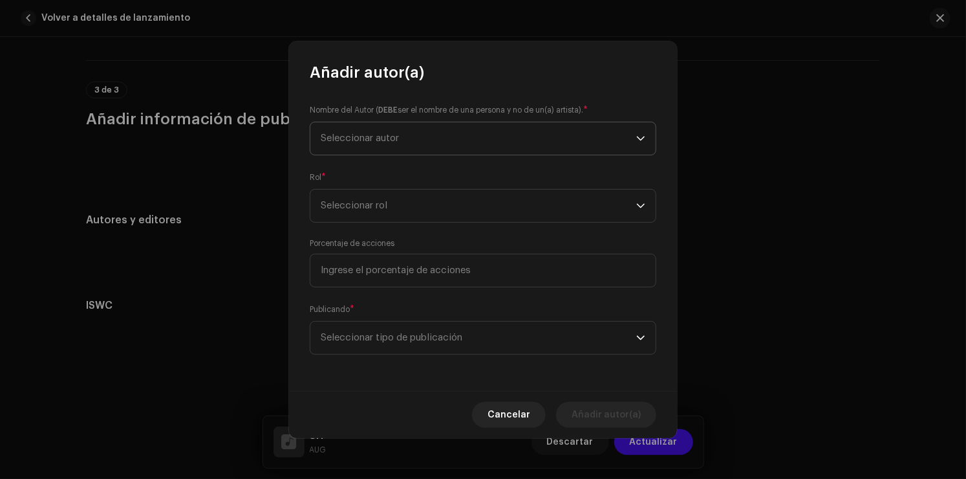
click at [449, 139] on span "Seleccionar autor" at bounding box center [479, 138] width 316 height 32
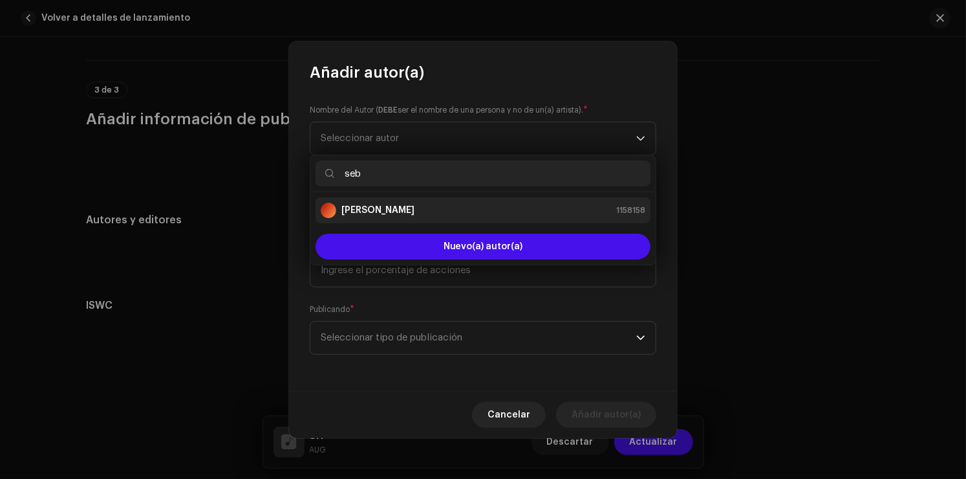
type input "seb"
click at [498, 212] on div "Sebastián Leiva Nieto 1158158" at bounding box center [483, 210] width 325 height 16
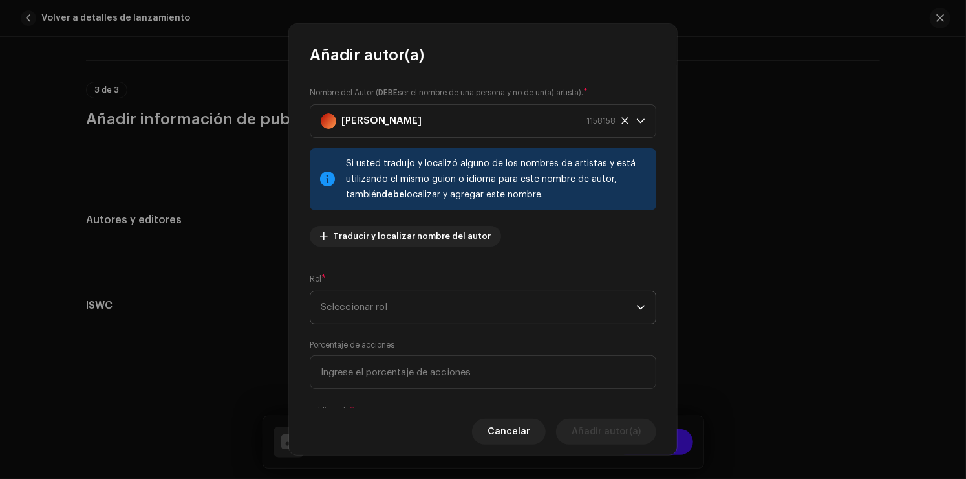
click at [449, 316] on span "Seleccionar rol" at bounding box center [479, 307] width 316 height 32
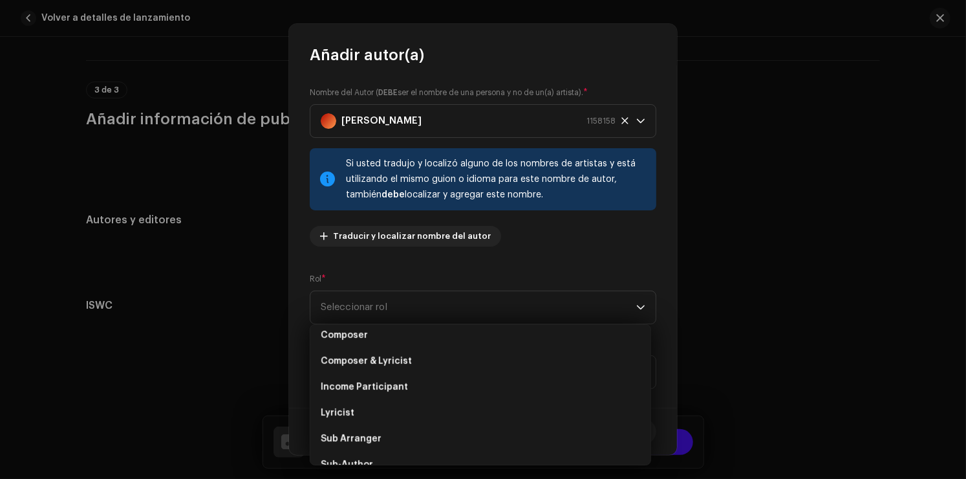
scroll to position [65, 0]
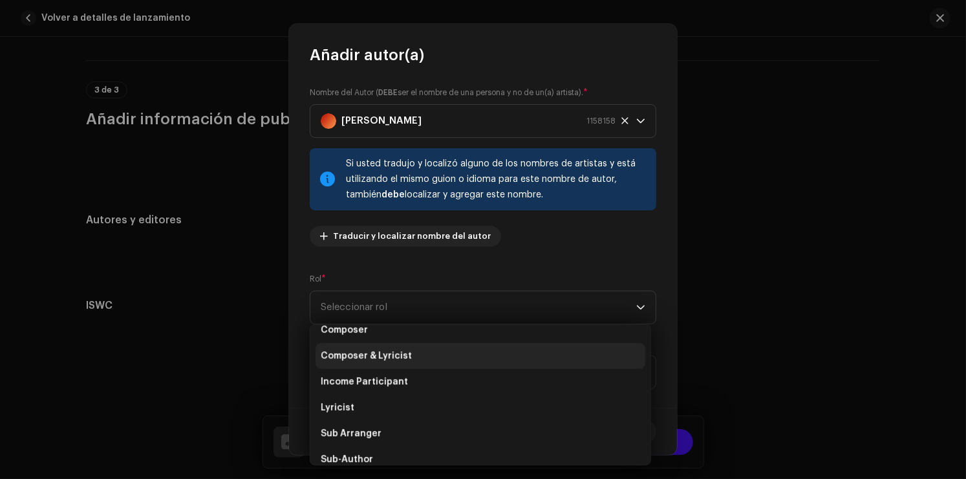
click at [398, 357] on span "Composer & Lyricist" at bounding box center [366, 355] width 91 height 13
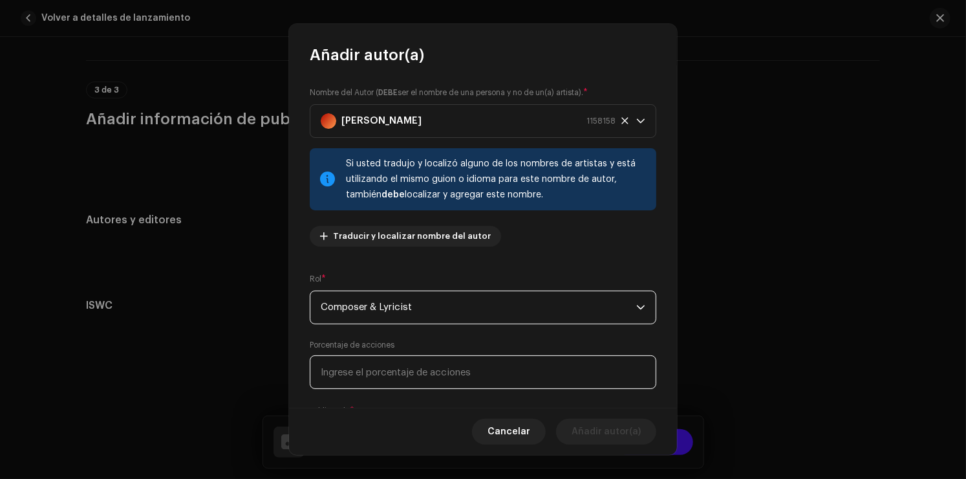
click at [411, 373] on input at bounding box center [483, 372] width 347 height 34
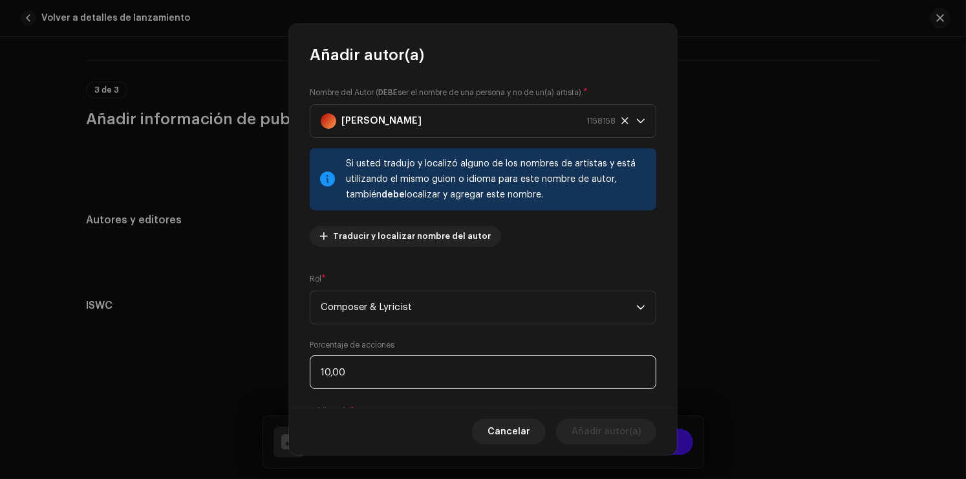
type input "100,00"
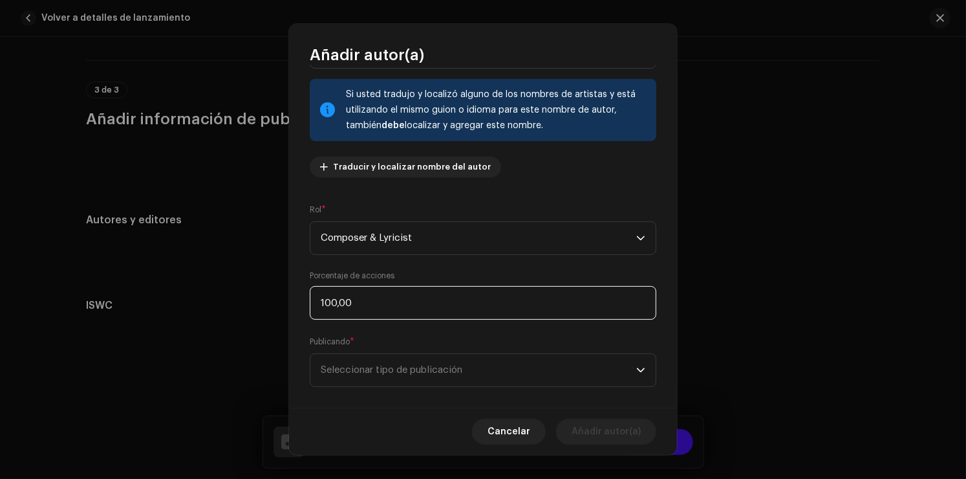
scroll to position [85, 0]
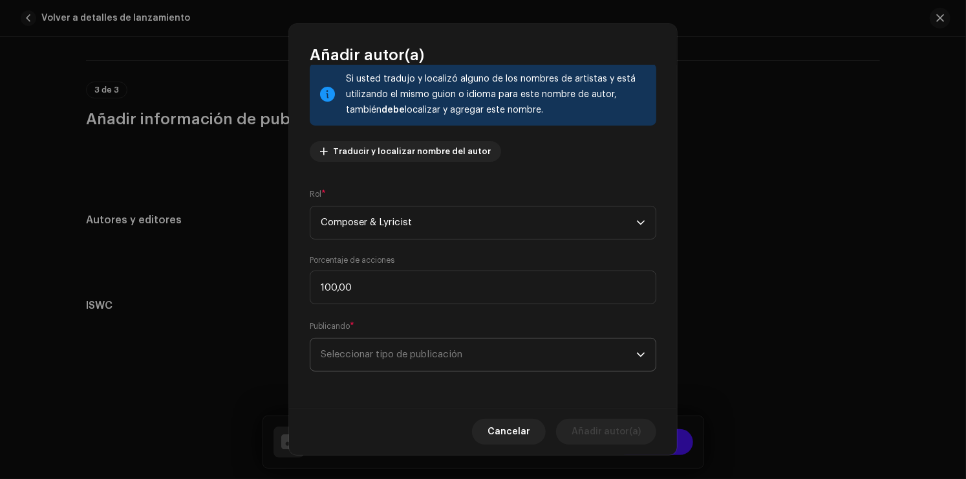
click at [511, 367] on span "Seleccionar tipo de publicación" at bounding box center [479, 354] width 316 height 32
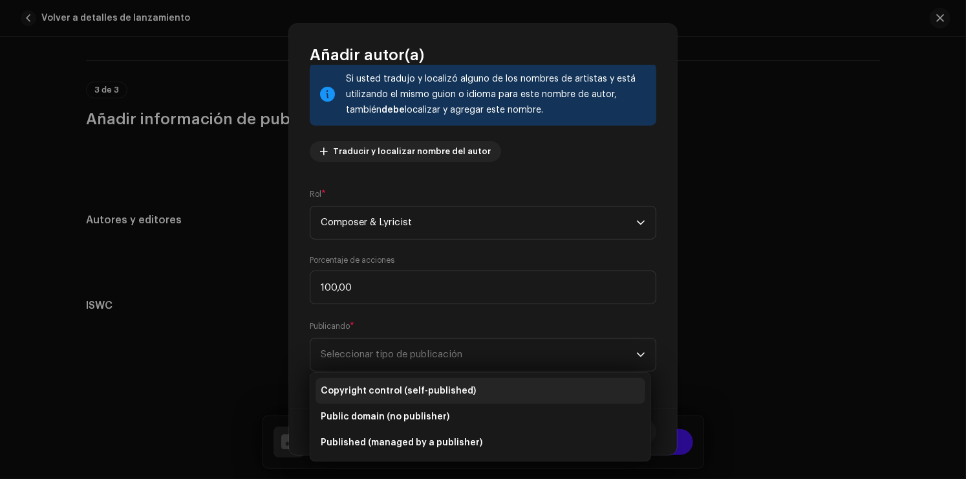
click at [424, 389] on span "Copyright control (self-published)" at bounding box center [398, 390] width 155 height 13
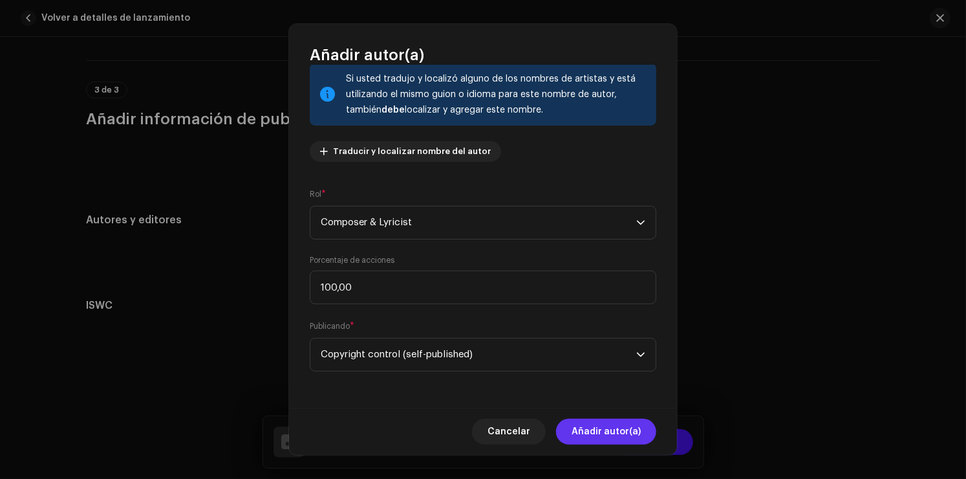
click at [580, 424] on span "Añadir autor(a)" at bounding box center [606, 431] width 69 height 26
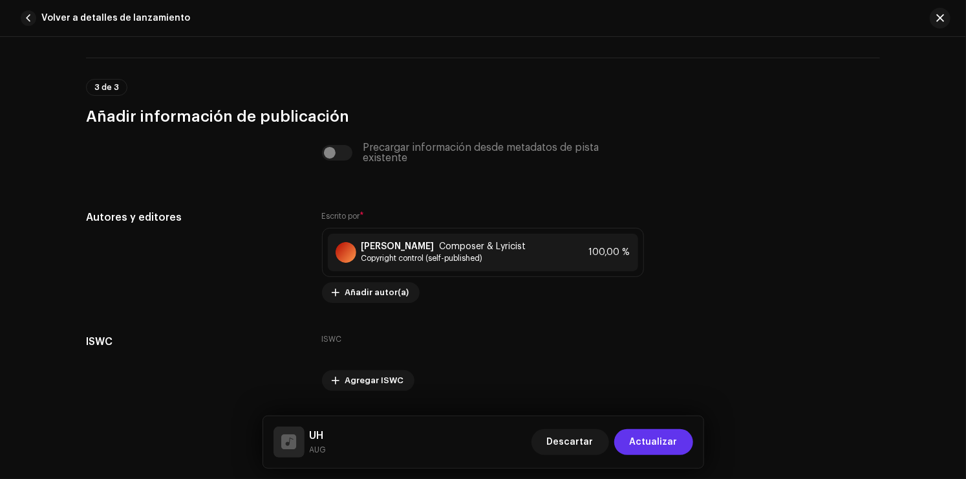
click at [680, 449] on button "Actualizar" at bounding box center [653, 442] width 79 height 26
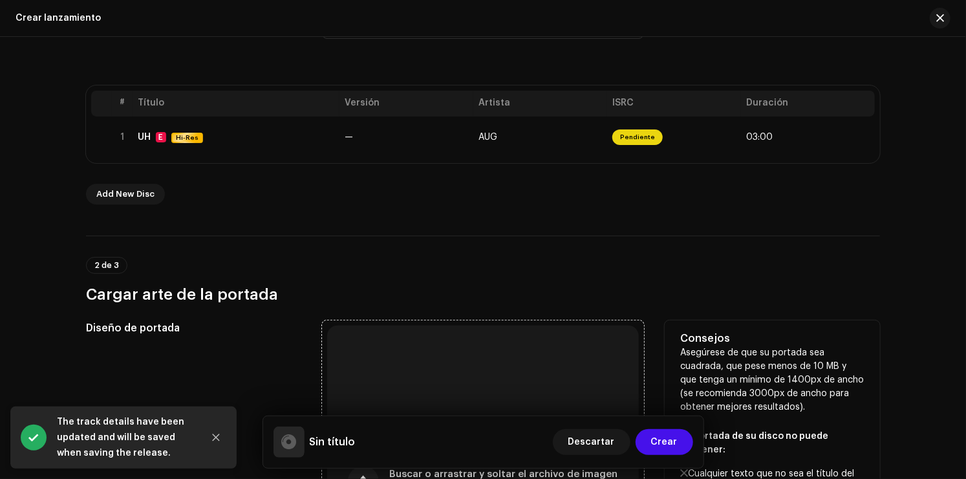
scroll to position [388, 0]
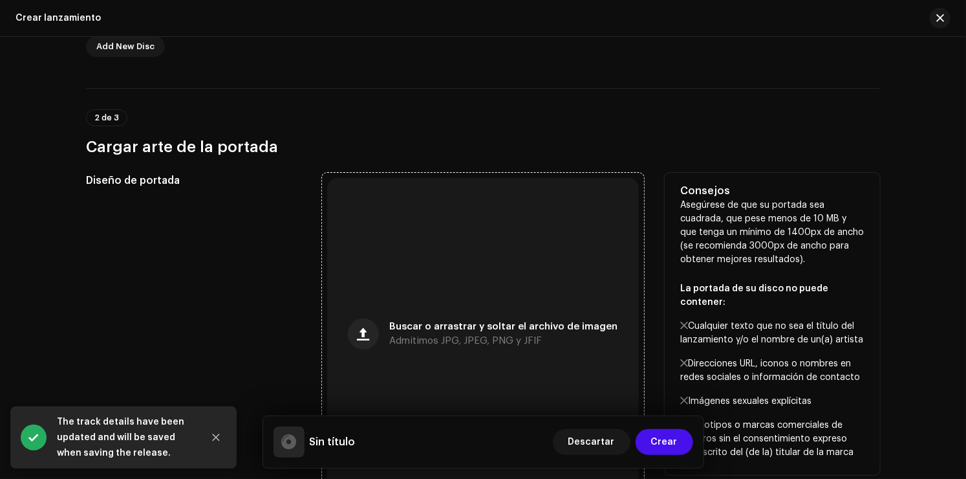
click at [512, 259] on div "Buscar o arrastrar y soltar el archivo de imagen Admitimos JPG, JPEG, PNG y JFIF" at bounding box center [483, 334] width 312 height 312
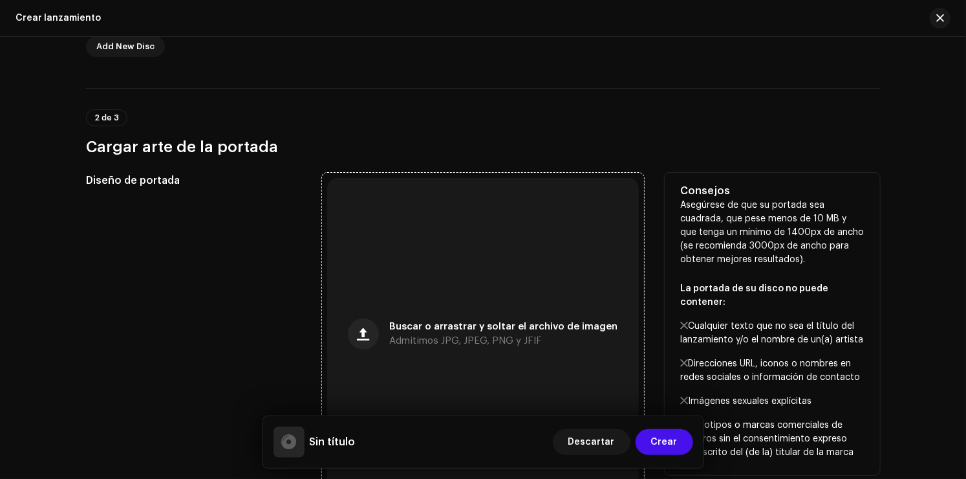
click at [469, 297] on div "Buscar o arrastrar y soltar el archivo de imagen Admitimos JPG, JPEG, PNG y JFIF" at bounding box center [483, 334] width 312 height 312
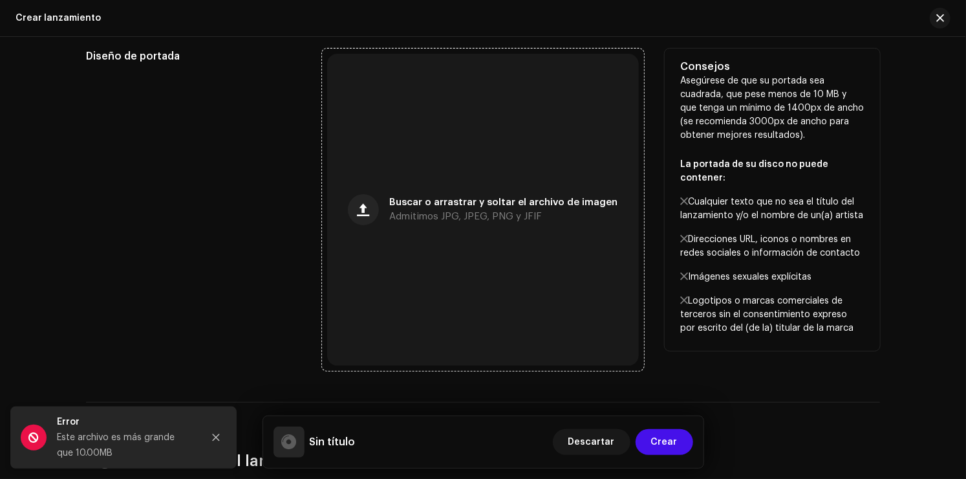
scroll to position [517, 0]
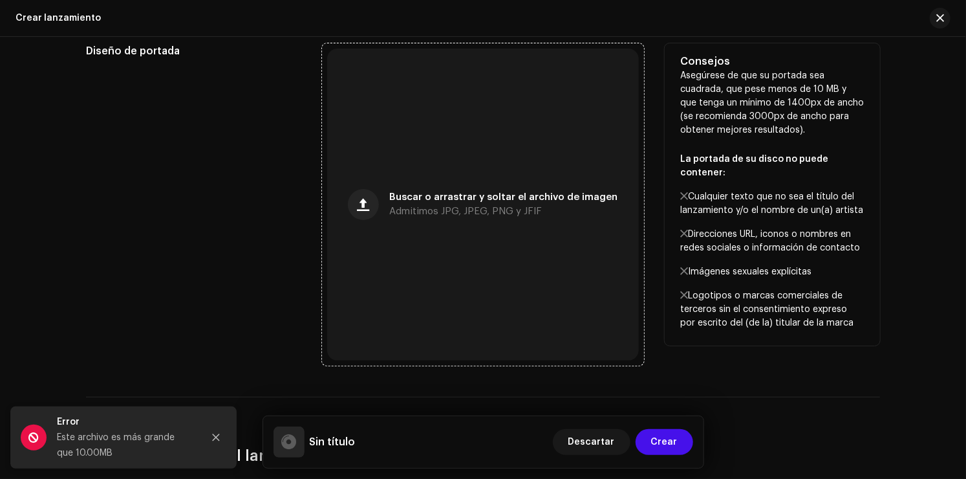
click at [457, 285] on div "Buscar o arrastrar y soltar el archivo de imagen Admitimos JPG, JPEG, PNG y JFIF" at bounding box center [483, 204] width 312 height 312
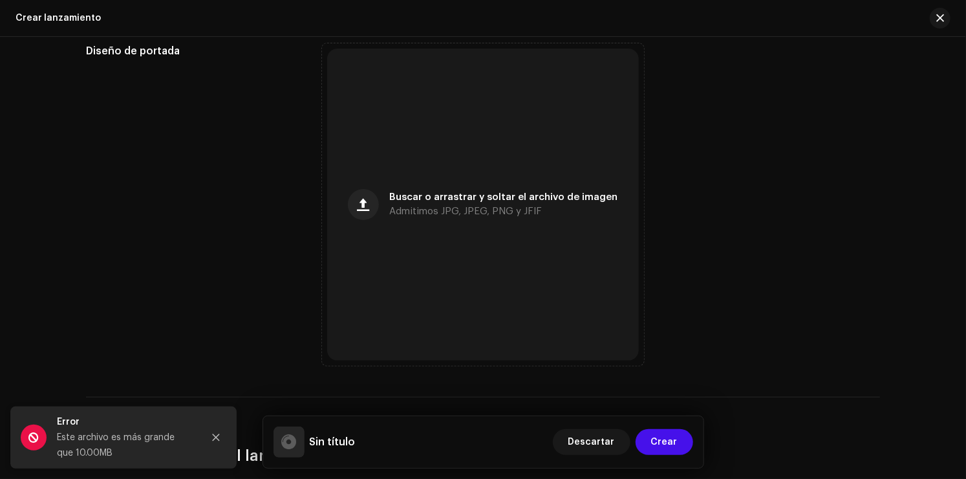
click at [218, 431] on button "Close" at bounding box center [216, 437] width 26 height 26
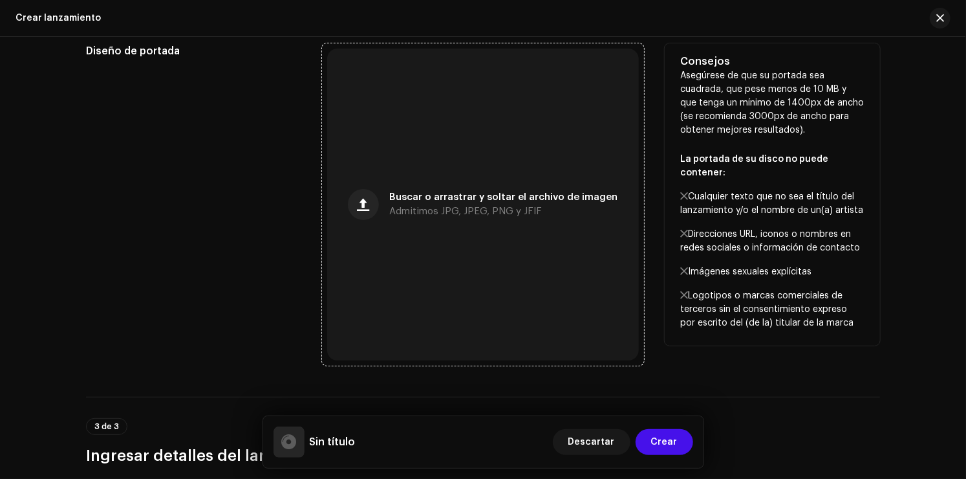
click at [547, 248] on div "Buscar o arrastrar y soltar el archivo de imagen Admitimos JPG, JPEG, PNG y JFIF" at bounding box center [483, 204] width 312 height 312
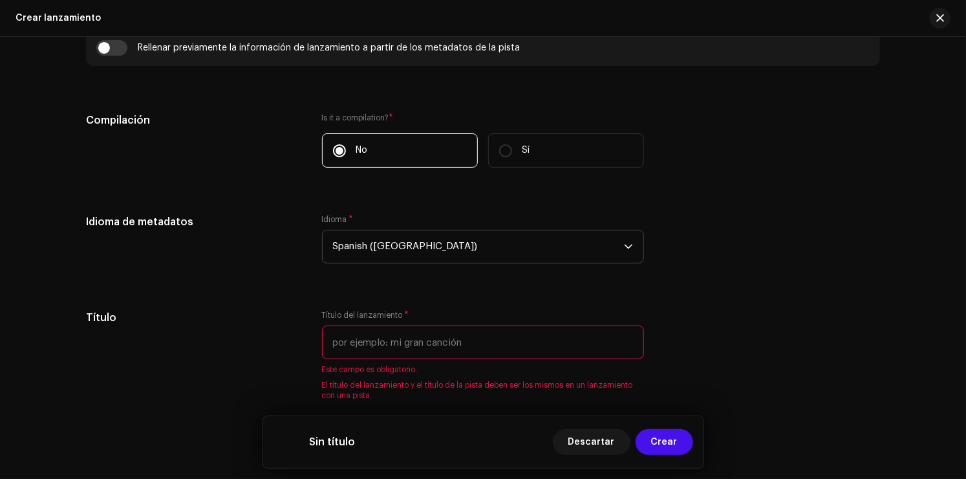
scroll to position [970, 0]
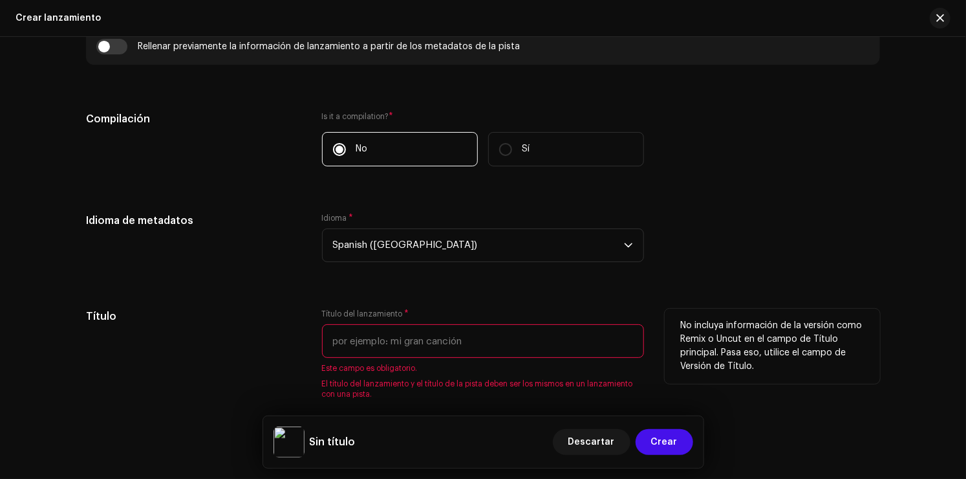
click at [417, 335] on input "text" at bounding box center [483, 341] width 322 height 34
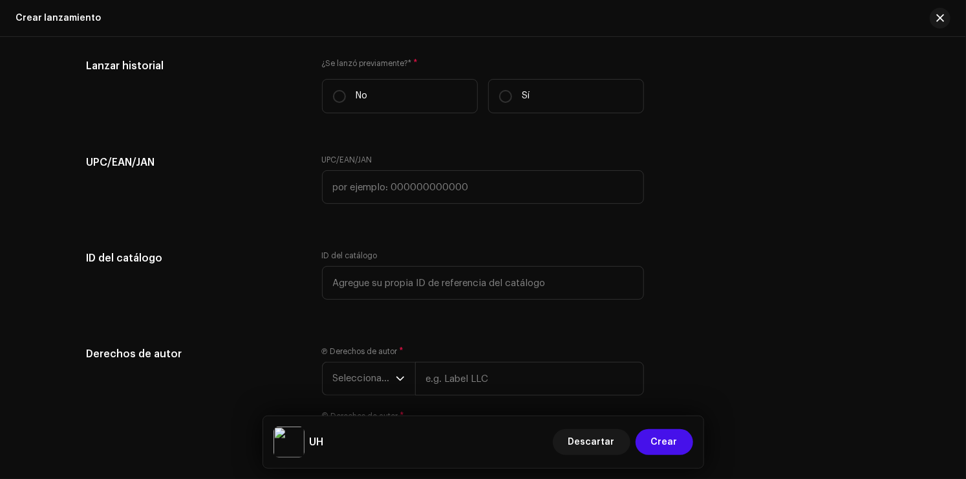
scroll to position [1875, 0]
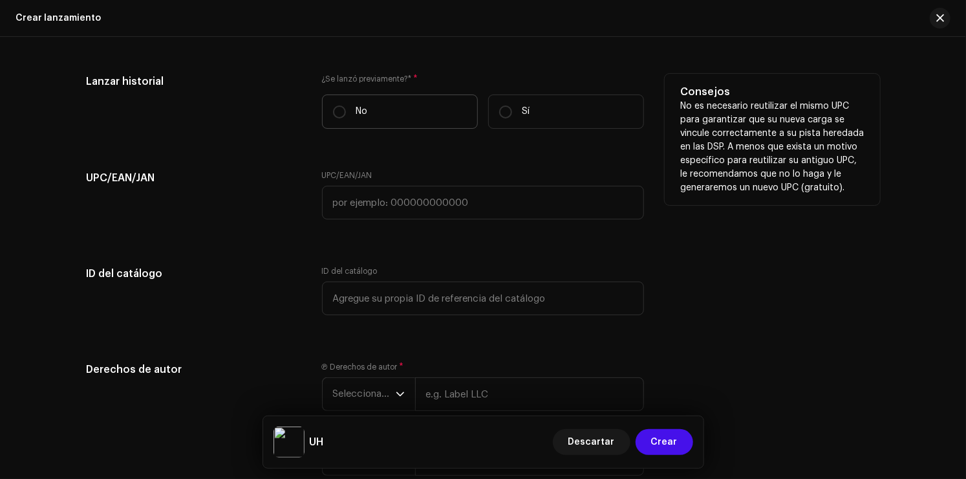
type input "UH"
click at [402, 119] on label "No" at bounding box center [400, 111] width 156 height 34
click at [346, 118] on input "No" at bounding box center [339, 111] width 13 height 13
radio input "true"
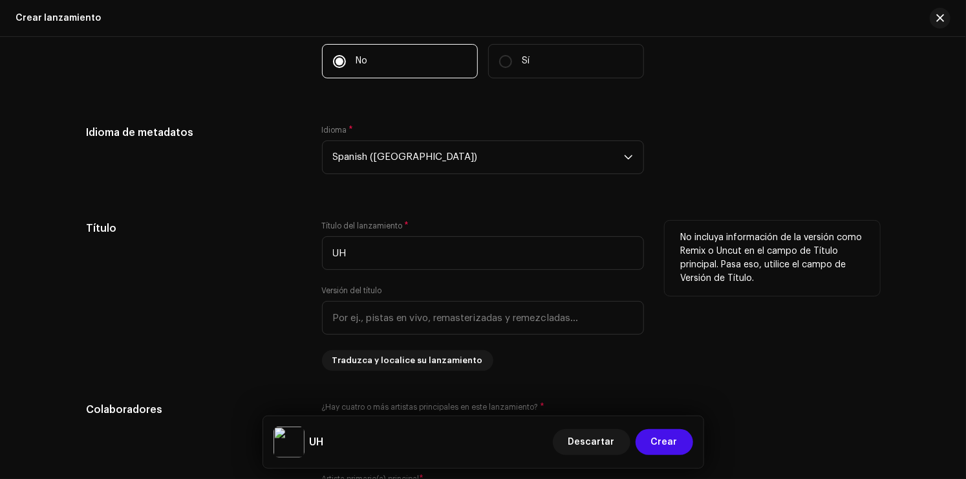
scroll to position [841, 0]
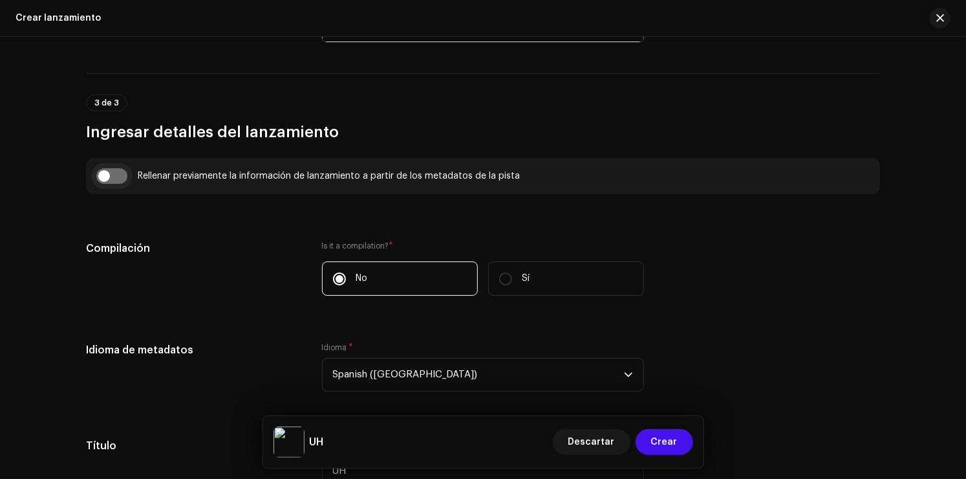
click at [96, 175] on input "checkbox" at bounding box center [111, 176] width 31 height 16
checkbox input "true"
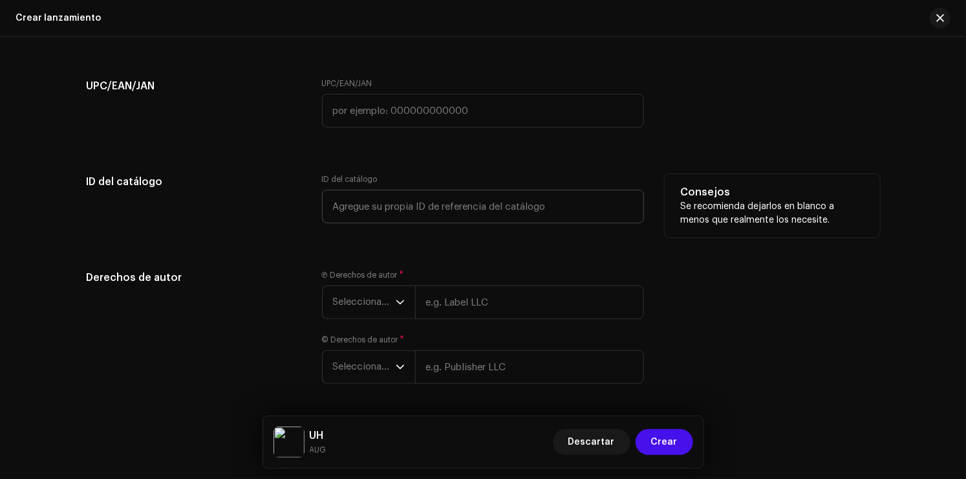
scroll to position [2204, 0]
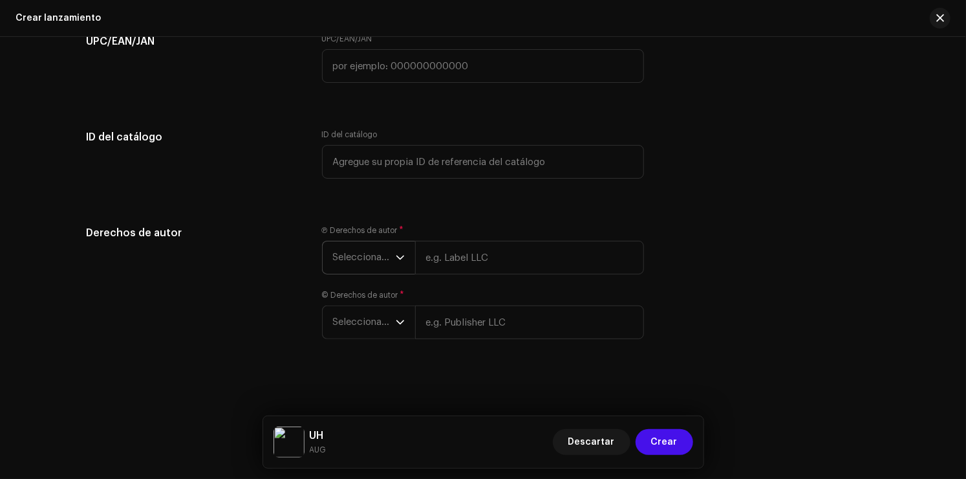
drag, startPoint x: 358, startPoint y: 272, endPoint x: 356, endPoint y: 265, distance: 6.8
click at [356, 270] on span "Seleccionar año" at bounding box center [364, 257] width 63 height 32
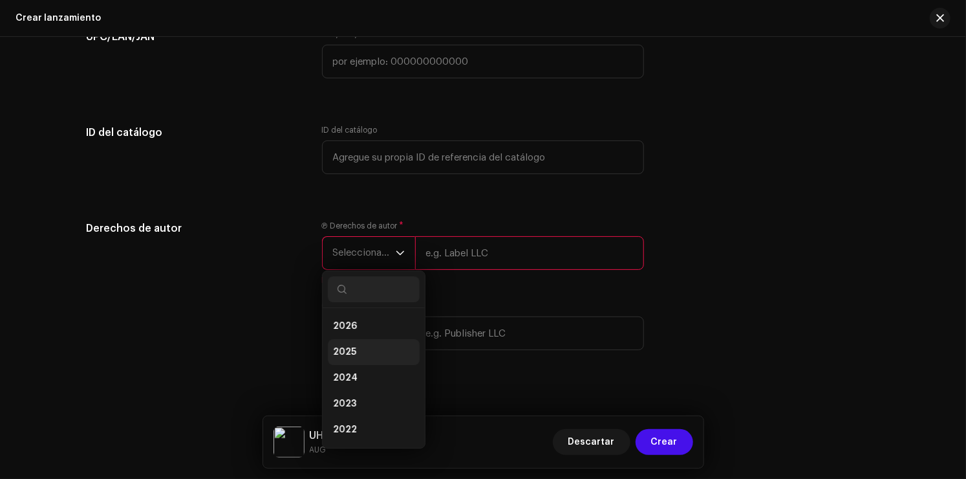
click at [359, 344] on li "2025" at bounding box center [374, 352] width 92 height 26
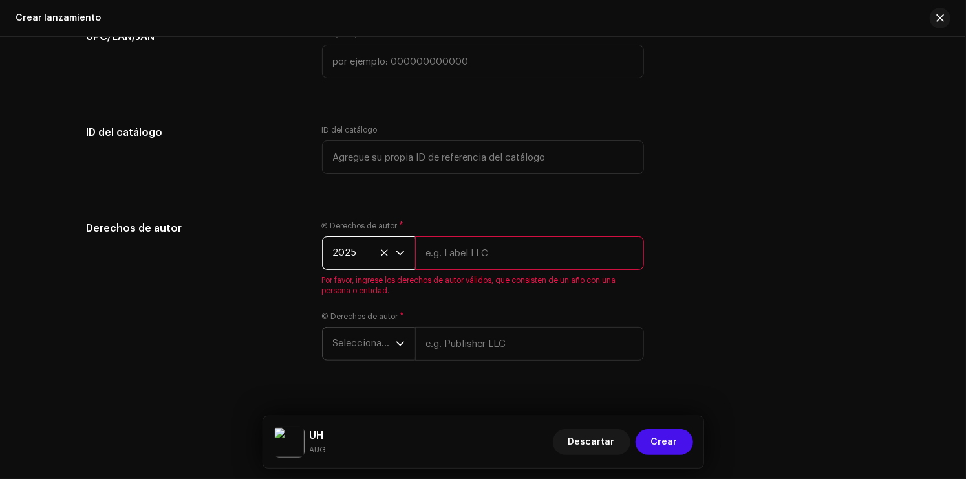
click at [369, 350] on span "Seleccionar año" at bounding box center [364, 343] width 63 height 32
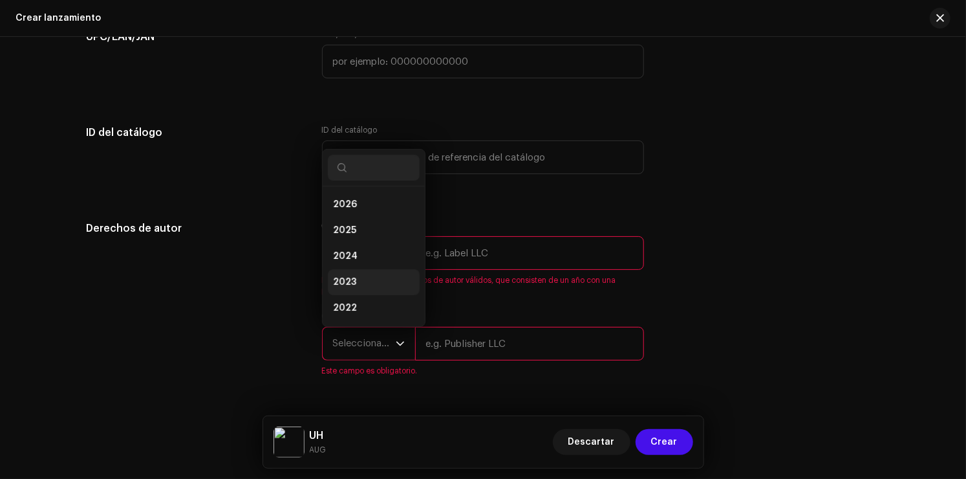
scroll to position [21, 0]
click at [376, 215] on li "2025" at bounding box center [374, 210] width 92 height 26
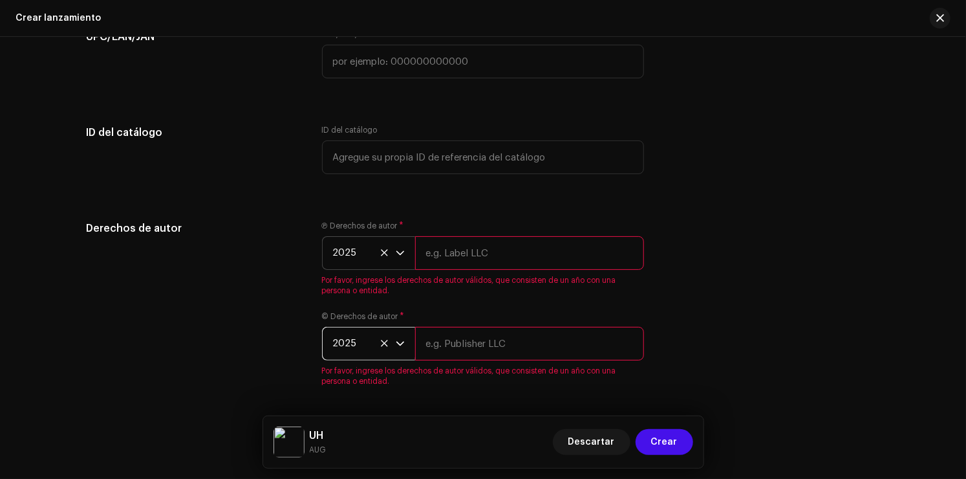
click at [441, 356] on input "text" at bounding box center [529, 344] width 229 height 34
type input "AUG"
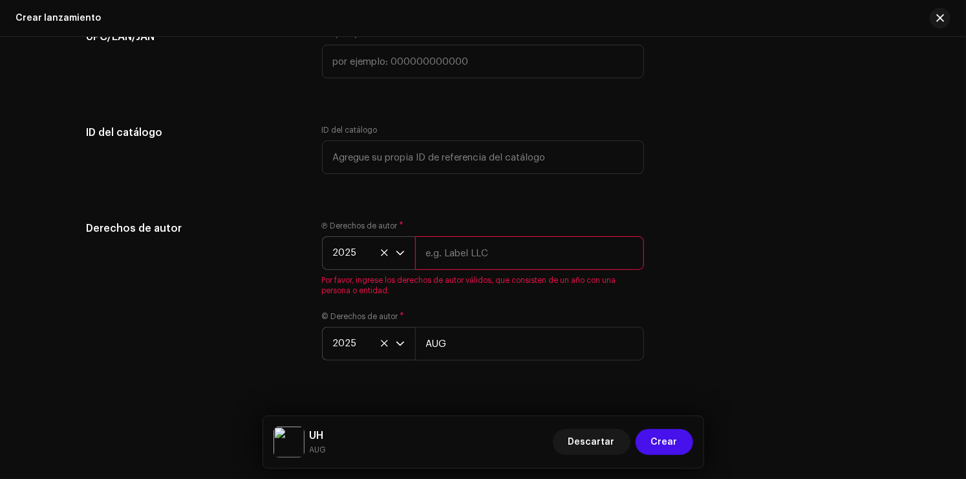
click at [480, 259] on input "text" at bounding box center [529, 253] width 229 height 34
type input "Super Young Star"
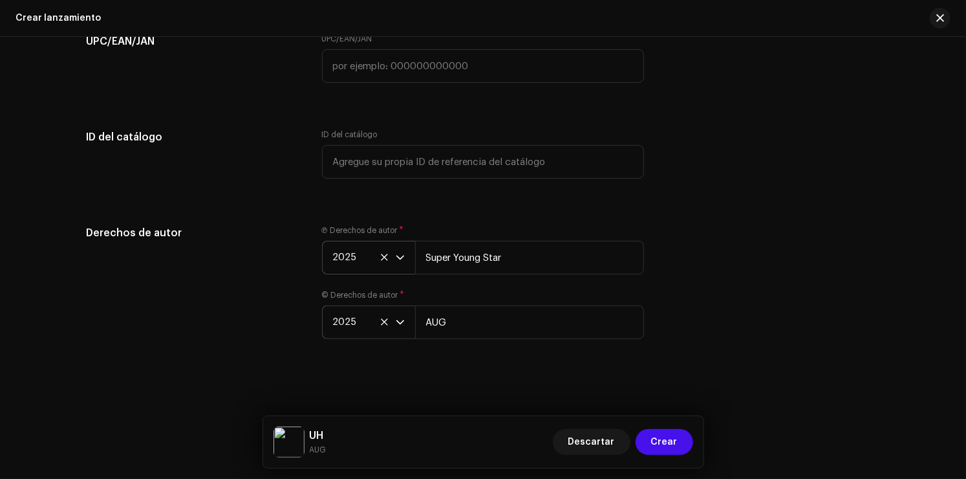
click at [661, 428] on div "Descartar Crear" at bounding box center [623, 441] width 140 height 31
click at [669, 437] on span "Crear" at bounding box center [664, 442] width 27 height 26
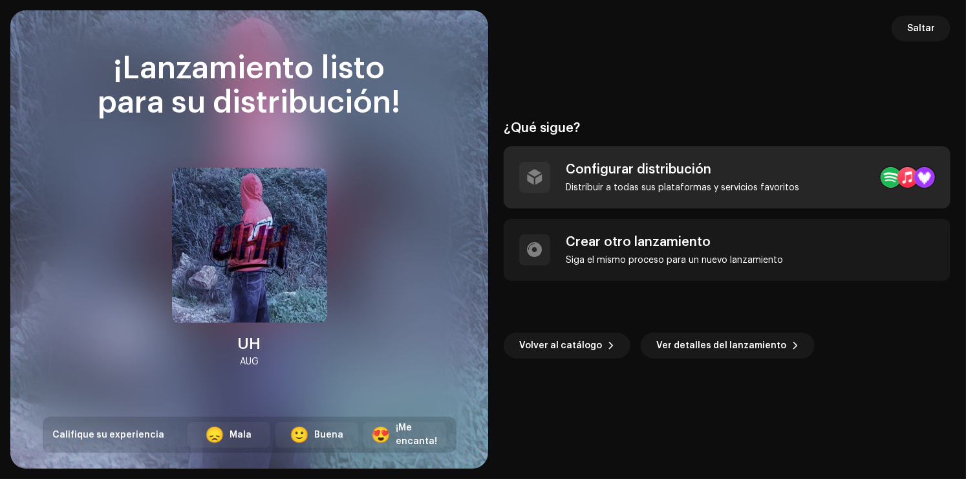
click at [666, 178] on div "Configurar distribución Distribuir a todas sus plataformas y servicios favoritos" at bounding box center [682, 177] width 233 height 31
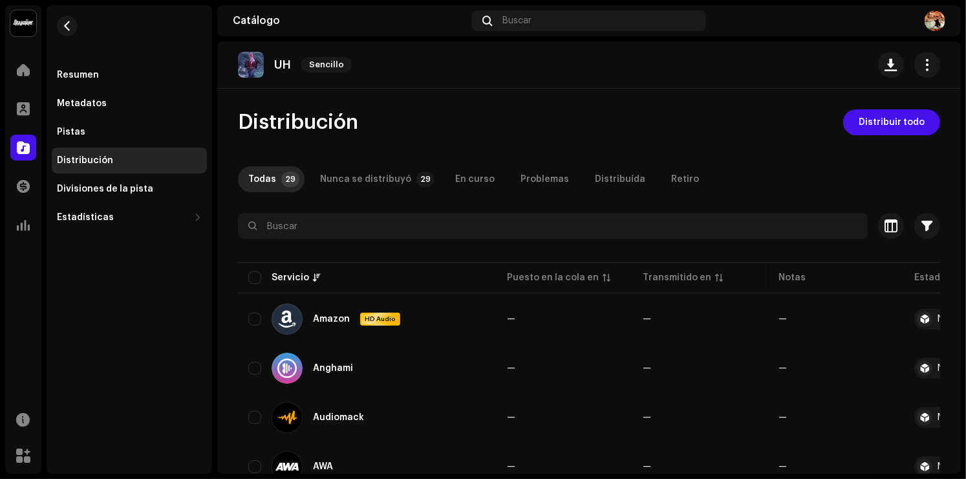
click at [859, 133] on span "Distribuir todo" at bounding box center [892, 122] width 66 height 26
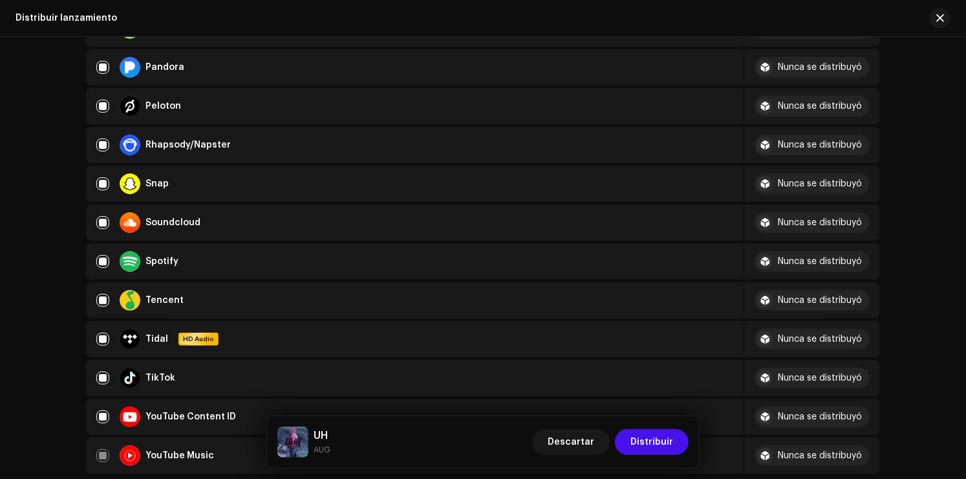
scroll to position [1035, 0]
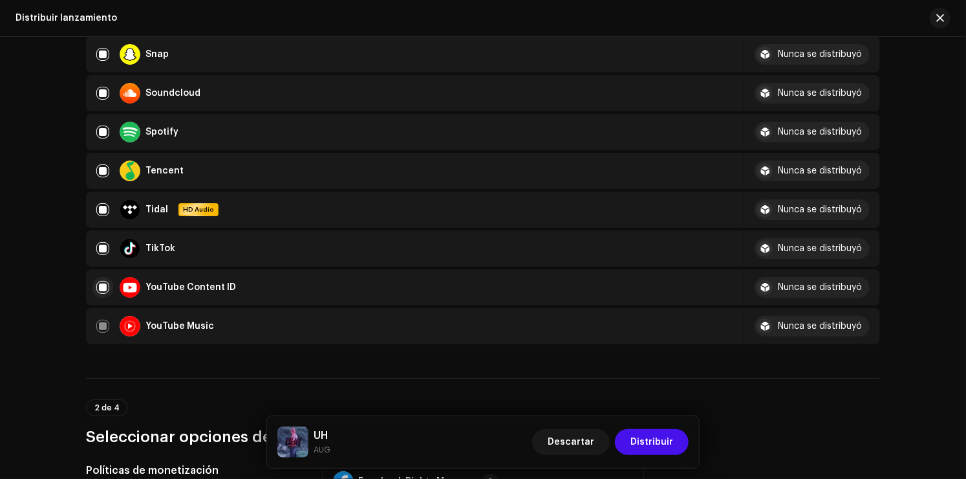
click at [100, 291] on input "checkbox" at bounding box center [102, 287] width 13 height 13
checkbox input "false"
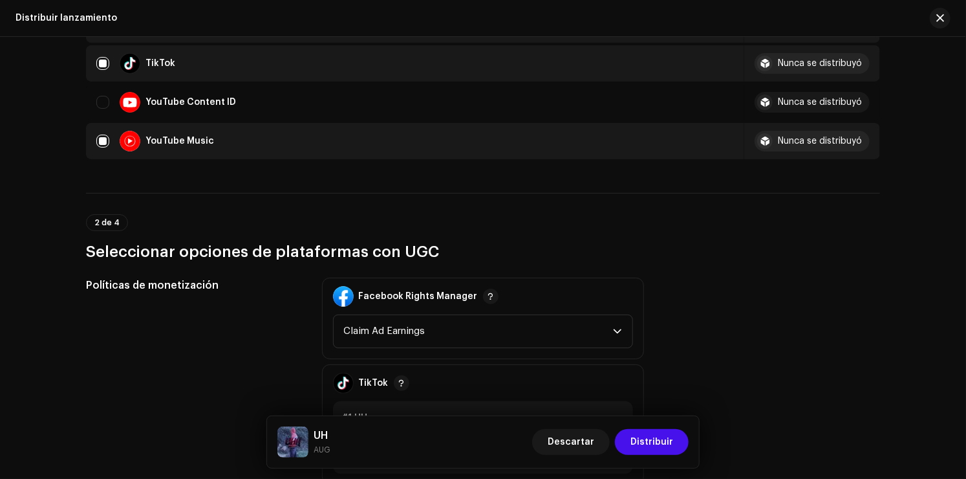
scroll to position [1229, 0]
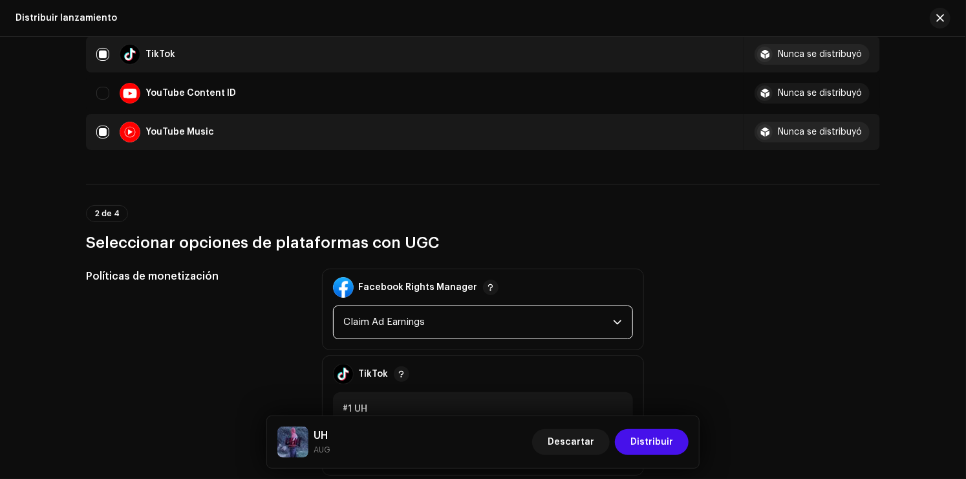
click at [395, 318] on span "Claim Ad Earnings" at bounding box center [478, 322] width 269 height 32
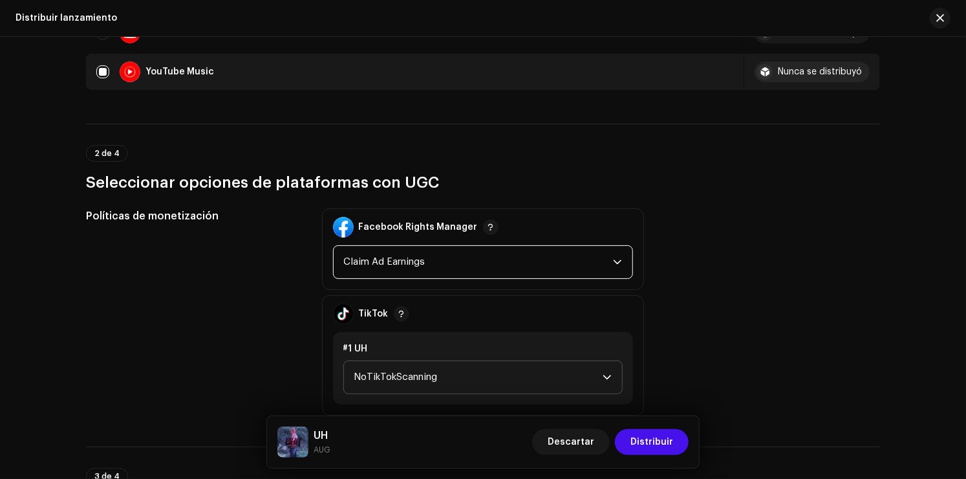
scroll to position [1293, 0]
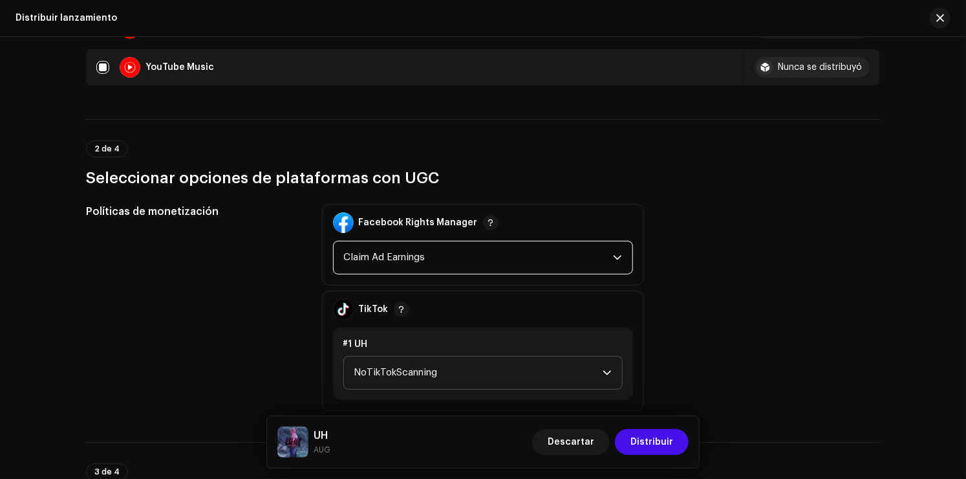
click at [408, 367] on span "NoTikTokScanning" at bounding box center [478, 372] width 248 height 32
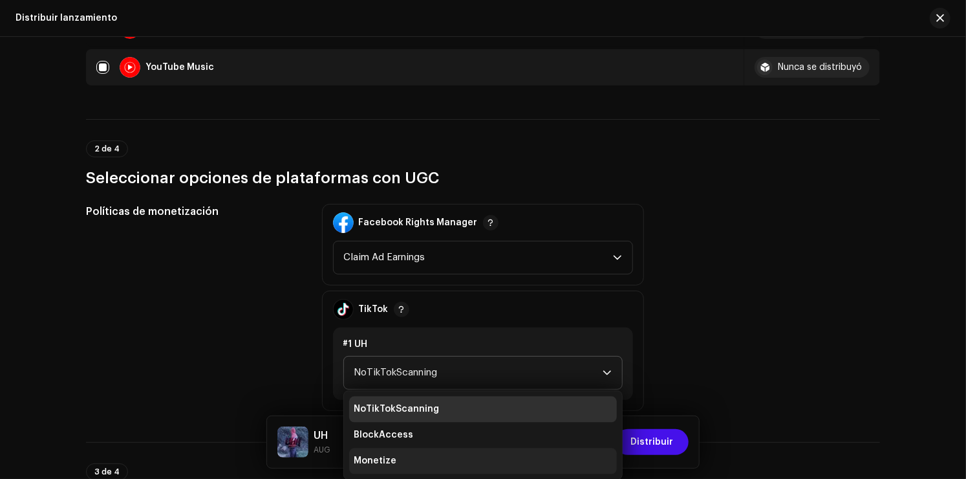
click at [394, 457] on li "Monetize" at bounding box center [483, 460] width 268 height 26
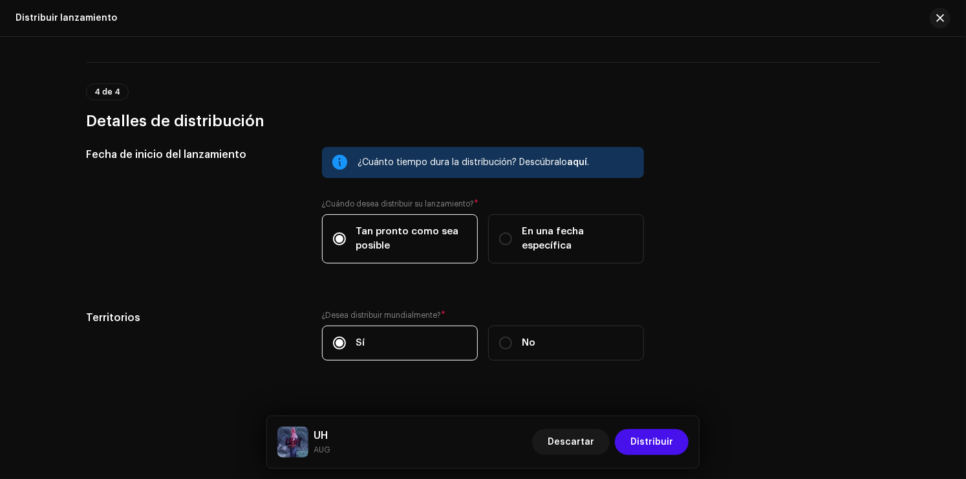
scroll to position [2005, 0]
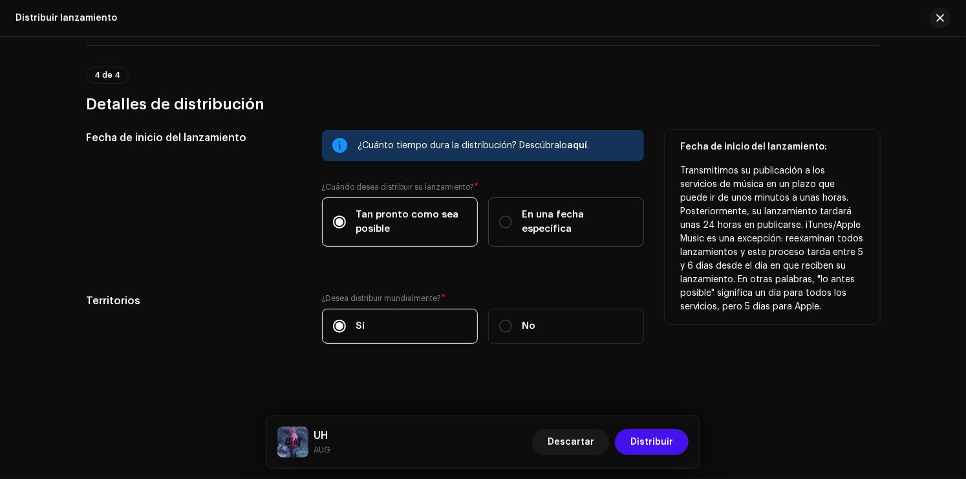
click at [532, 213] on span "En una fecha específica" at bounding box center [577, 222] width 111 height 28
click at [512, 215] on input "En una fecha específica" at bounding box center [505, 221] width 13 height 13
radio input "true"
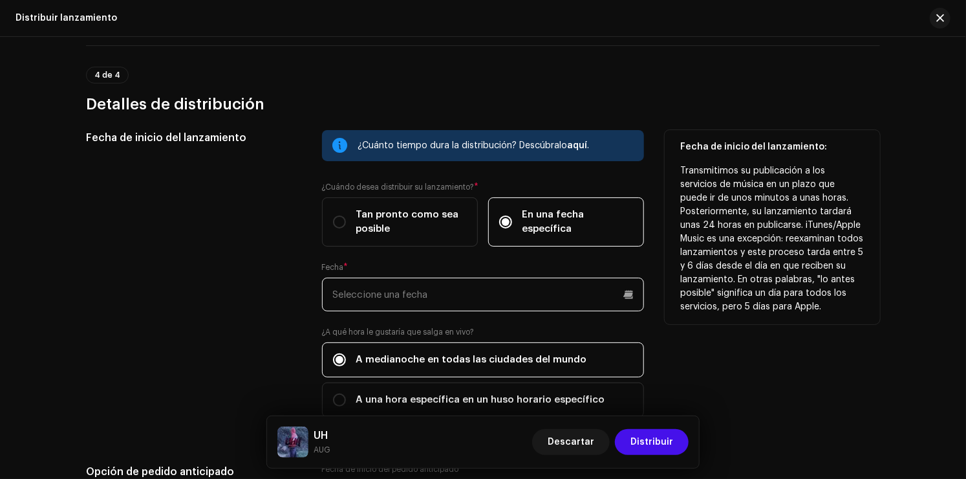
click at [442, 301] on input "text" at bounding box center [483, 294] width 322 height 34
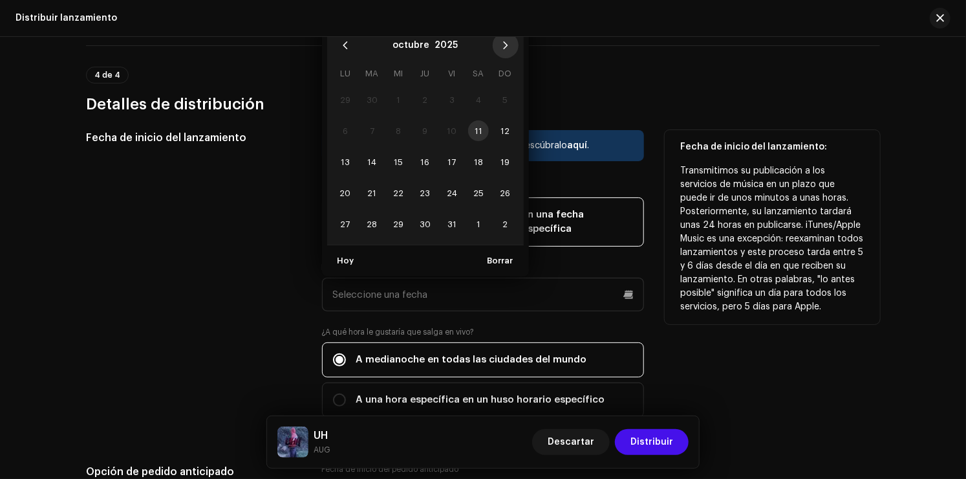
click at [502, 54] on button "Next Month" at bounding box center [506, 45] width 26 height 26
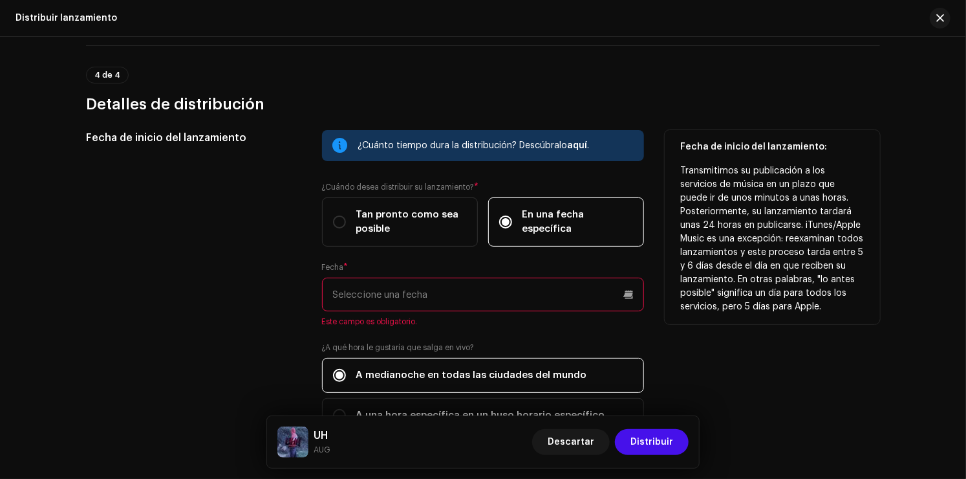
scroll to position [1999, 0]
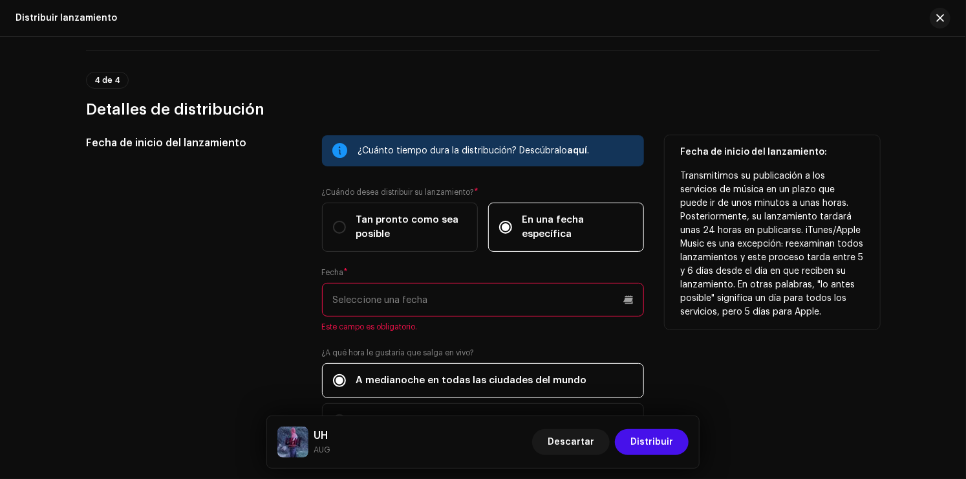
click at [447, 297] on input "text" at bounding box center [483, 300] width 322 height 34
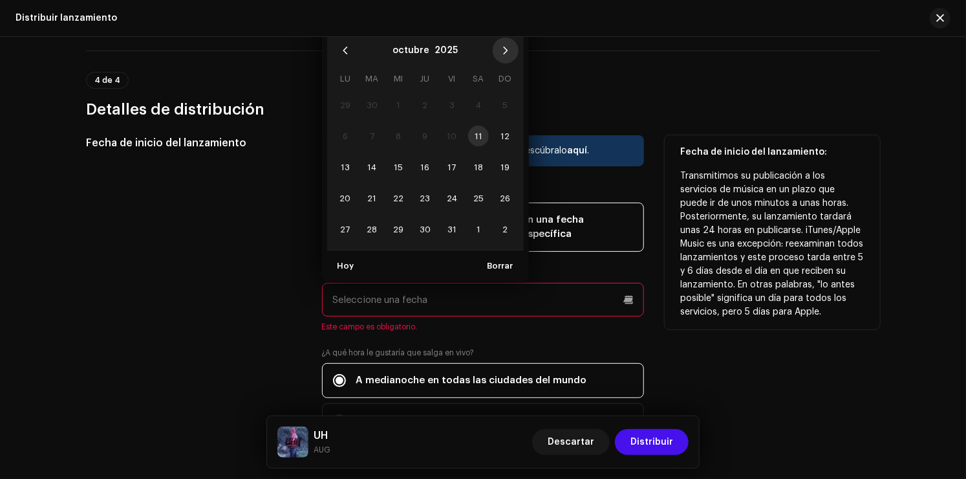
click at [504, 54] on icon "Next Month" at bounding box center [505, 50] width 9 height 9
click at [420, 134] on span "6" at bounding box center [425, 135] width 21 height 21
type input "[DATE]"
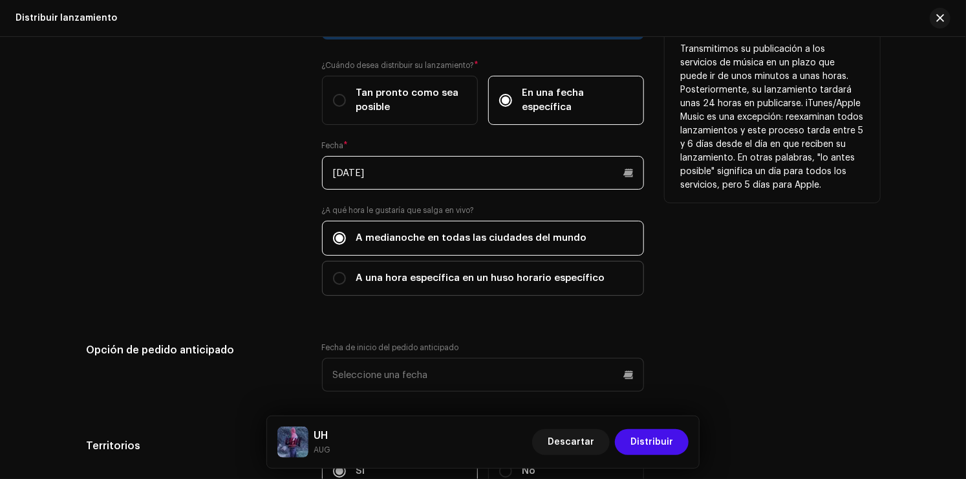
scroll to position [2129, 0]
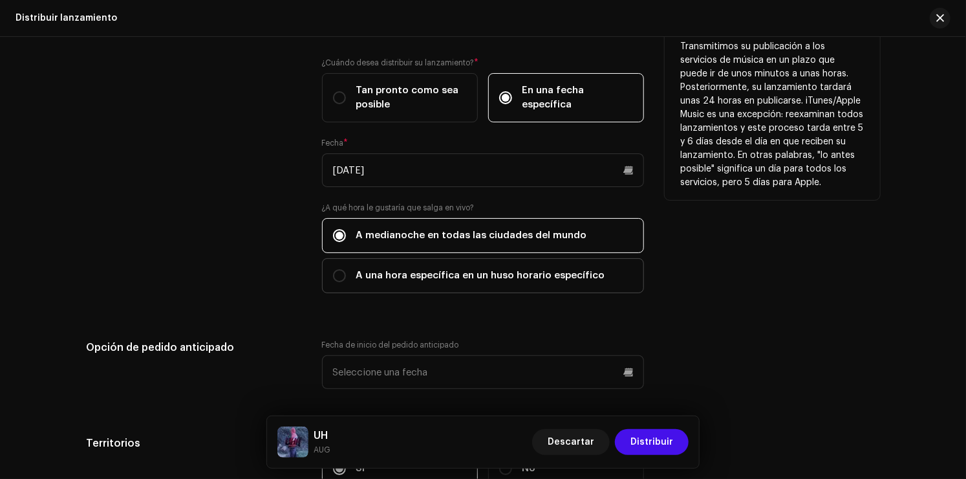
click at [446, 275] on span "A una hora específica en un huso horario específico" at bounding box center [480, 275] width 249 height 14
click at [346, 275] on input "A una hora específica en un huso horario específico" at bounding box center [339, 275] width 13 height 13
radio input "true"
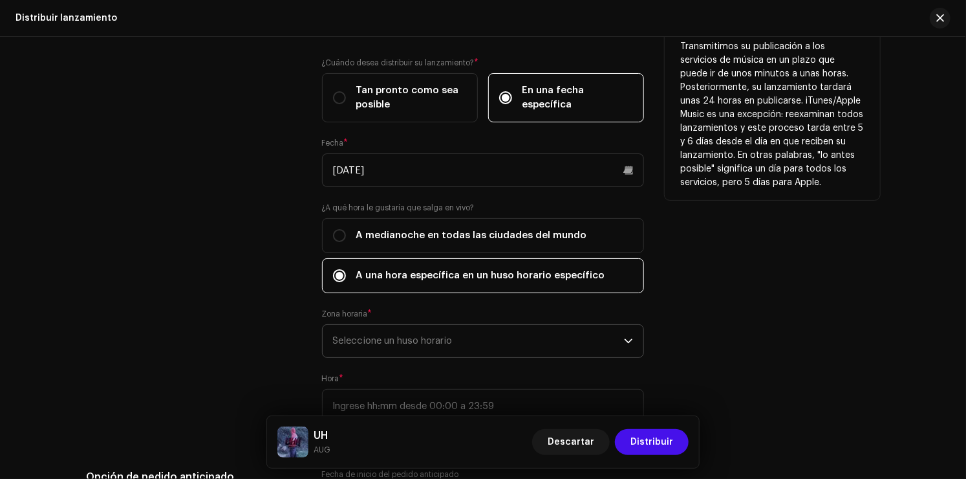
click at [418, 339] on span "Seleccione un huso horario" at bounding box center [478, 341] width 291 height 32
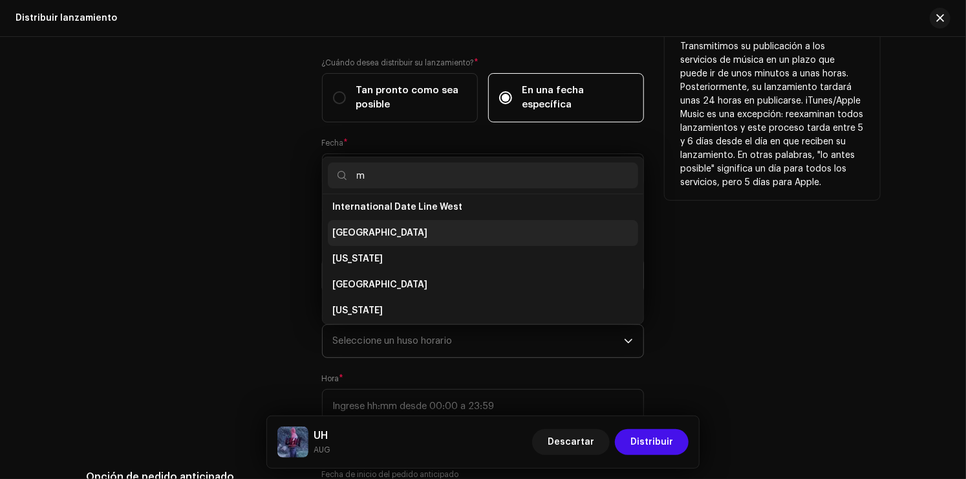
scroll to position [0, 0]
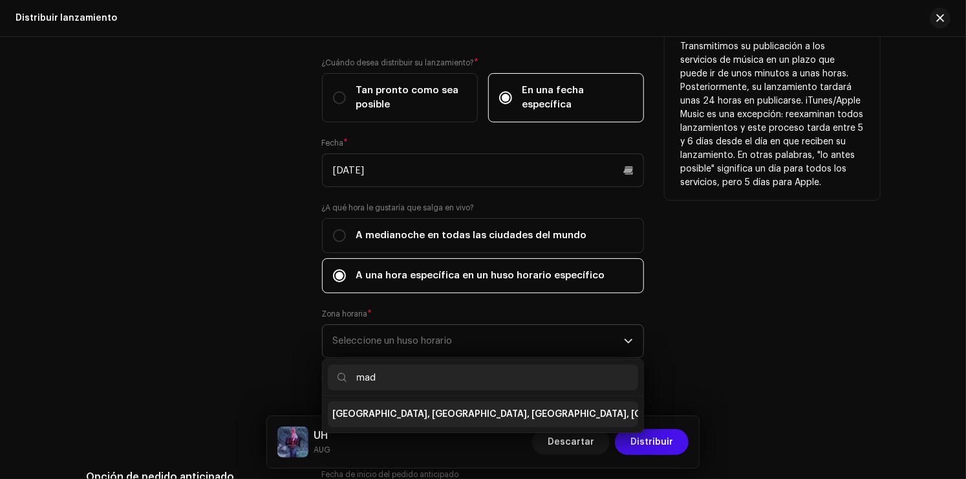
type input "mad"
click at [454, 416] on span "[GEOGRAPHIC_DATA], [GEOGRAPHIC_DATA], [GEOGRAPHIC_DATA], [GEOGRAPHIC_DATA]" at bounding box center [530, 413] width 394 height 13
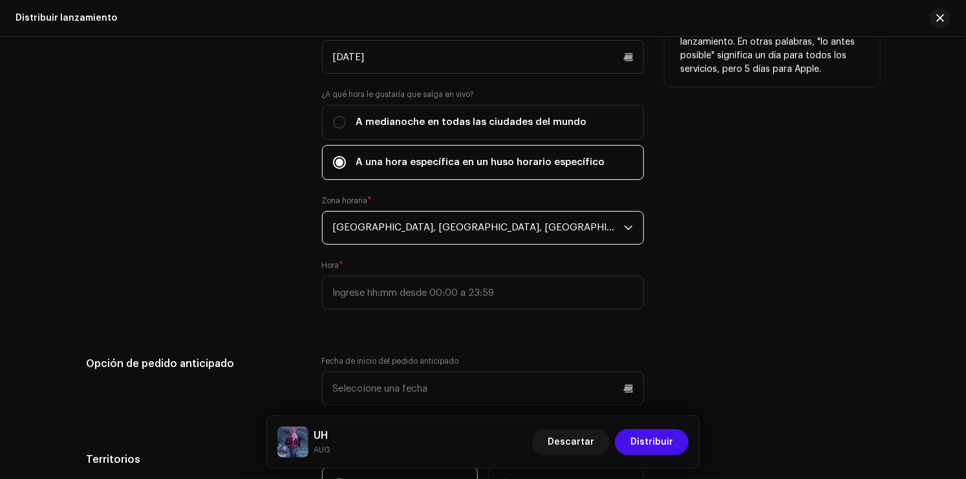
scroll to position [2258, 0]
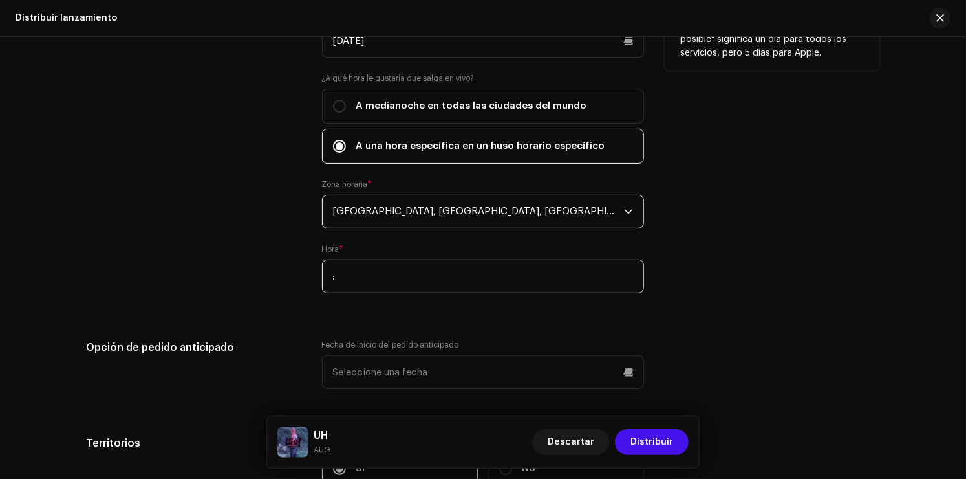
click at [459, 280] on input ":" at bounding box center [483, 276] width 322 height 34
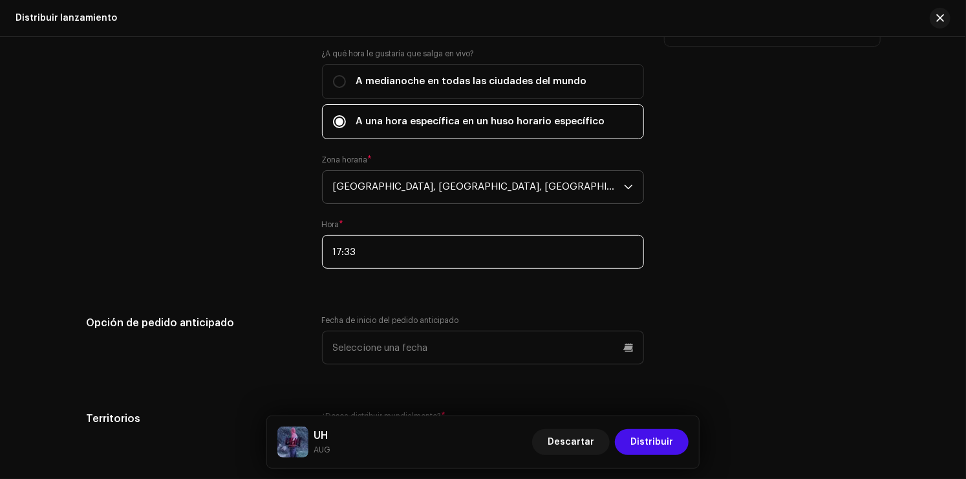
scroll to position [2323, 0]
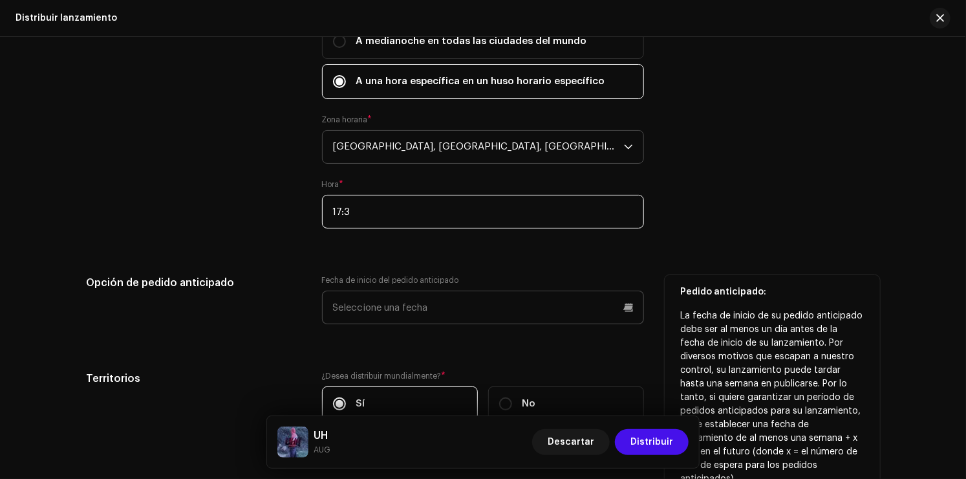
type input "17:30"
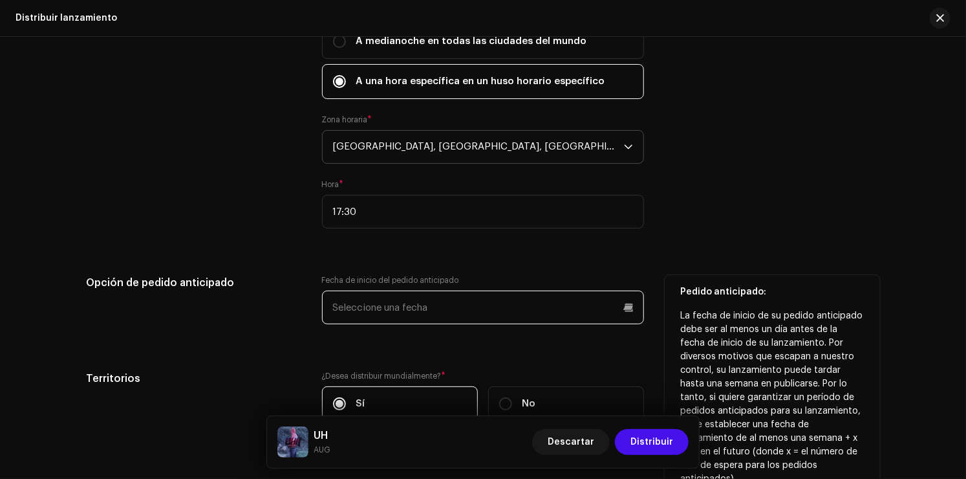
click at [526, 308] on input "text" at bounding box center [483, 307] width 322 height 34
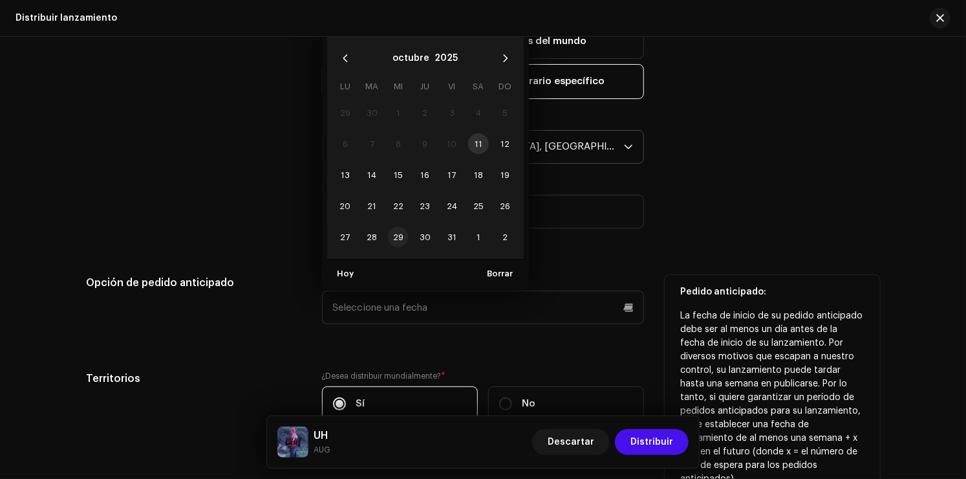
click at [389, 238] on span "29" at bounding box center [398, 236] width 21 height 21
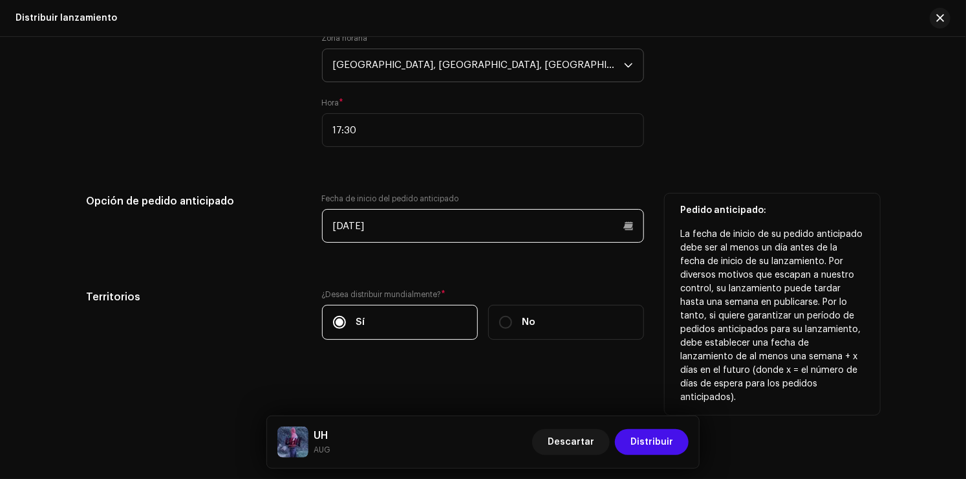
scroll to position [2406, 0]
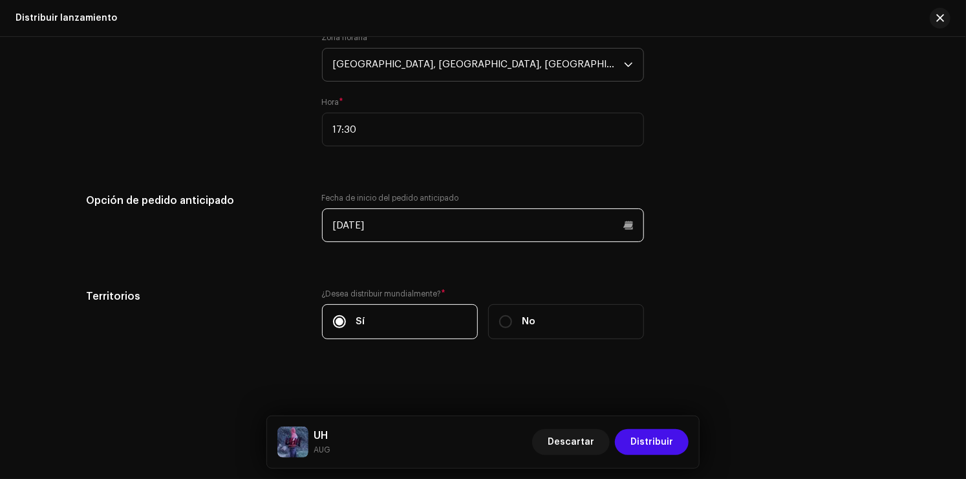
click at [495, 230] on input "[DATE]" at bounding box center [483, 225] width 322 height 34
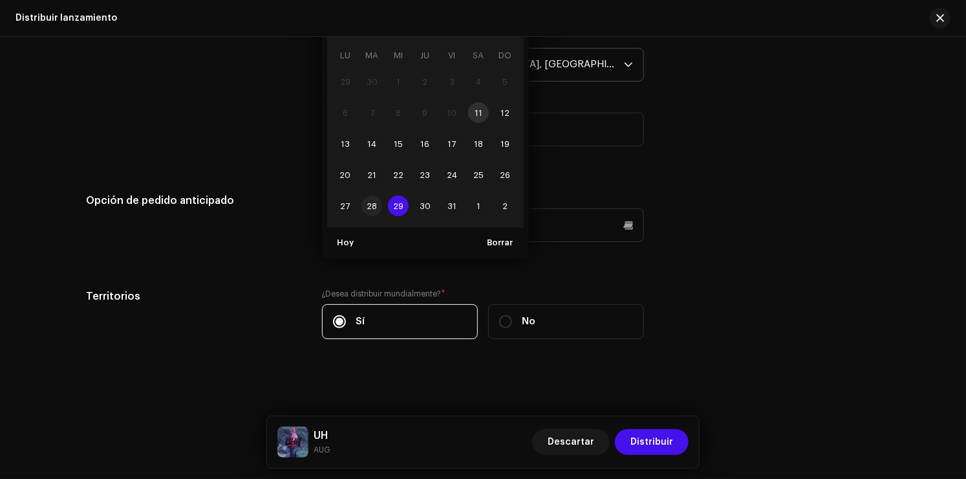
click at [374, 212] on span "28" at bounding box center [371, 205] width 21 height 21
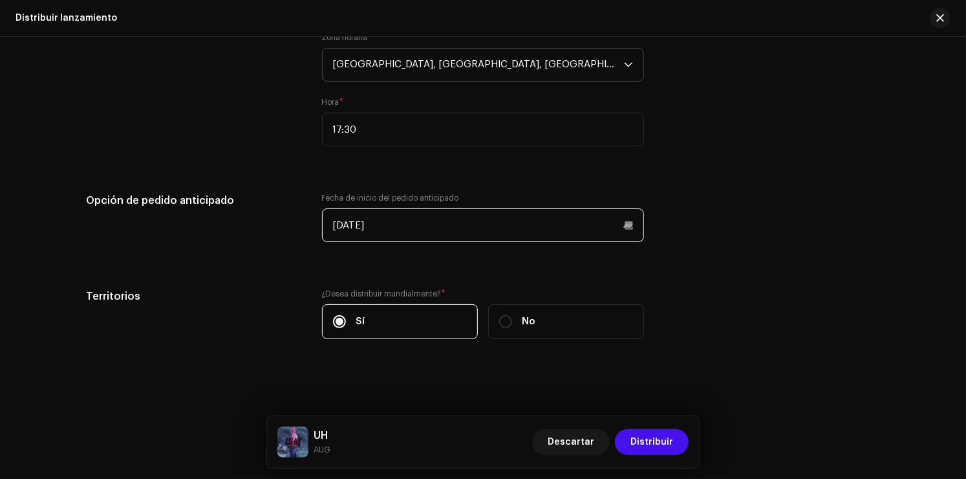
click at [376, 226] on input "28/10/2025" at bounding box center [483, 225] width 322 height 34
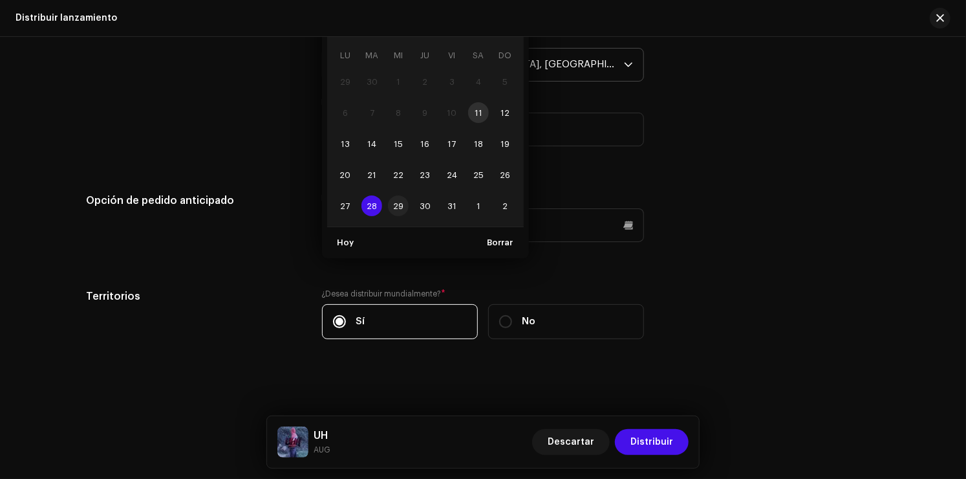
click at [389, 208] on span "29" at bounding box center [398, 205] width 21 height 21
type input "[DATE]"
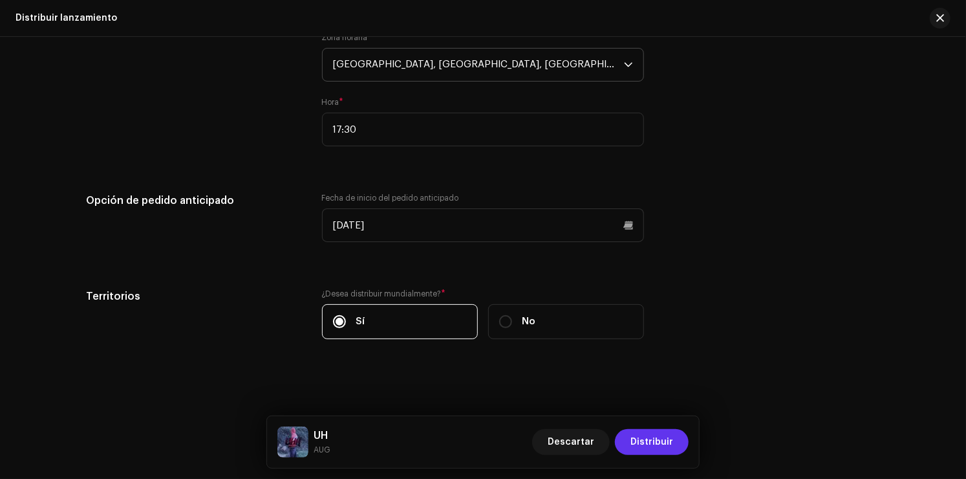
click at [640, 447] on span "Distribuir" at bounding box center [651, 442] width 43 height 26
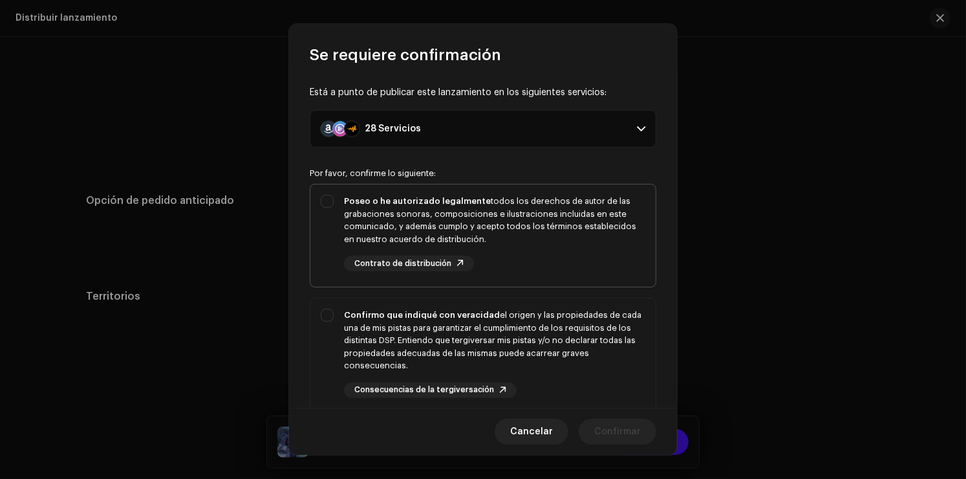
click at [436, 215] on div "Poseo o he autorizado legalmente todos los derechos de autor de las grabaciones…" at bounding box center [494, 220] width 301 height 50
click at [540, 235] on div "Poseo o he autorizado legalmente todos los derechos de autor de las grabaciones…" at bounding box center [494, 220] width 301 height 50
checkbox input "false"
click at [533, 435] on span "Cancelar" at bounding box center [531, 431] width 43 height 26
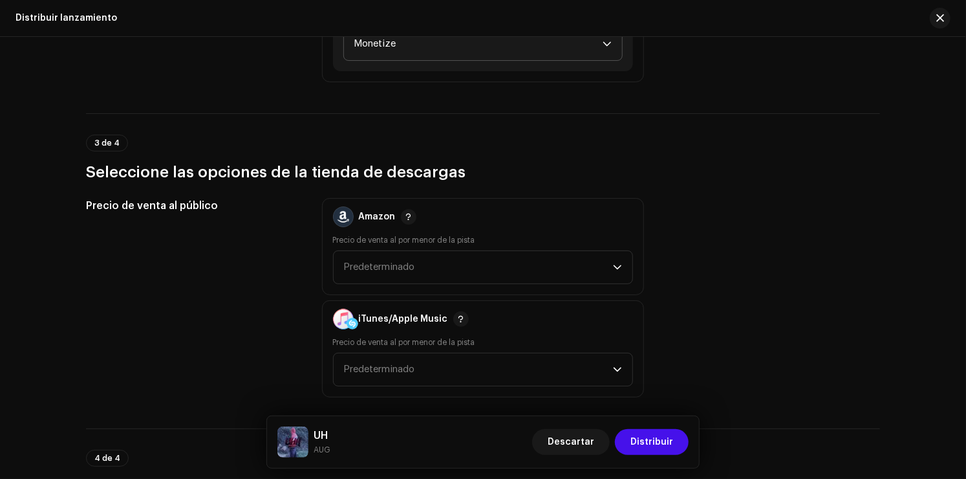
scroll to position [1694, 0]
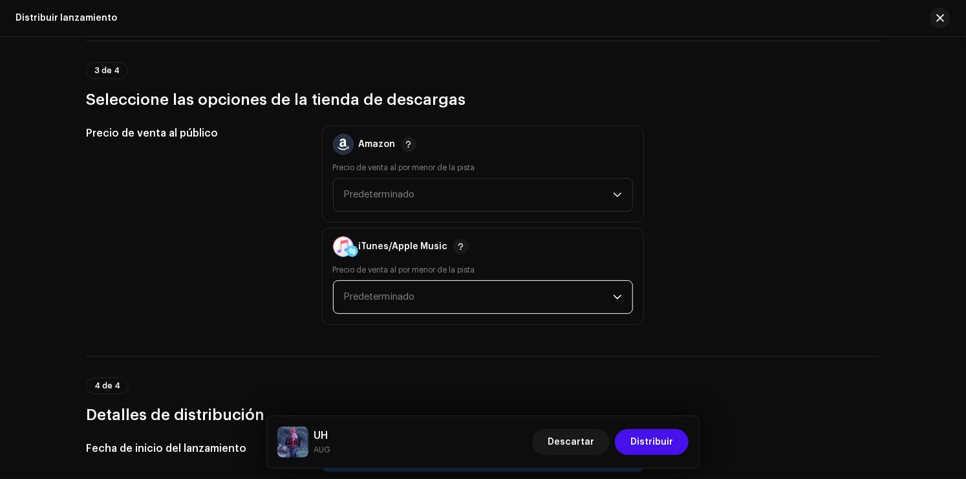
click at [536, 300] on span "Predeterminado" at bounding box center [478, 297] width 269 height 32
click at [533, 212] on div "Amazon Precio de venta al por menor de la pista Predeterminado" at bounding box center [483, 173] width 322 height 97
click at [537, 206] on span "Predeterminado" at bounding box center [478, 194] width 269 height 32
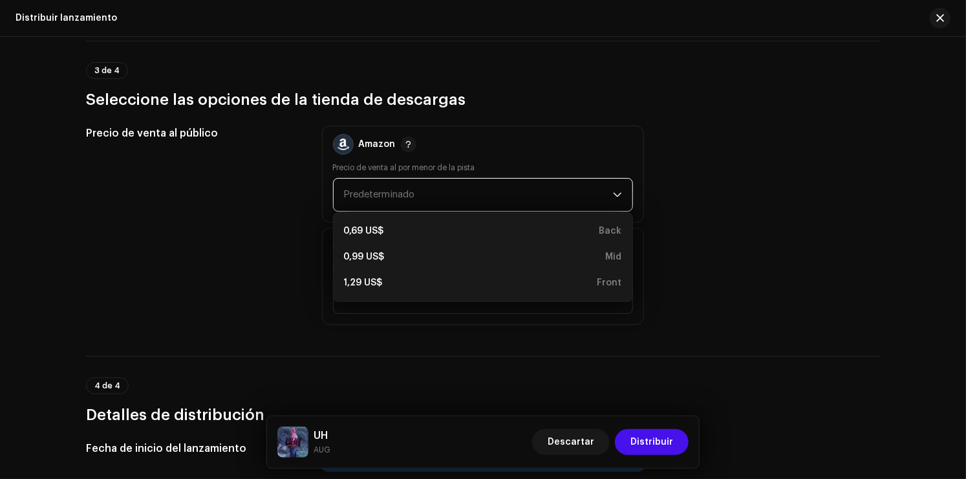
click at [553, 198] on span "Predeterminado" at bounding box center [478, 194] width 269 height 32
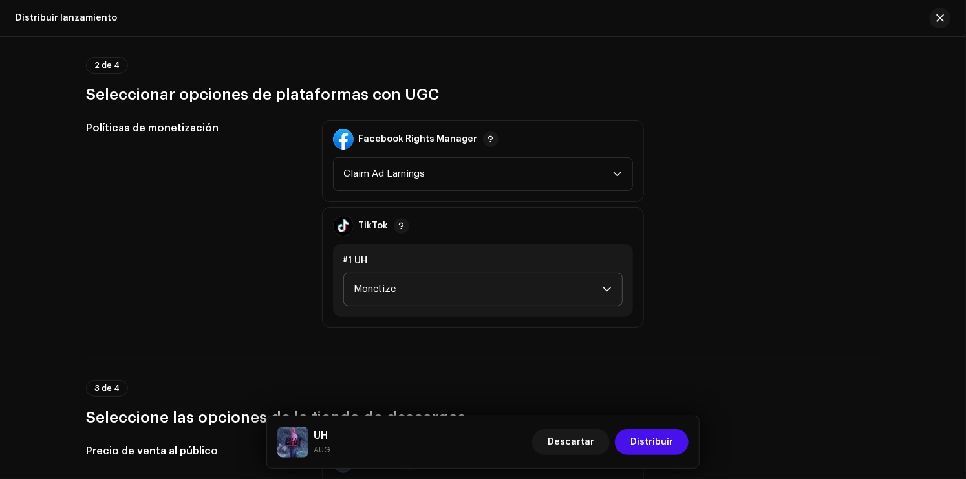
scroll to position [1371, 0]
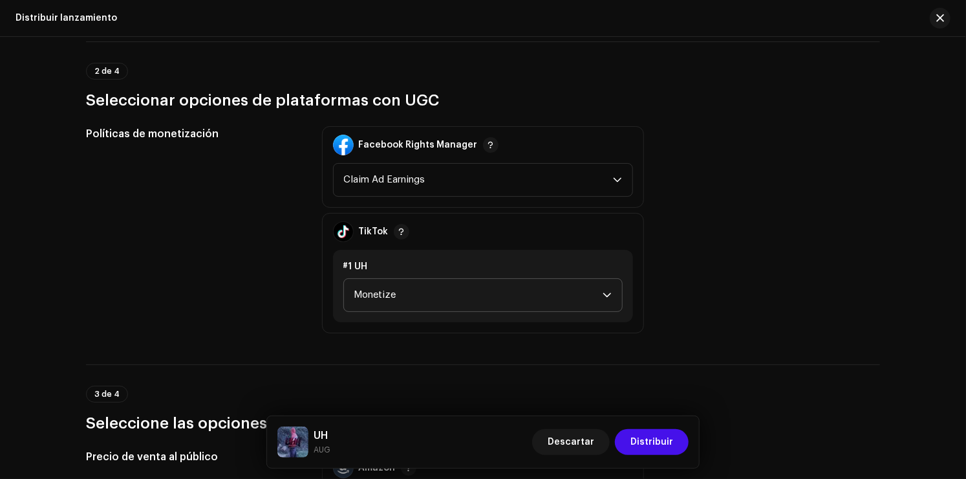
click at [516, 294] on span "Monetize" at bounding box center [478, 295] width 248 height 32
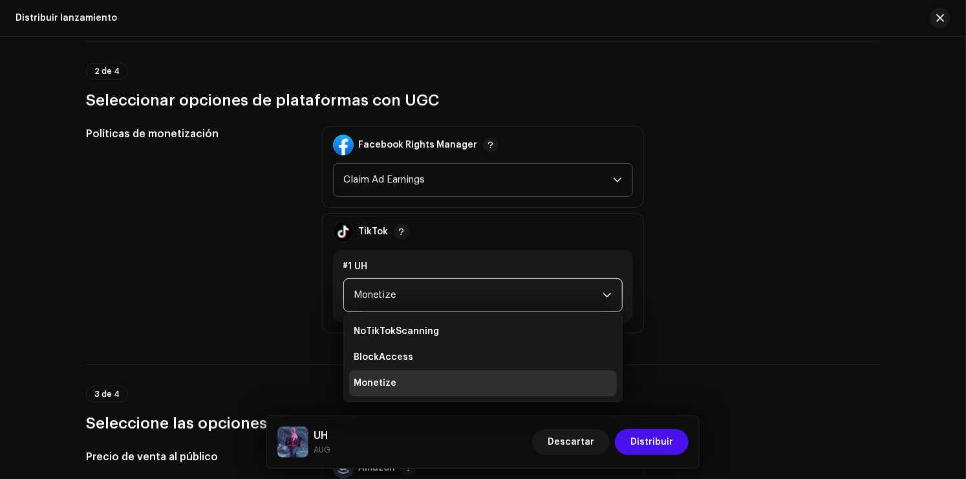
click at [499, 191] on span "Claim Ad Earnings" at bounding box center [478, 180] width 269 height 32
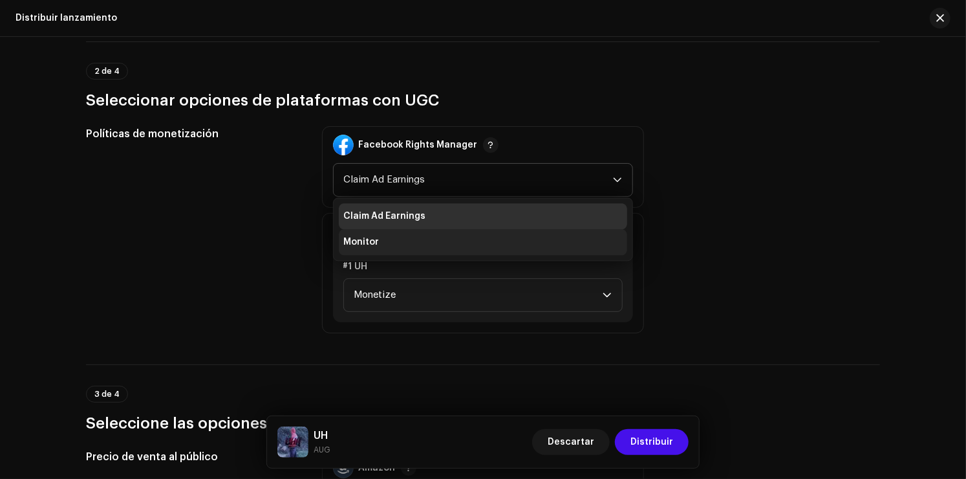
click at [438, 246] on li "Monitor" at bounding box center [483, 242] width 288 height 26
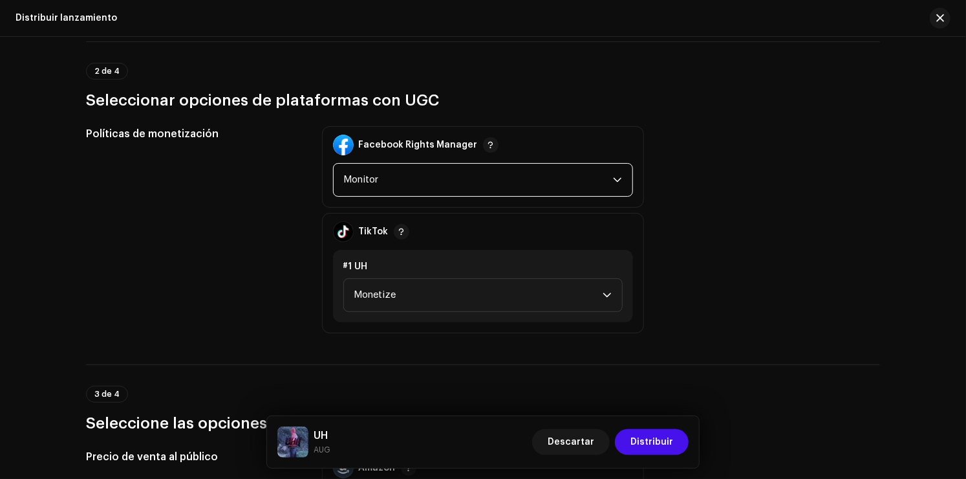
click at [429, 188] on span "Monitor" at bounding box center [478, 180] width 269 height 32
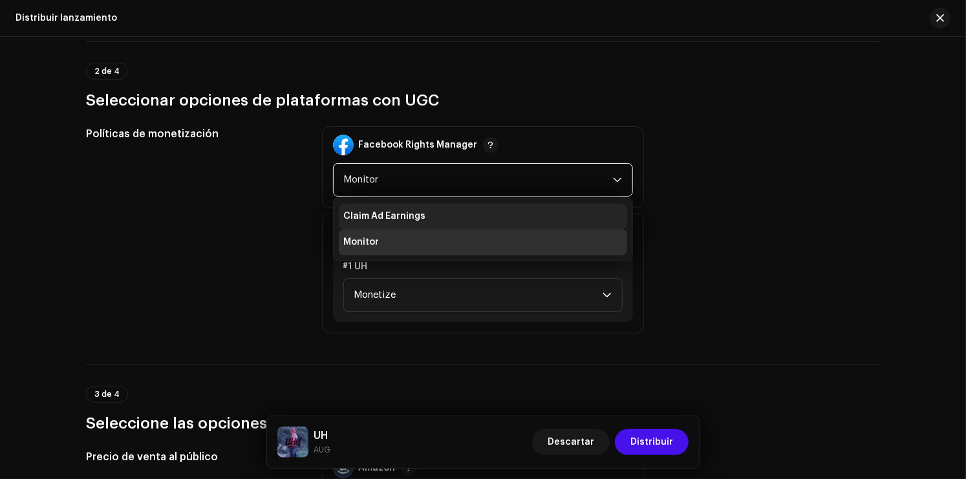
click at [410, 219] on span "Claim Ad Earnings" at bounding box center [385, 216] width 82 height 13
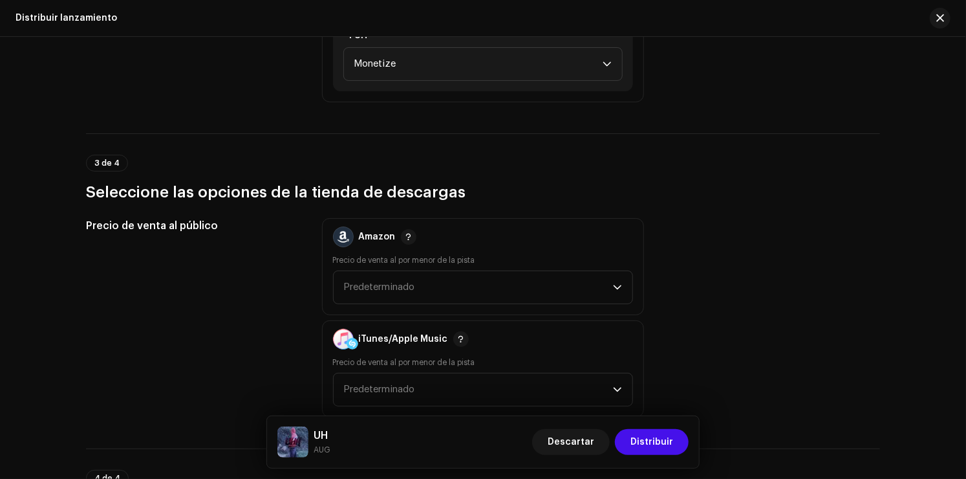
scroll to position [1811, 0]
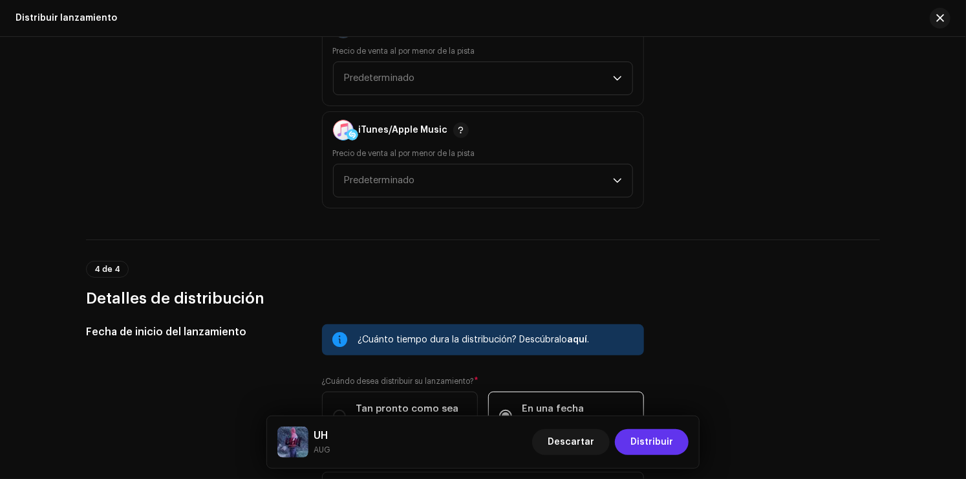
click at [647, 433] on span "Distribuir" at bounding box center [651, 442] width 43 height 26
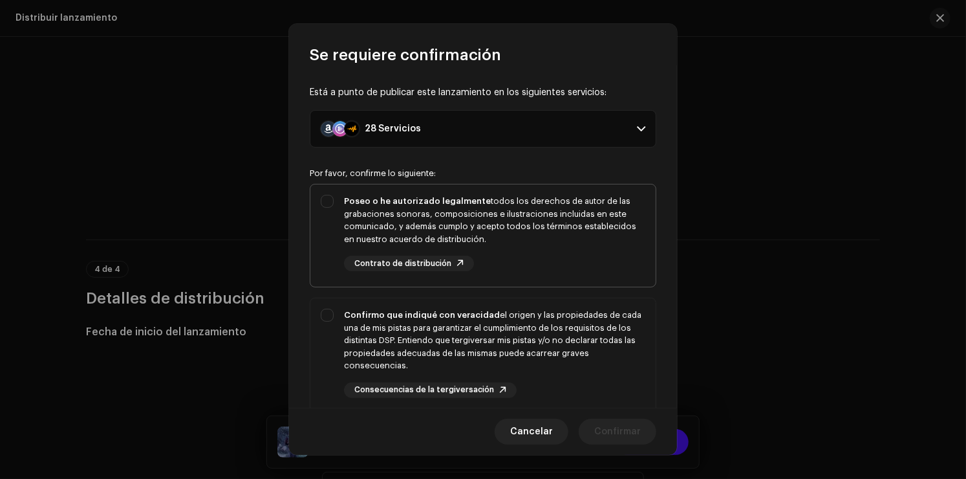
click at [479, 239] on div "Poseo o he autorizado legalmente todos los derechos de autor de las grabaciones…" at bounding box center [494, 220] width 301 height 50
checkbox input "true"
click at [552, 336] on div "Confirmo que indiqué con veracidad el origen y las propiedades de cada una de m…" at bounding box center [494, 339] width 301 height 63
checkbox input "true"
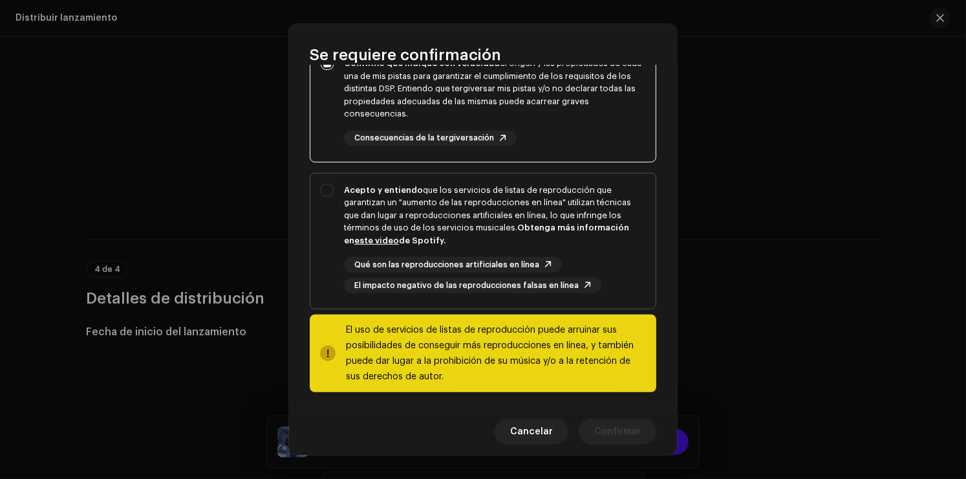
scroll to position [255, 0]
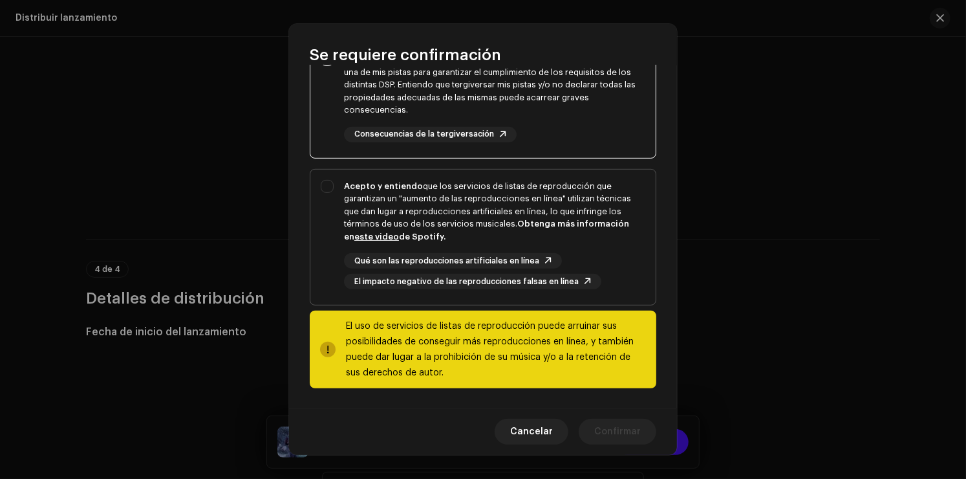
click at [578, 228] on div "Acepto y entiendo que los servicios de listas de reproducción que garantizan un…" at bounding box center [494, 211] width 301 height 63
checkbox input "true"
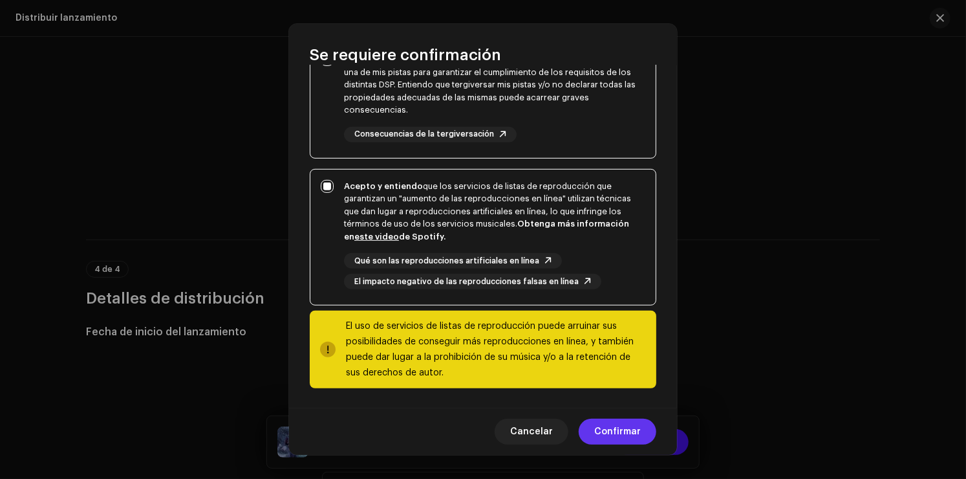
click at [608, 437] on span "Confirmar" at bounding box center [617, 431] width 47 height 26
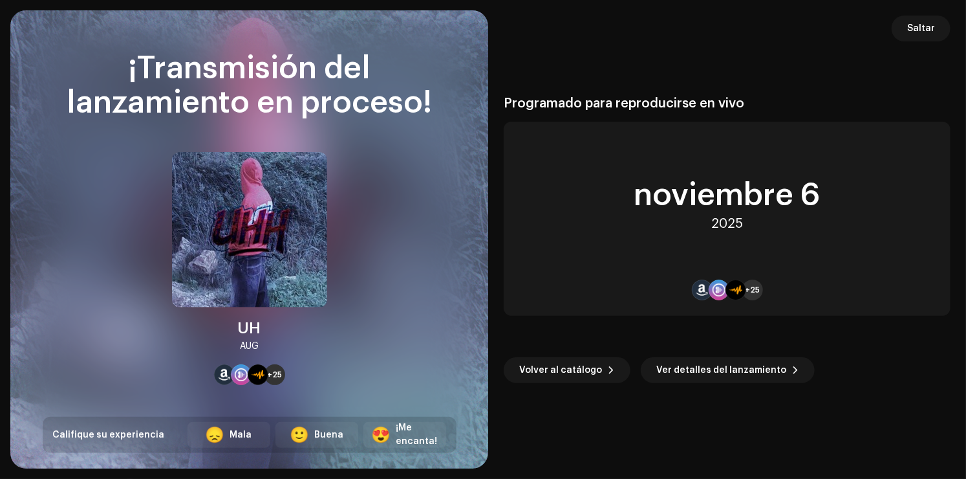
scroll to position [1811, 0]
